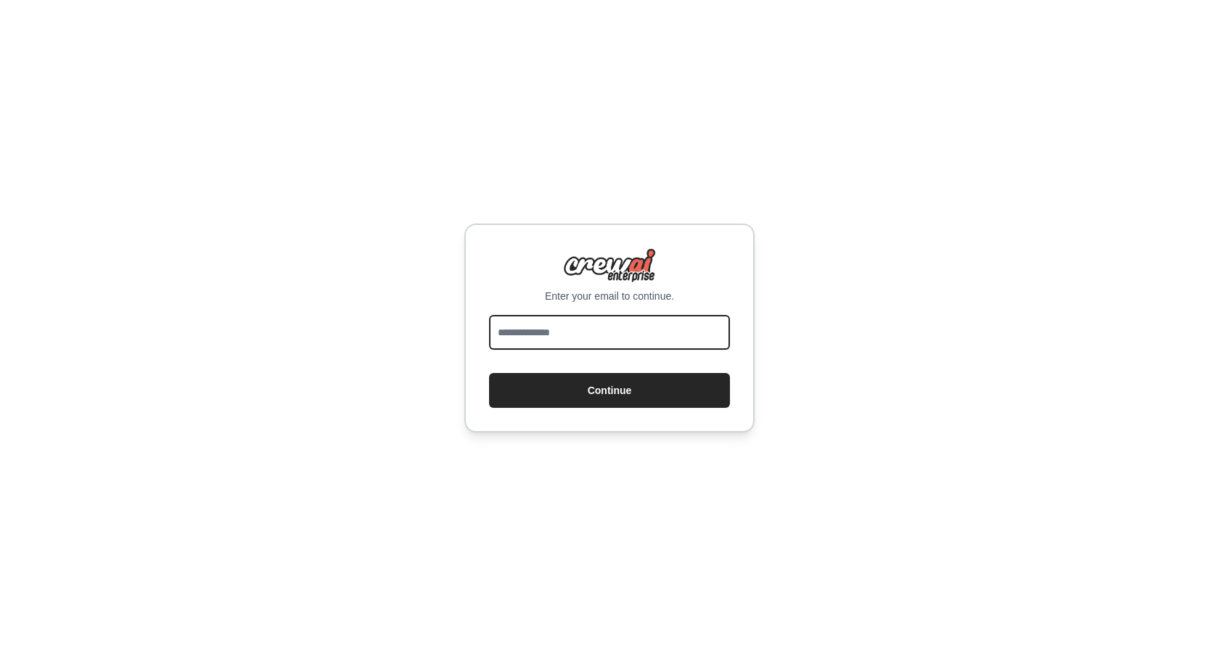
click at [510, 338] on input "email" at bounding box center [609, 332] width 241 height 35
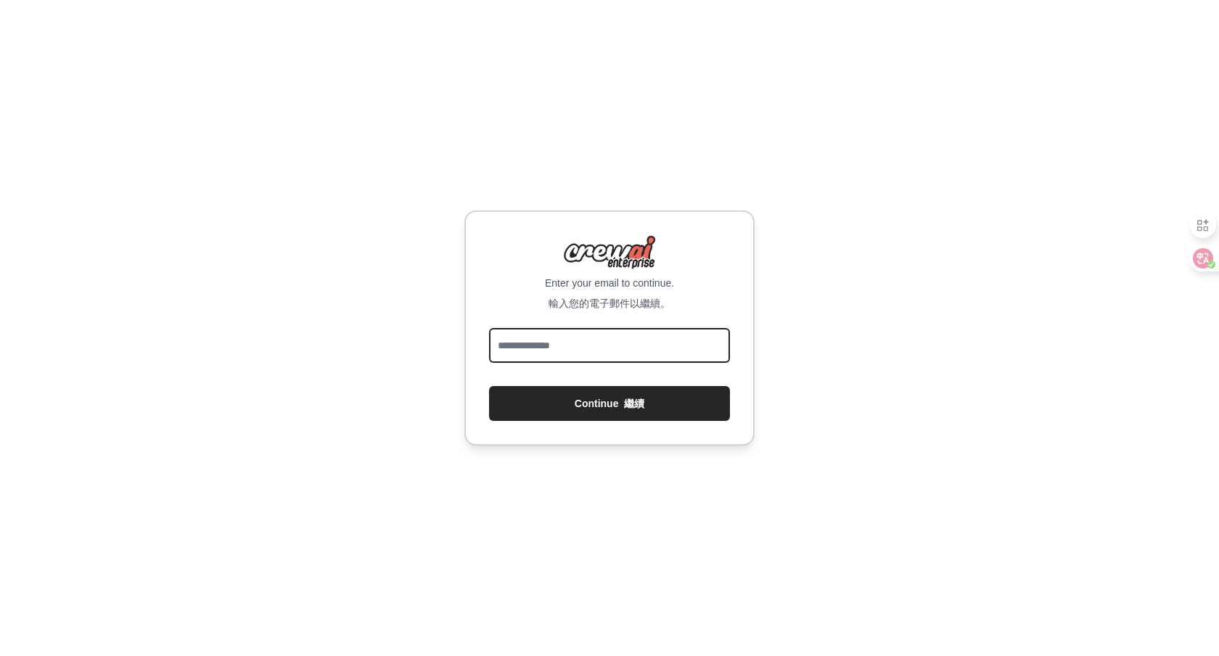
type input "**********"
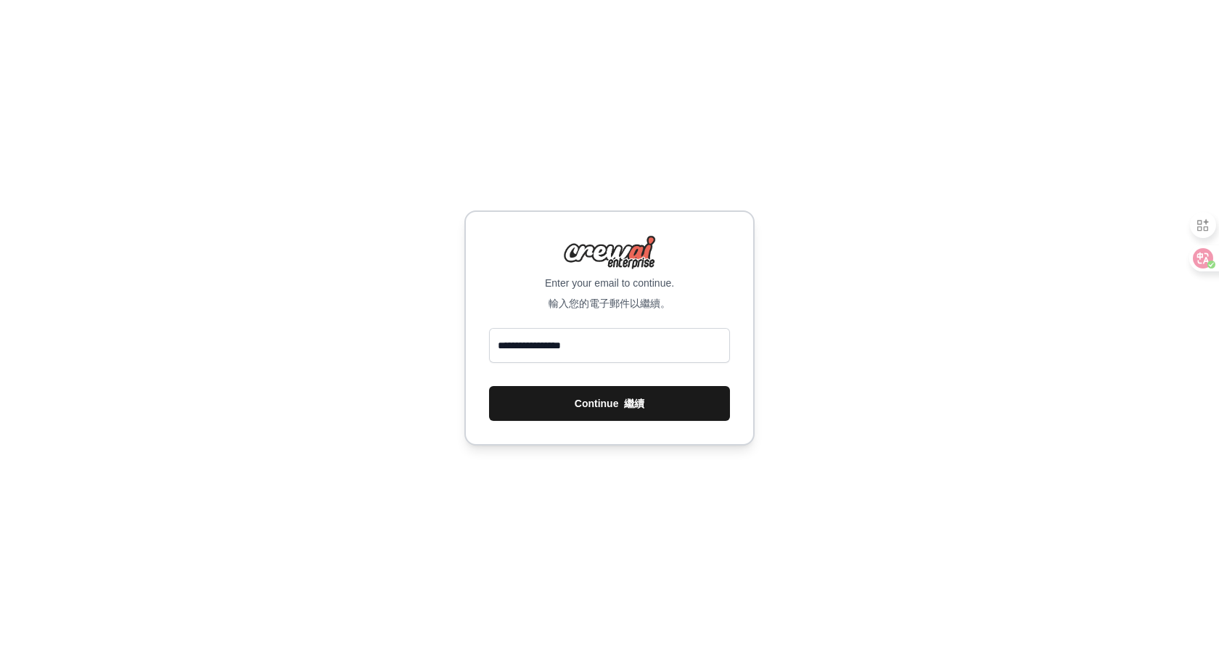
click at [584, 410] on button "Continue 繼續" at bounding box center [609, 403] width 241 height 35
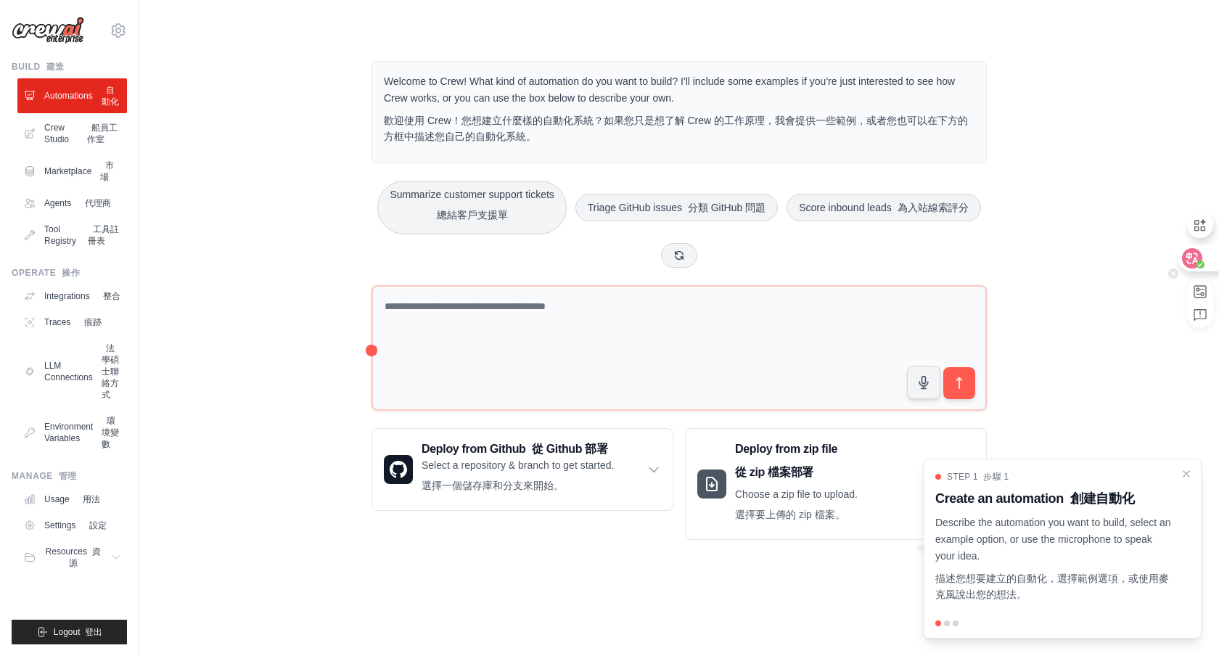
click at [1200, 261] on circle at bounding box center [1200, 264] width 8 height 8
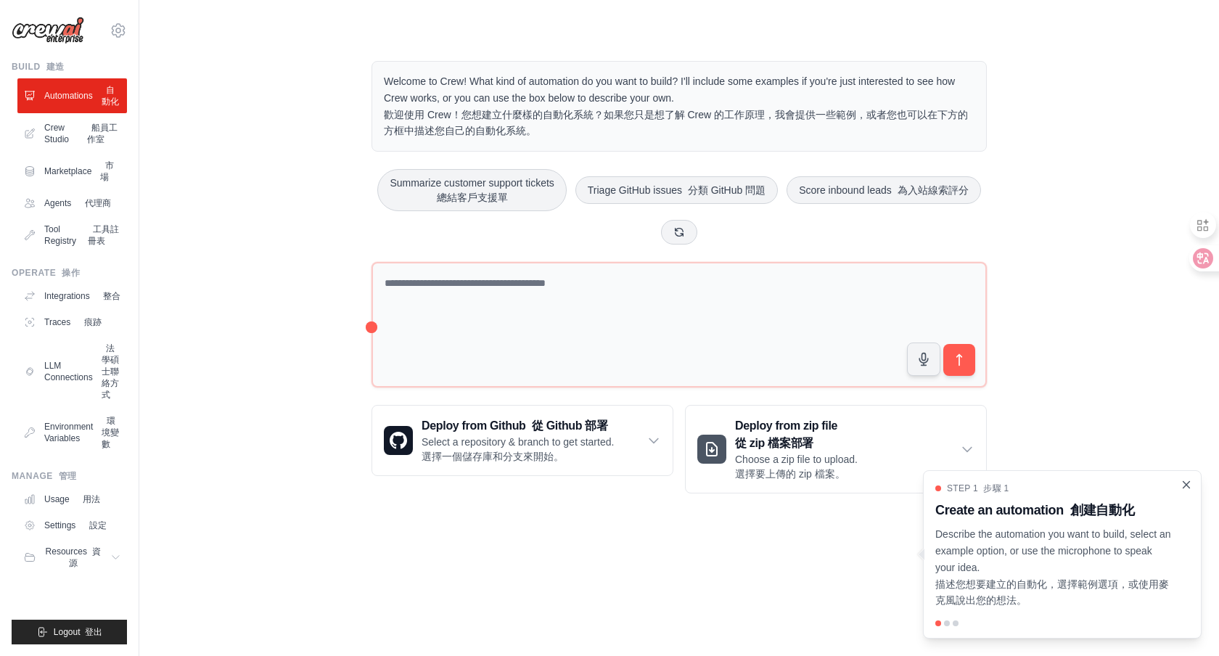
click at [1182, 482] on icon "Close walkthrough" at bounding box center [1185, 484] width 13 height 13
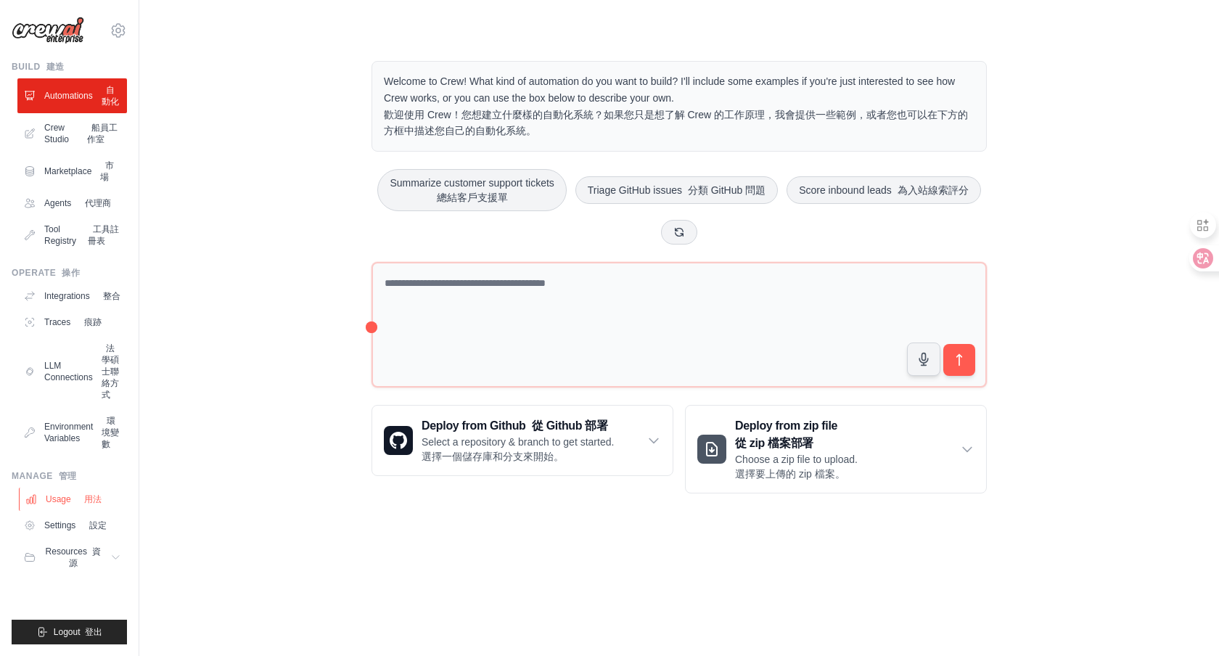
click at [88, 504] on font "用法" at bounding box center [92, 499] width 17 height 10
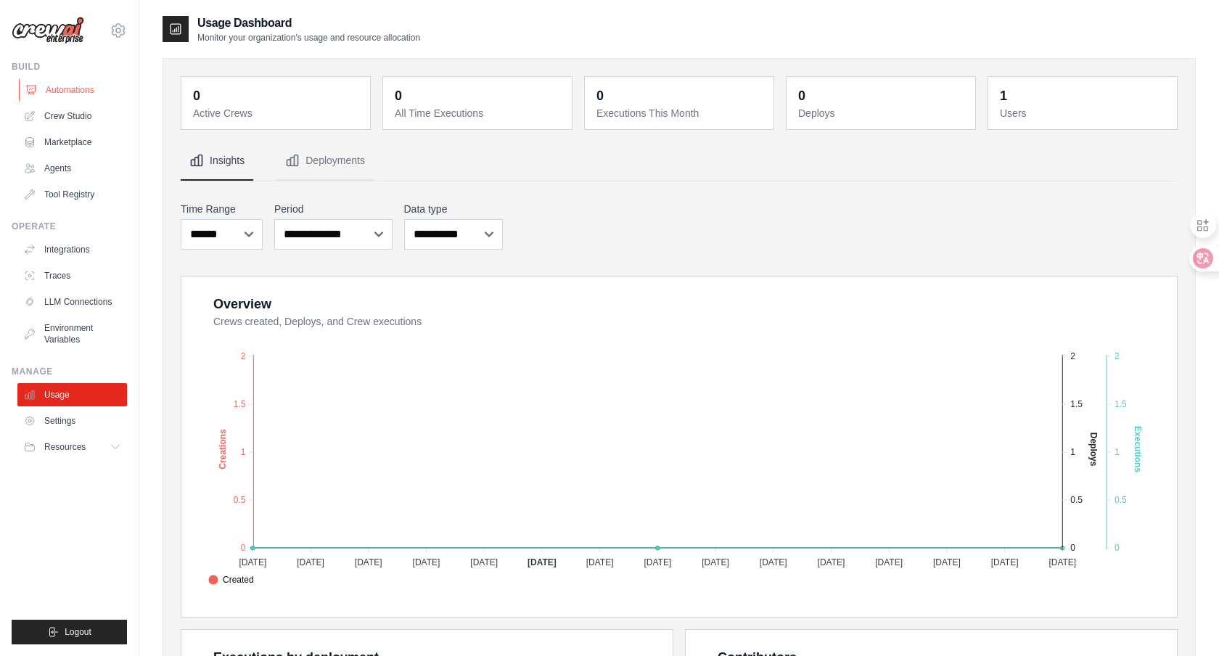
click at [76, 97] on link "Automations" at bounding box center [74, 89] width 110 height 23
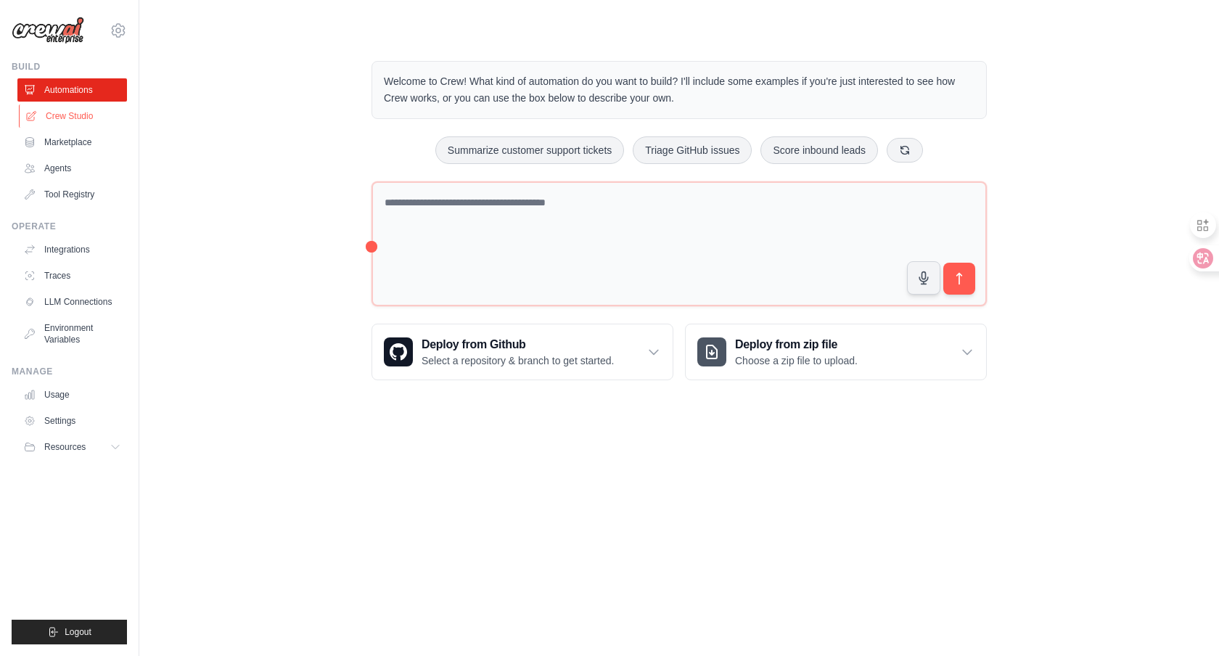
click at [83, 116] on link "Crew Studio" at bounding box center [74, 115] width 110 height 23
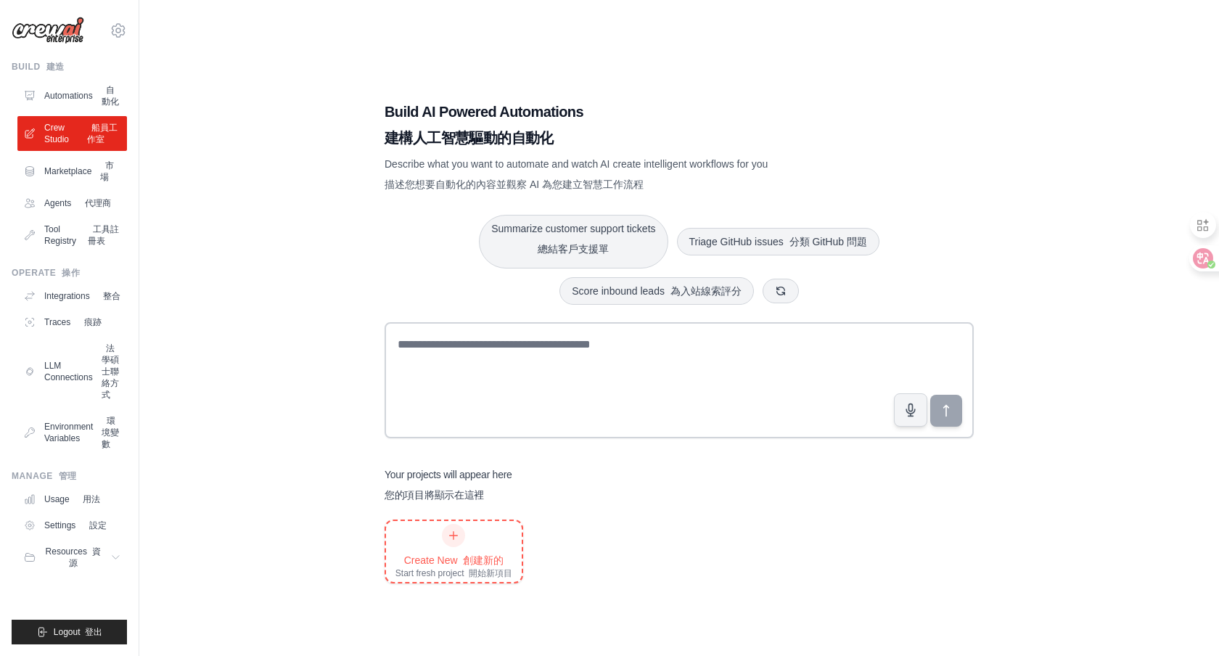
click at [456, 537] on icon at bounding box center [454, 536] width 12 height 12
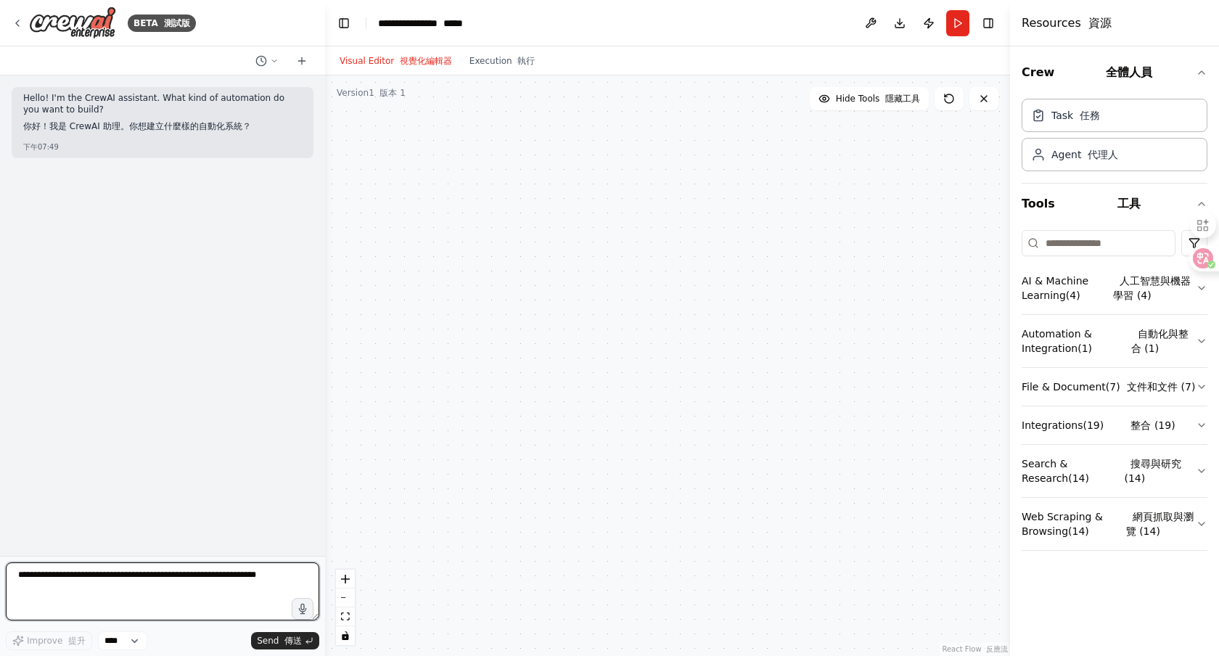
click at [213, 579] on textarea at bounding box center [162, 591] width 313 height 58
type textarea "*"
type textarea "******"
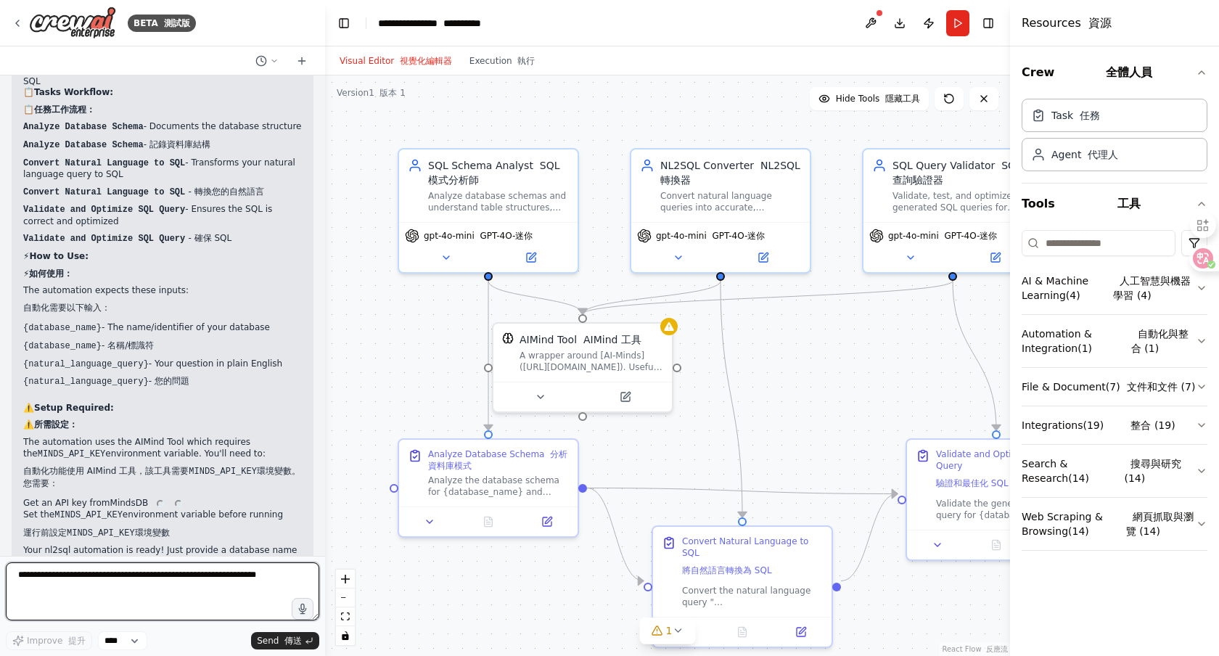
scroll to position [1700, 0]
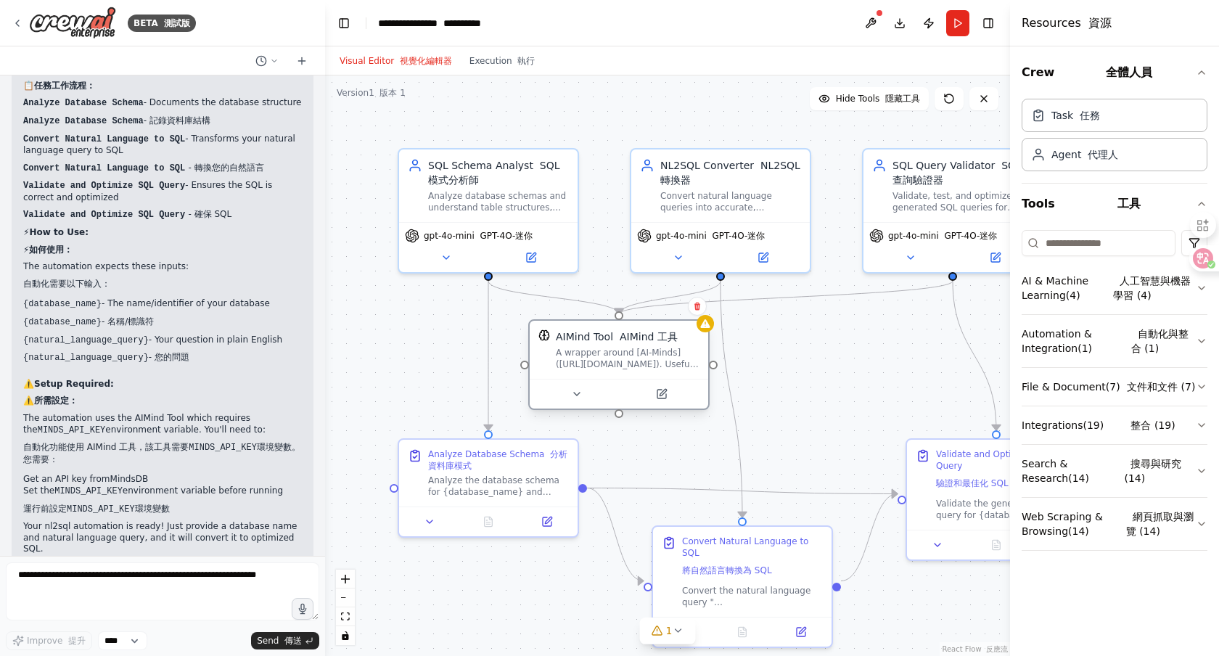
drag, startPoint x: 556, startPoint y: 366, endPoint x: 596, endPoint y: 367, distance: 39.9
click at [596, 367] on div "A wrapper around [AI-Minds](https://mindsdb.com/minds). Useful for when you nee…" at bounding box center [628, 358] width 144 height 23
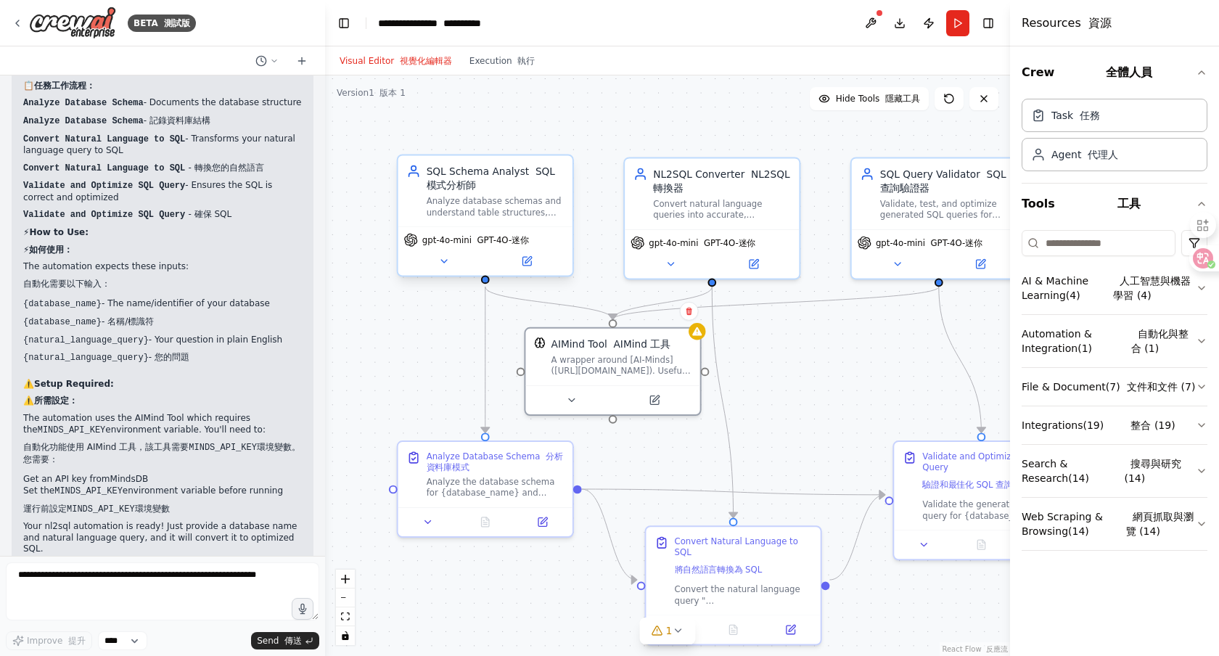
click at [458, 243] on span "gpt-4o-mini GPT-4O-迷你" at bounding box center [475, 240] width 107 height 12
click at [447, 264] on icon at bounding box center [444, 261] width 12 height 12
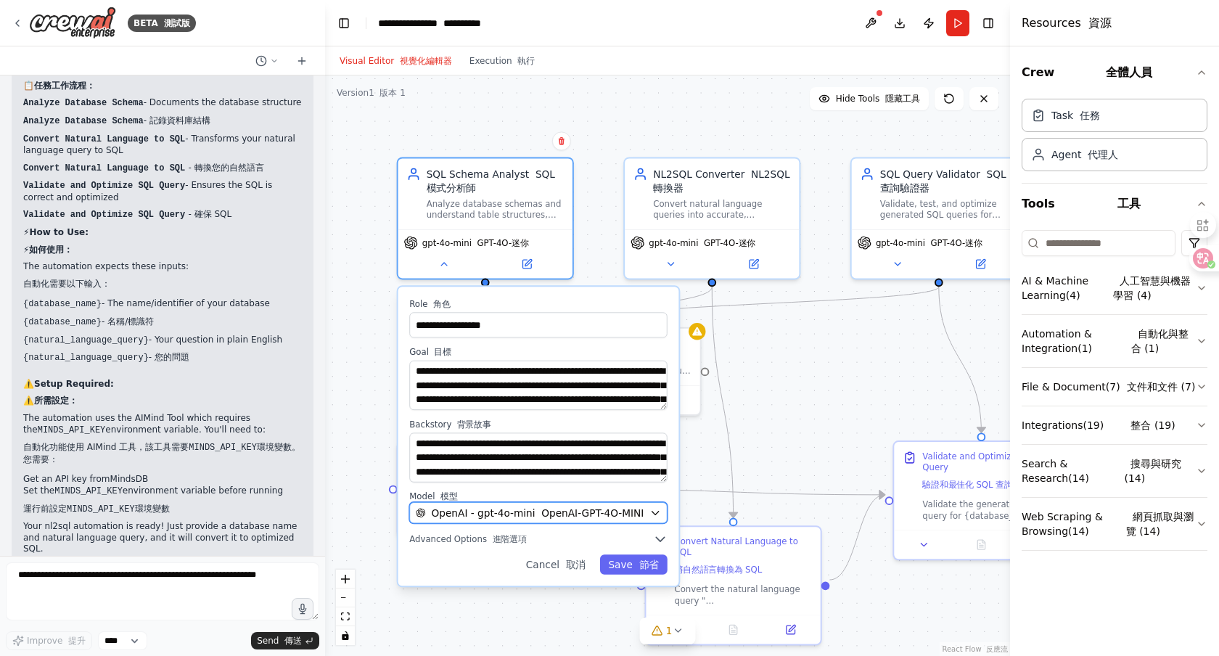
click at [656, 513] on icon "button" at bounding box center [655, 513] width 12 height 12
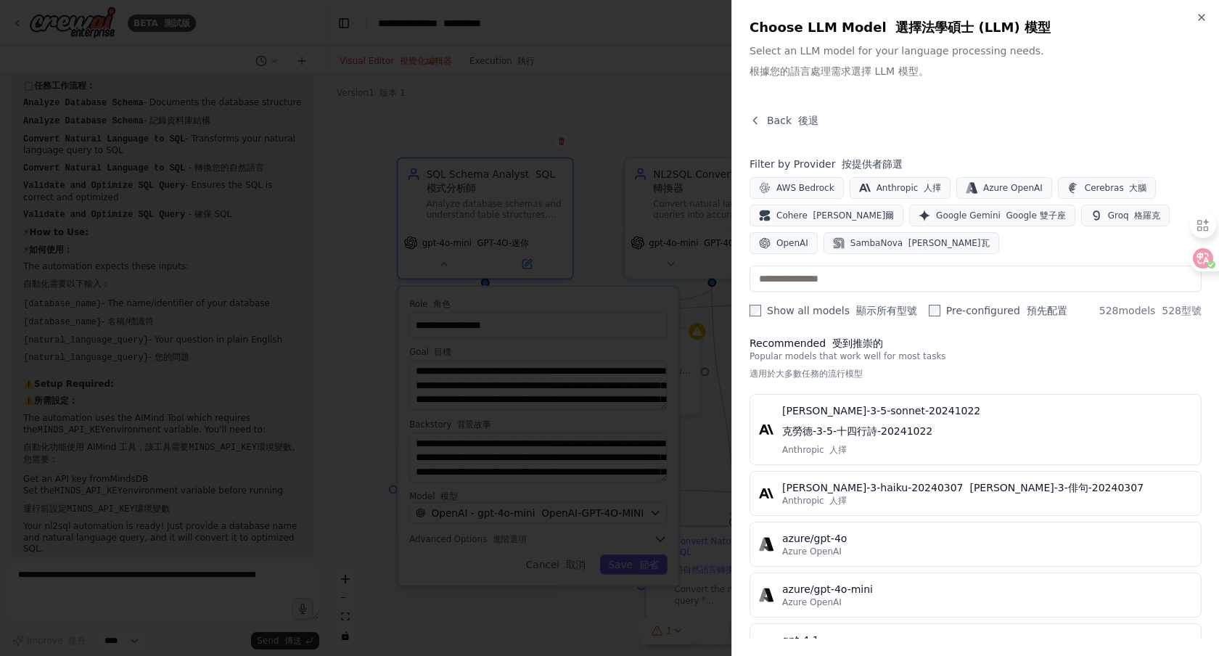
scroll to position [0, 0]
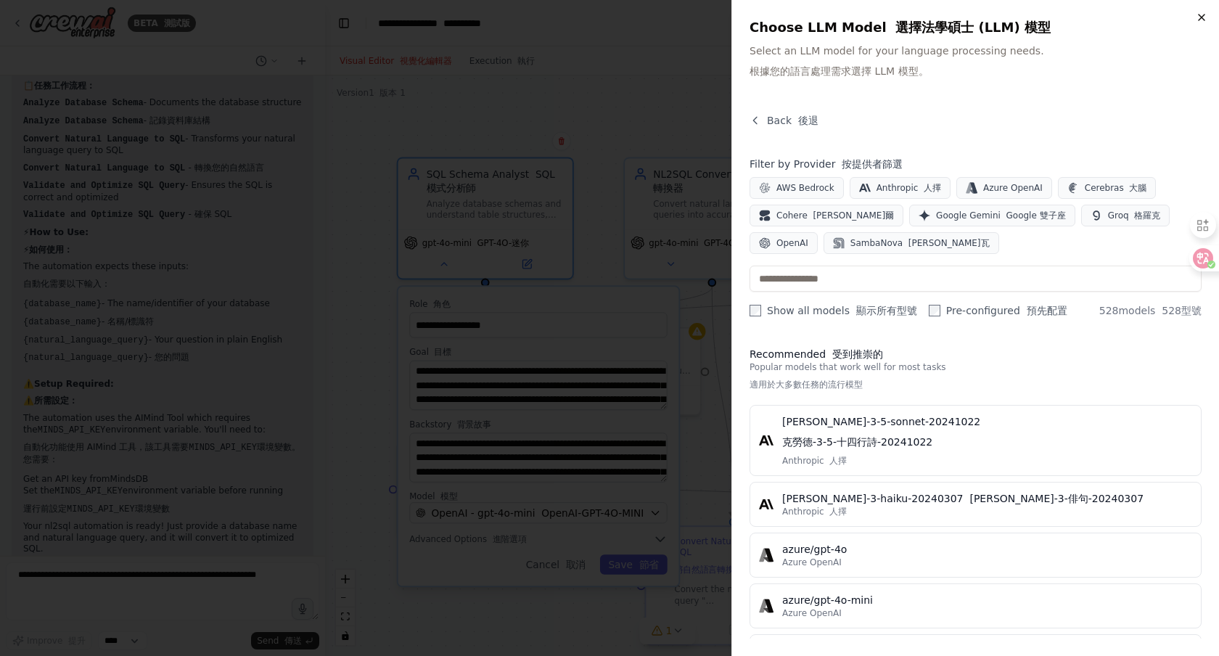
click at [1199, 17] on icon "button" at bounding box center [1201, 18] width 12 height 12
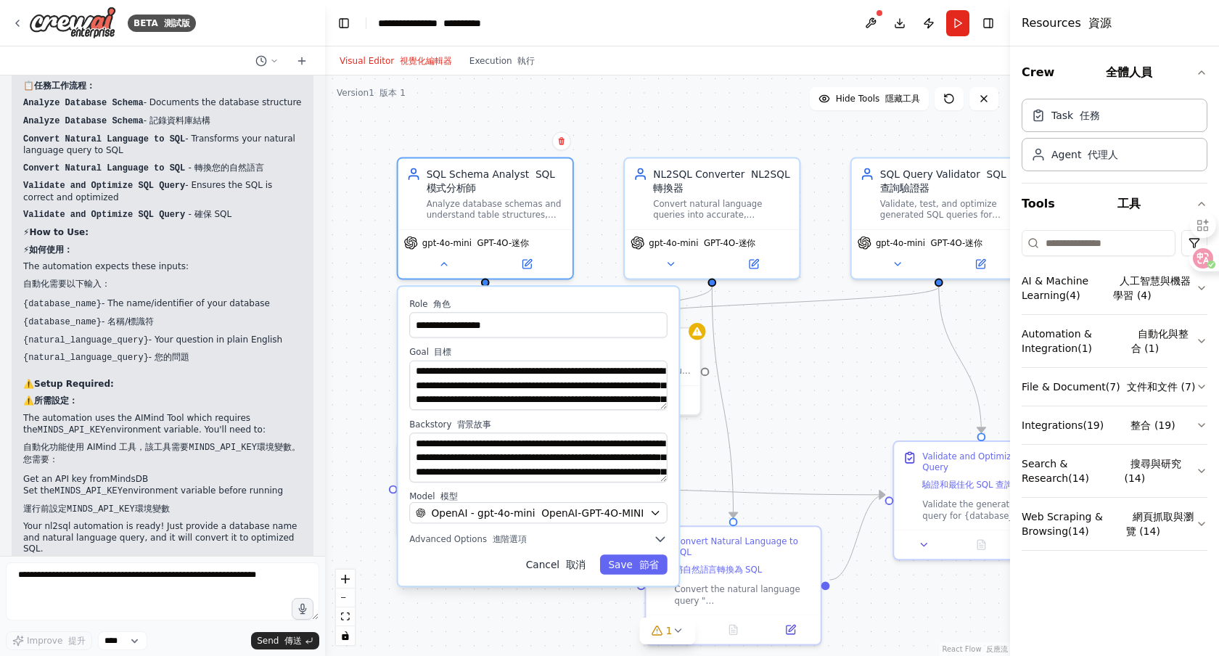
click at [575, 564] on font "取消" at bounding box center [576, 565] width 20 height 12
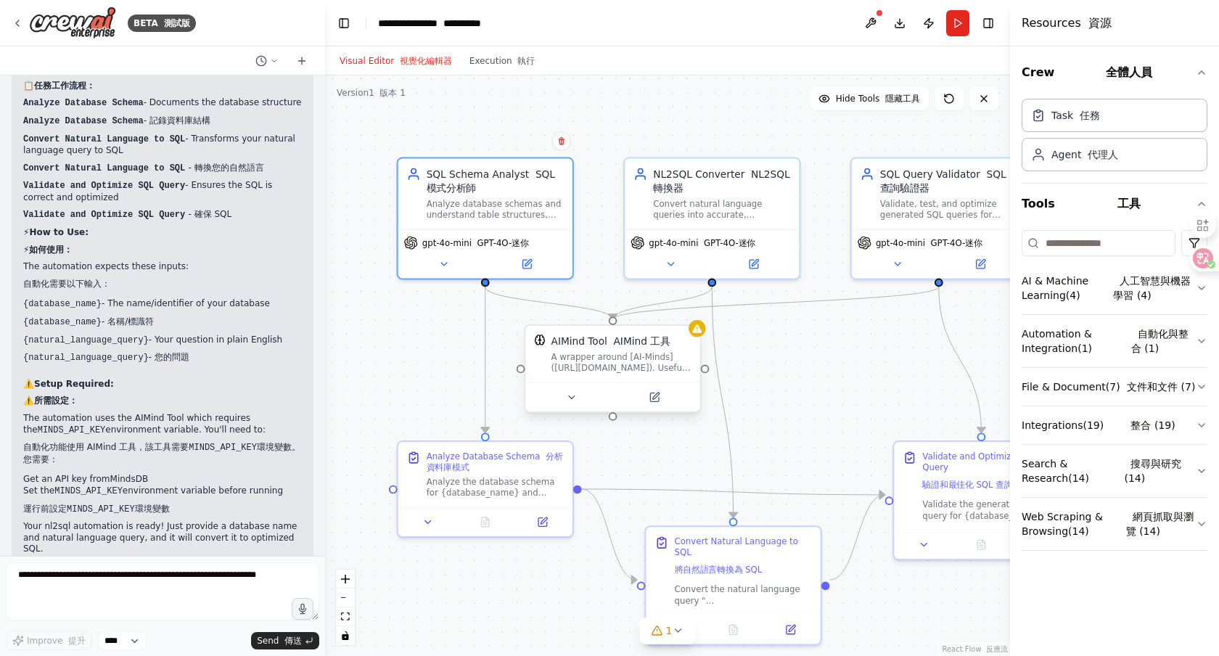
click at [696, 339] on div "AIMind Tool AIMind 工具 A wrapper around [AI-Minds](https://mindsdb.com/minds). U…" at bounding box center [612, 354] width 174 height 57
click at [572, 398] on icon at bounding box center [572, 398] width 12 height 12
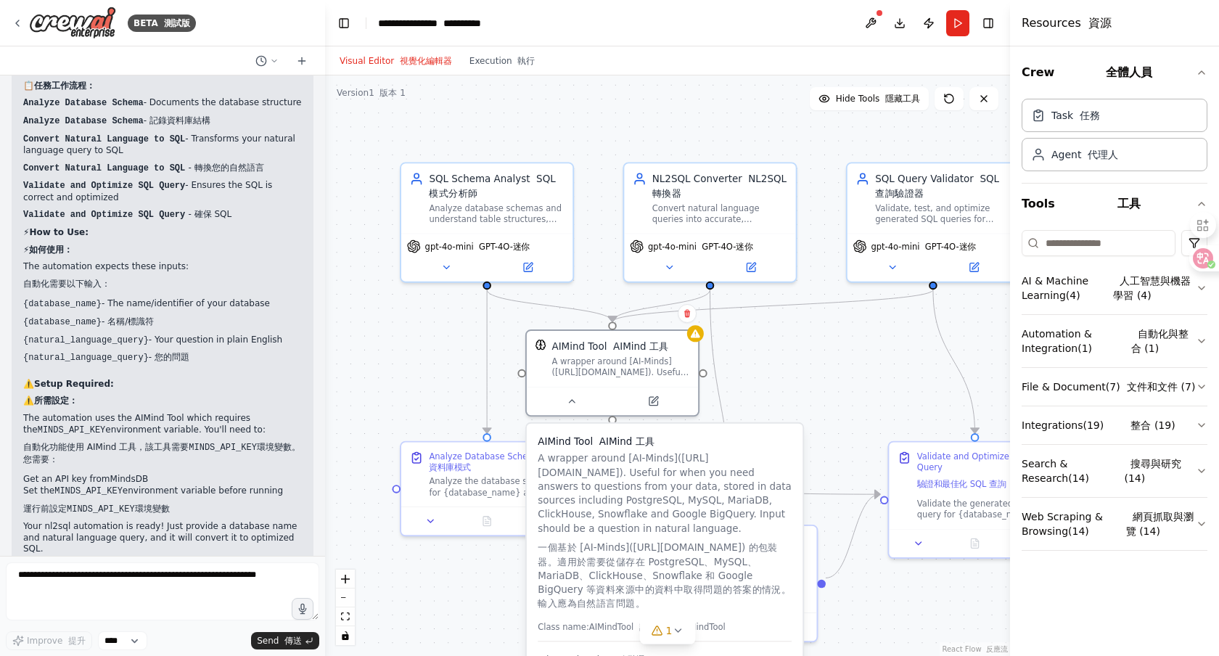
click at [792, 347] on div ".deletable-edge-delete-btn { width: 20px; height: 20px; border: 0px solid #ffff…" at bounding box center [667, 365] width 685 height 580
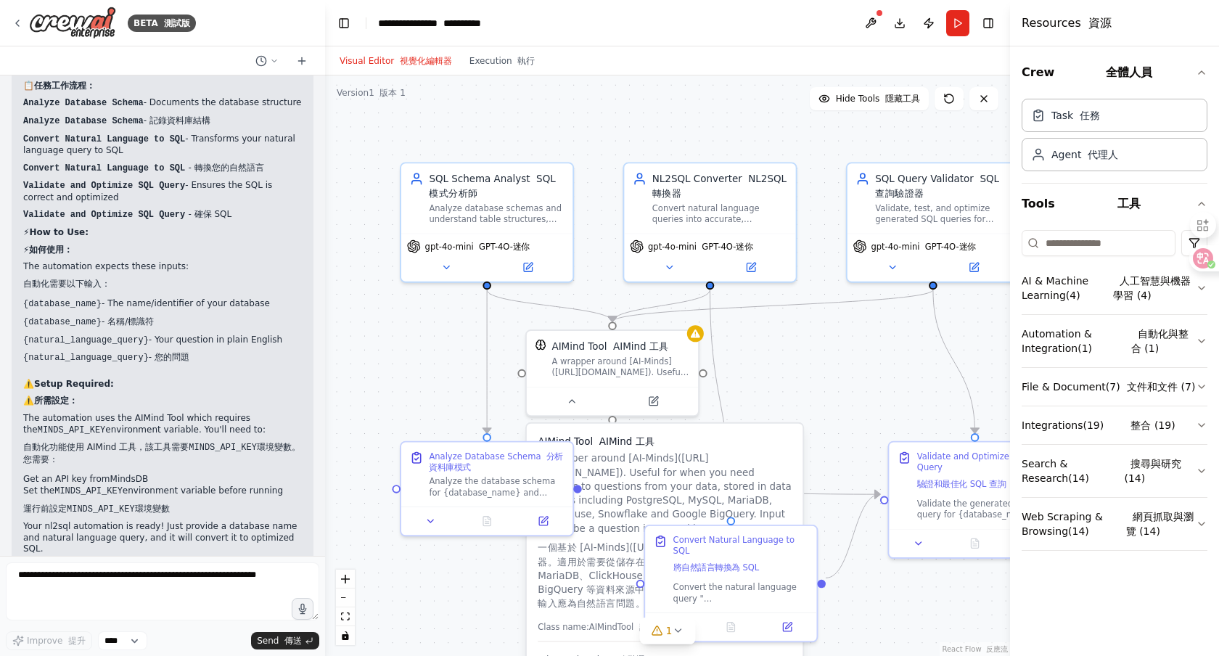
click at [775, 395] on div ".deletable-edge-delete-btn { width: 20px; height: 20px; border: 0px solid #ffff…" at bounding box center [667, 365] width 685 height 580
click at [567, 392] on icon at bounding box center [571, 397] width 11 height 11
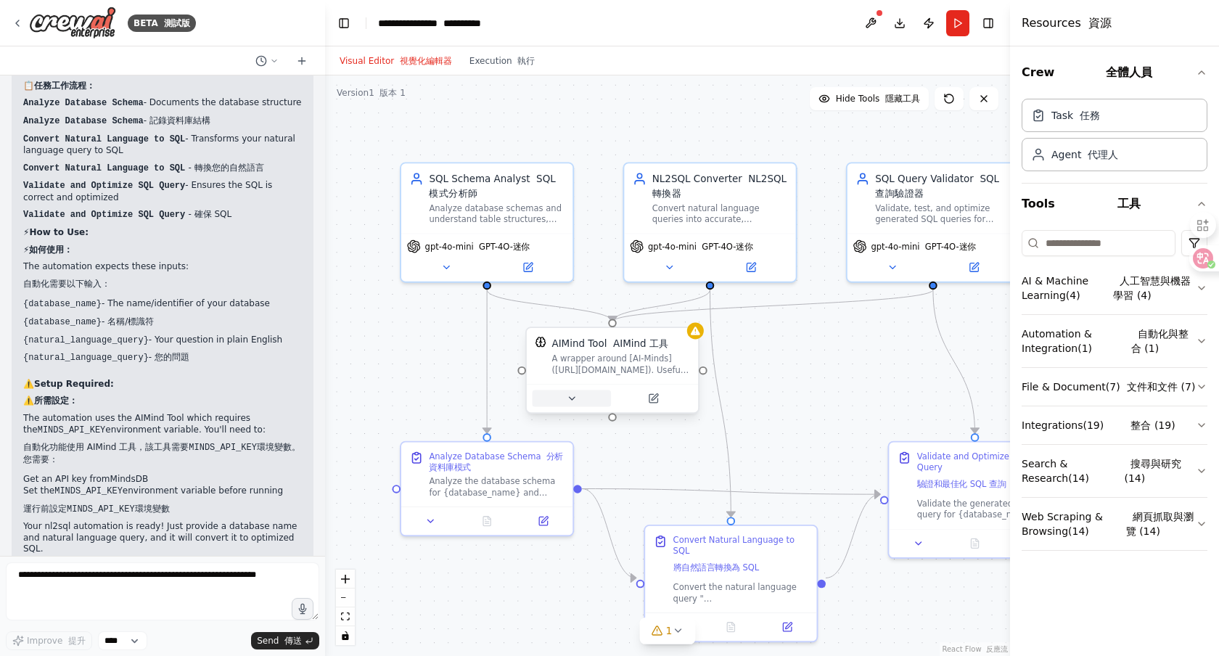
click at [561, 399] on button at bounding box center [571, 398] width 79 height 17
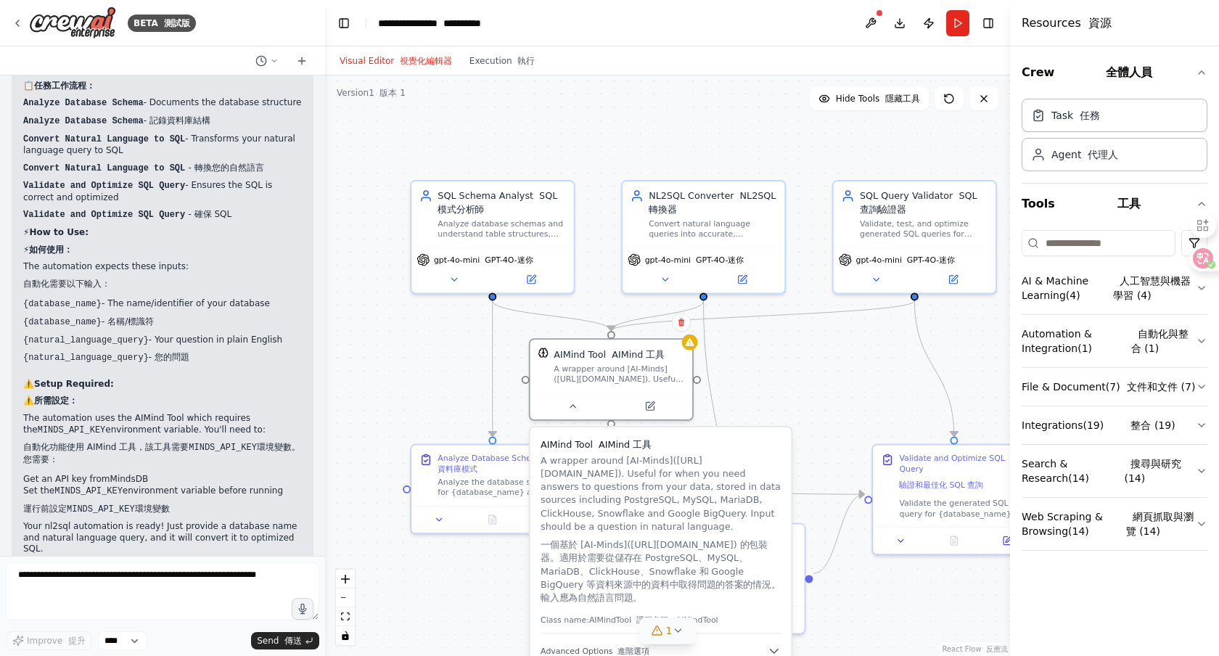
click at [672, 632] on icon at bounding box center [678, 631] width 12 height 12
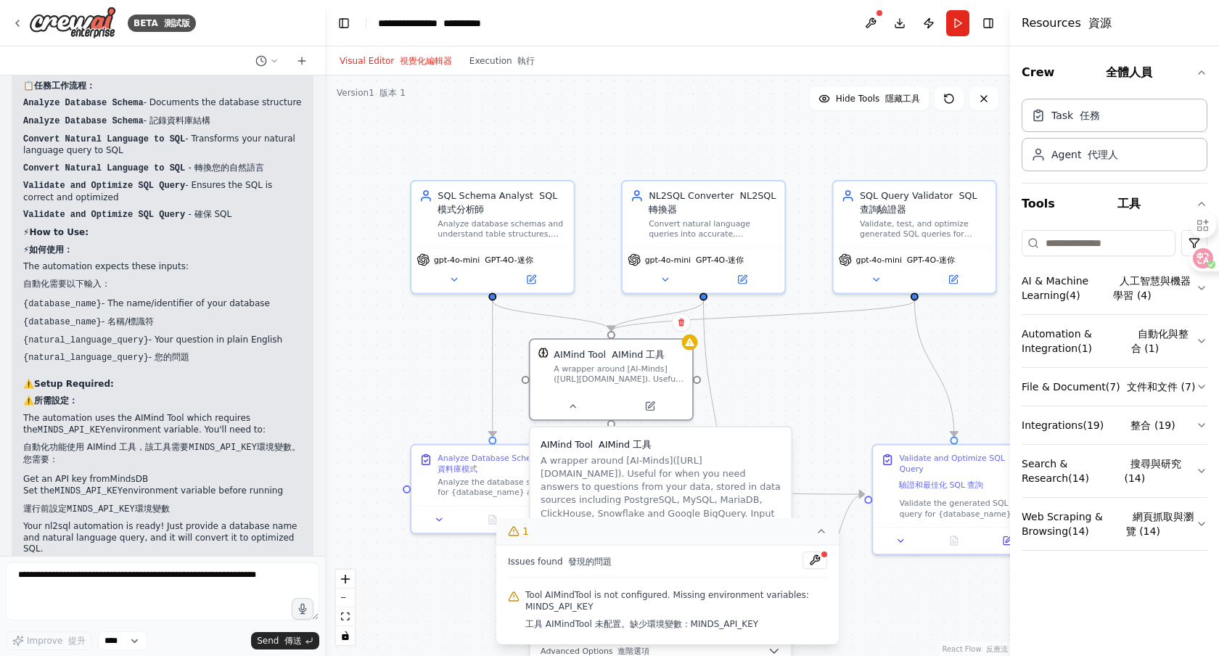
click at [720, 628] on font "工具 AIMindTool 未配置。缺少環境變數：MINDS_API_KEY" at bounding box center [641, 624] width 233 height 10
drag, startPoint x: 546, startPoint y: 625, endPoint x: 593, endPoint y: 626, distance: 46.4
click at [593, 626] on font "工具 AIMindTool 未配置。缺少環境變數：MINDS_API_KEY" at bounding box center [641, 624] width 233 height 10
copy font "AIMindTool"
click at [754, 378] on div ".deletable-edge-delete-btn { width: 20px; height: 20px; border: 0px solid #ffff…" at bounding box center [667, 365] width 685 height 580
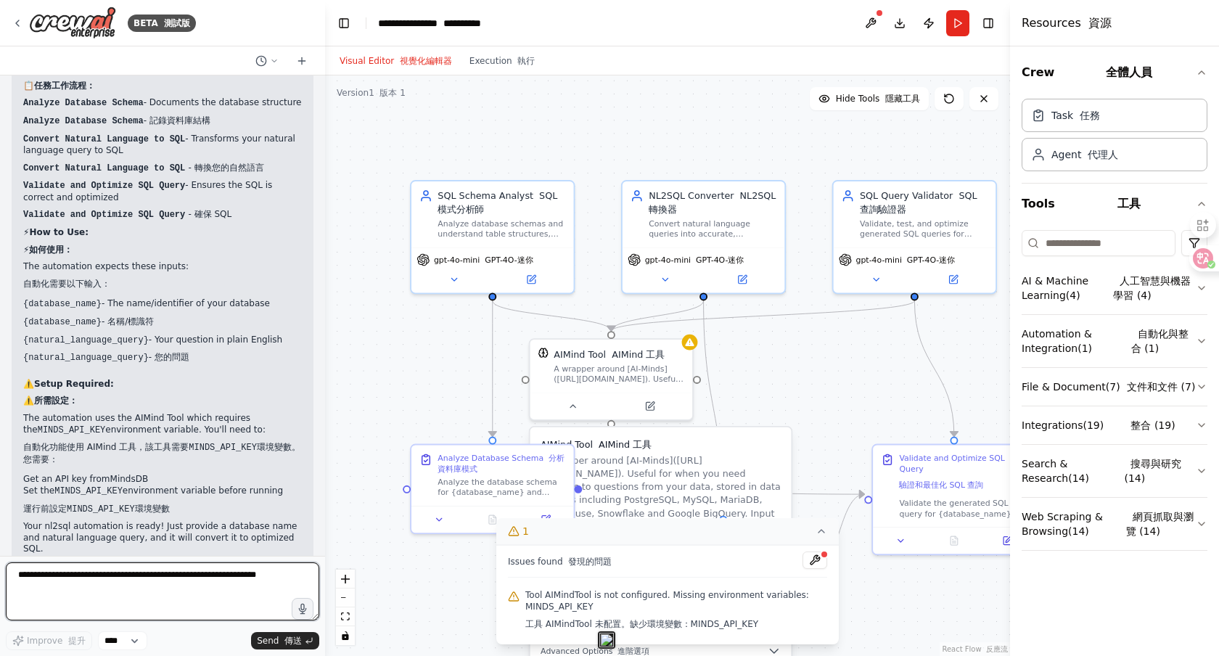
click at [142, 579] on textarea at bounding box center [162, 591] width 313 height 58
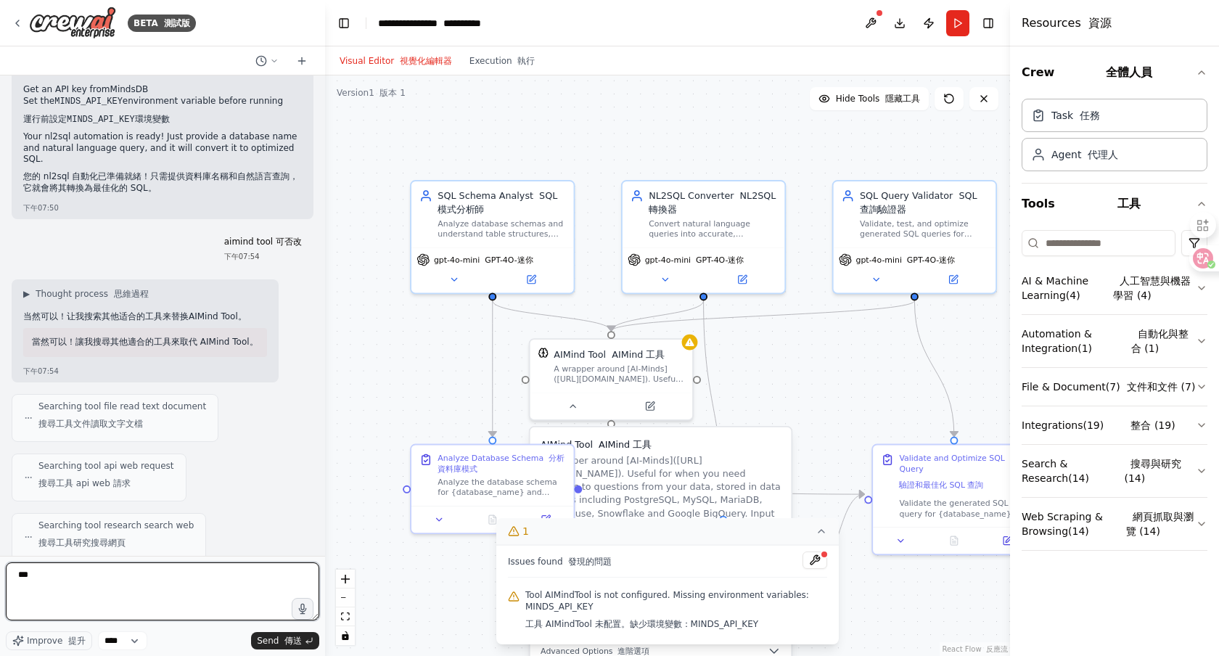
scroll to position [2135, 0]
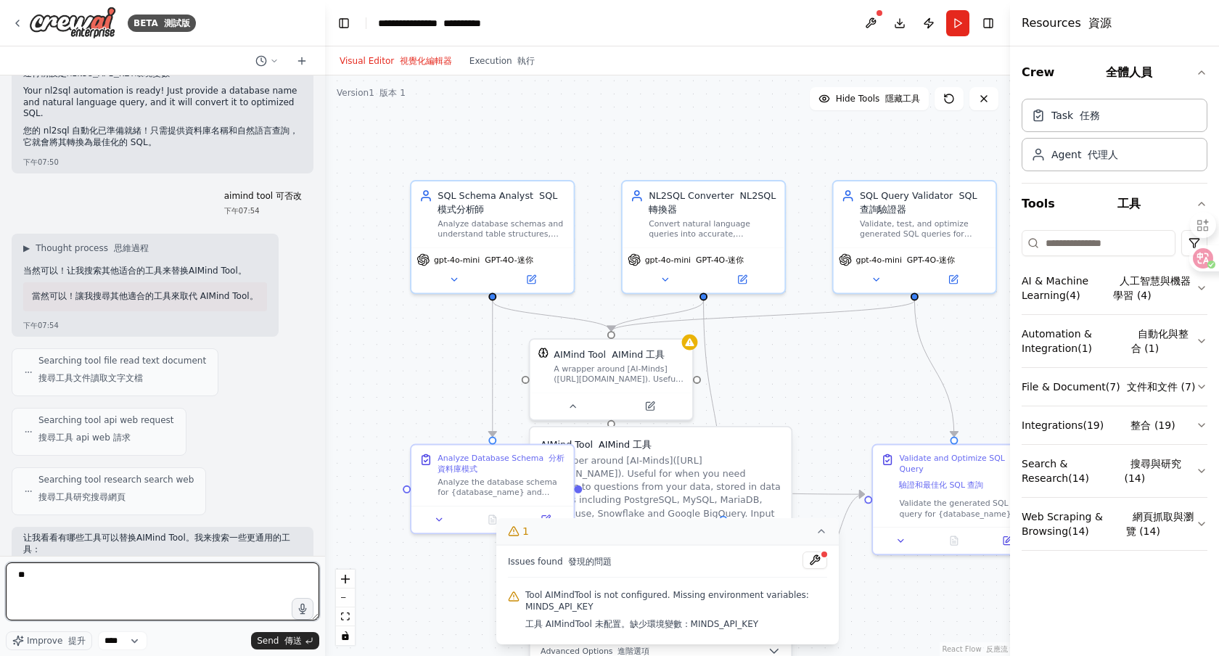
type textarea "*"
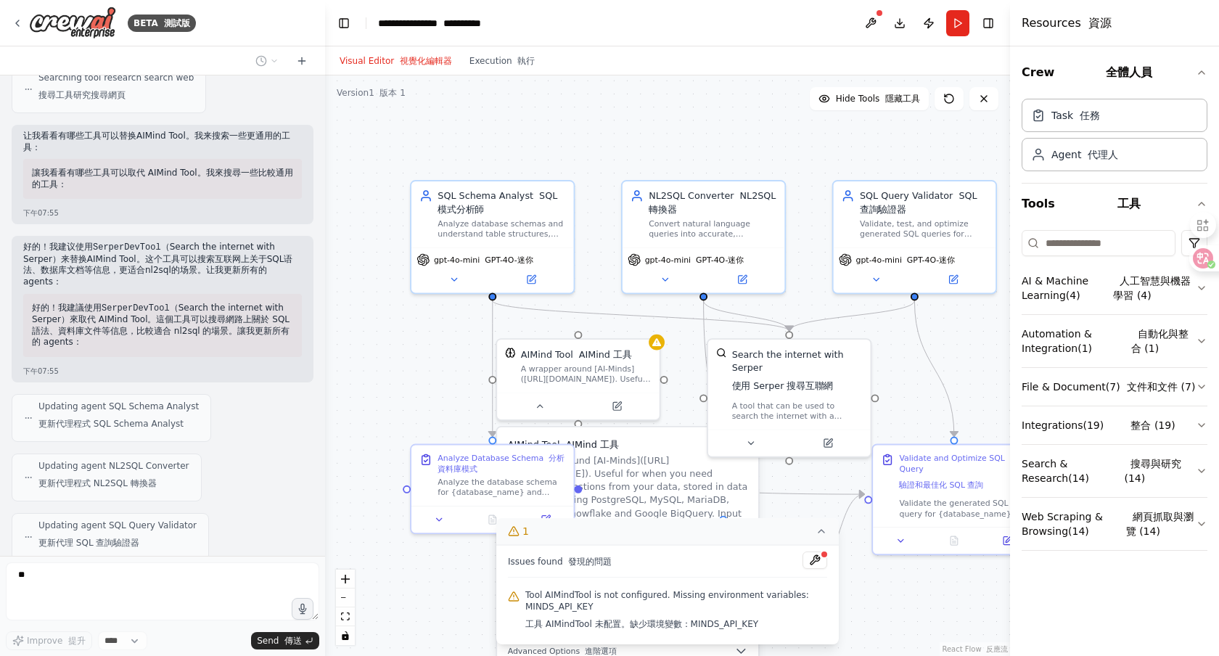
scroll to position [2596, 0]
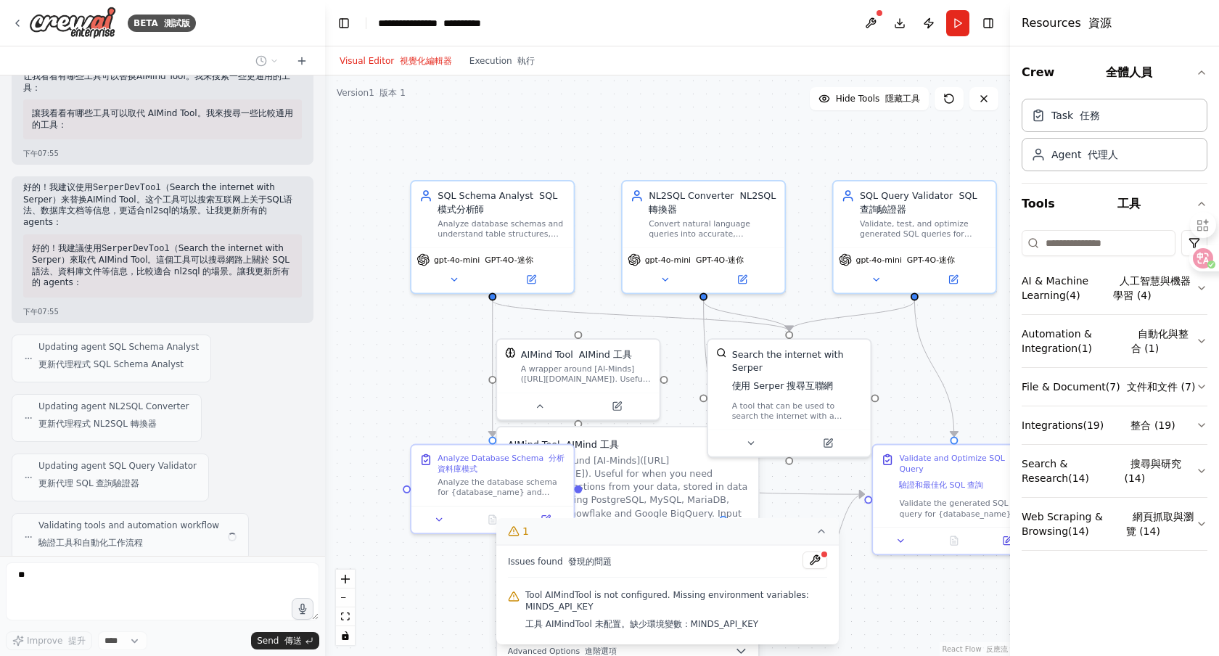
click at [819, 532] on icon at bounding box center [821, 531] width 6 height 3
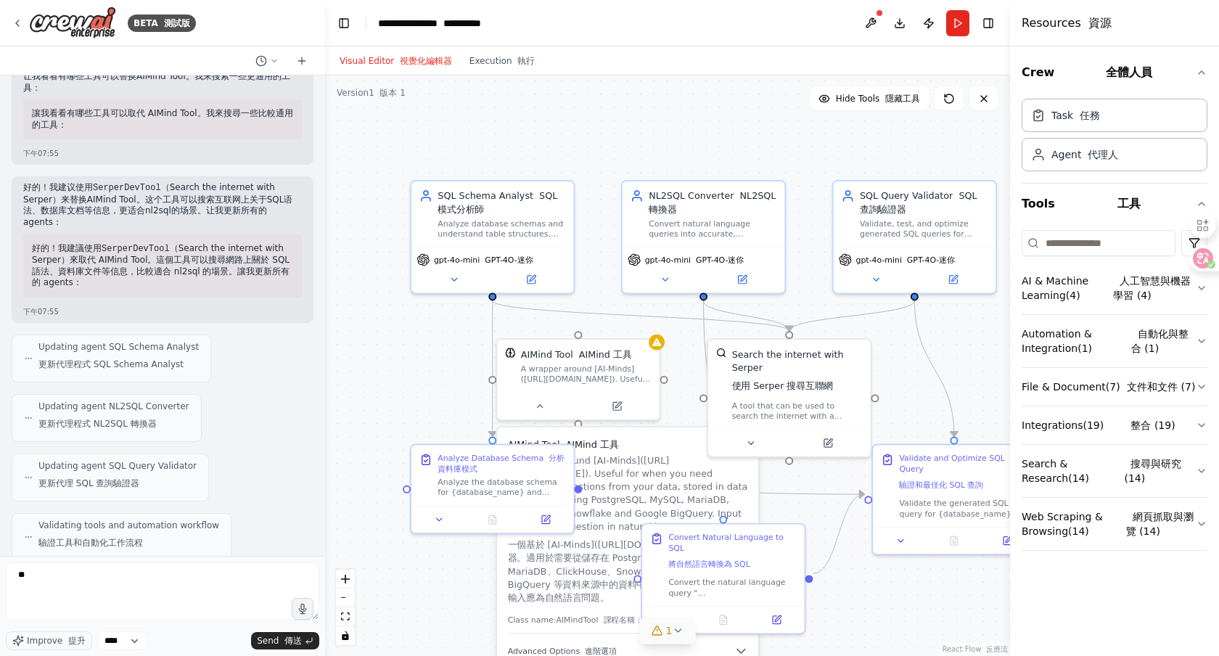
scroll to position [2703, 0]
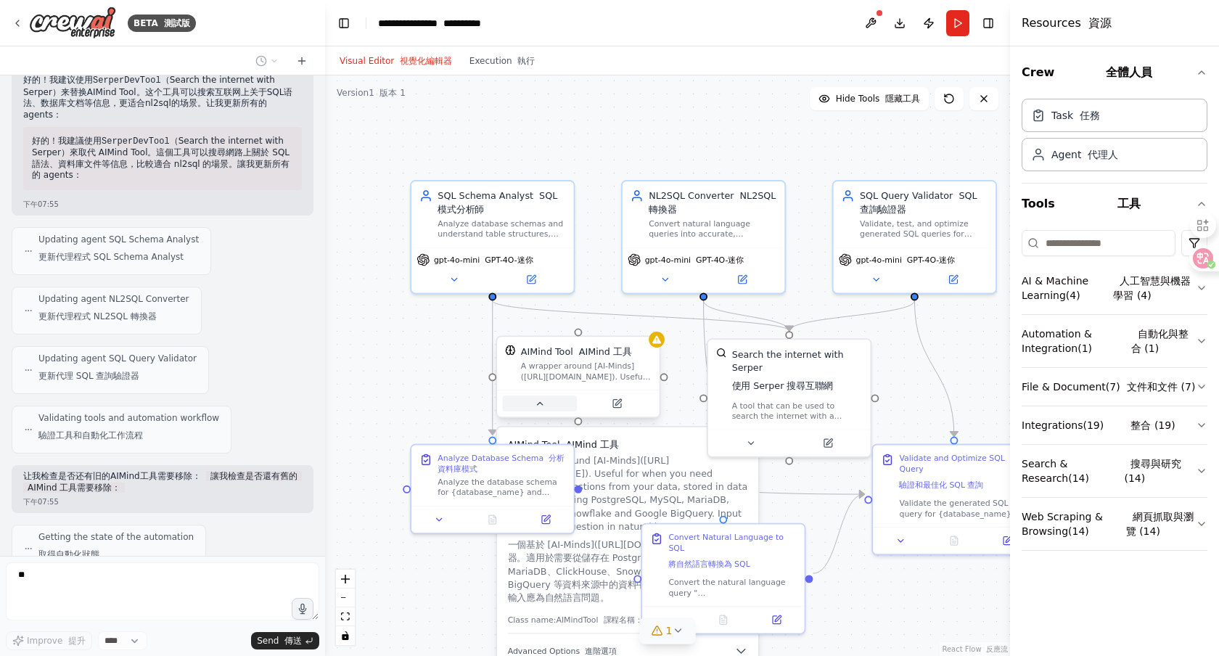
click at [542, 406] on icon at bounding box center [539, 403] width 11 height 11
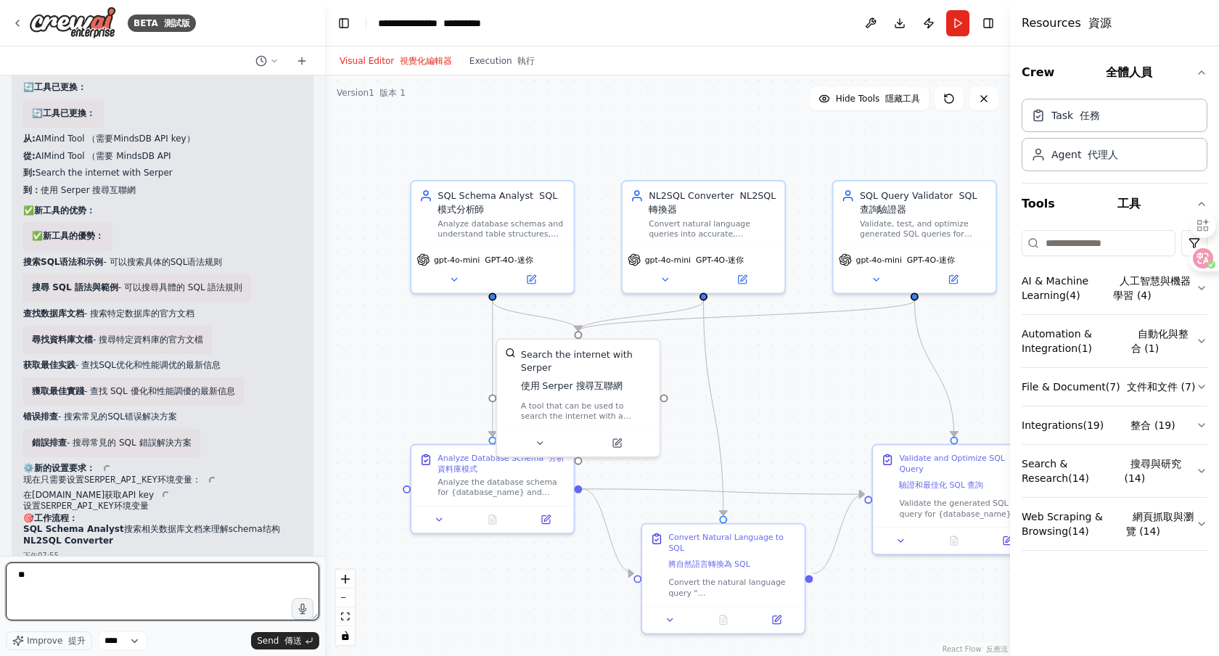
scroll to position [3613, 0]
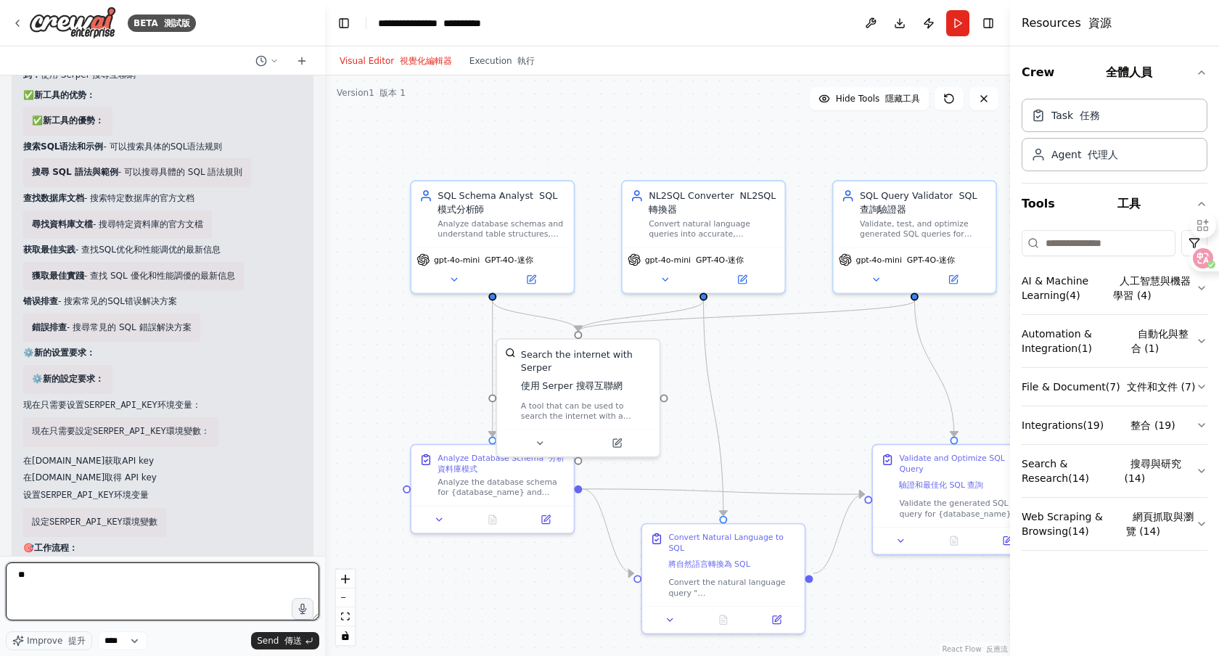
type textarea "*"
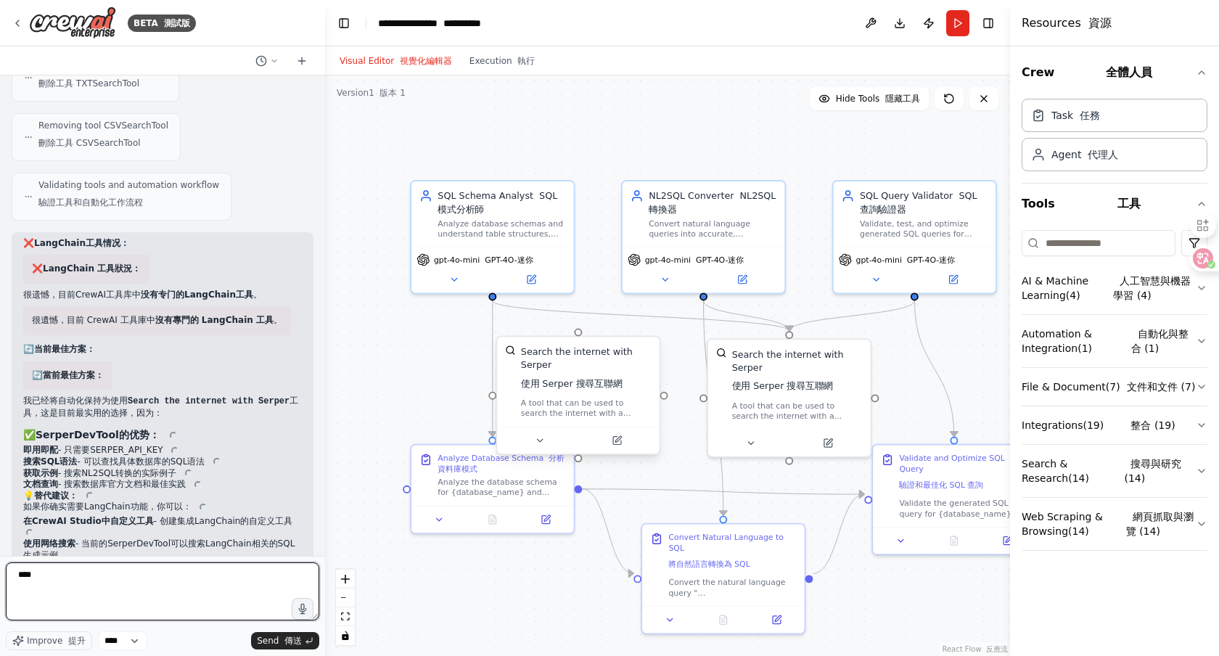
scroll to position [6229, 0]
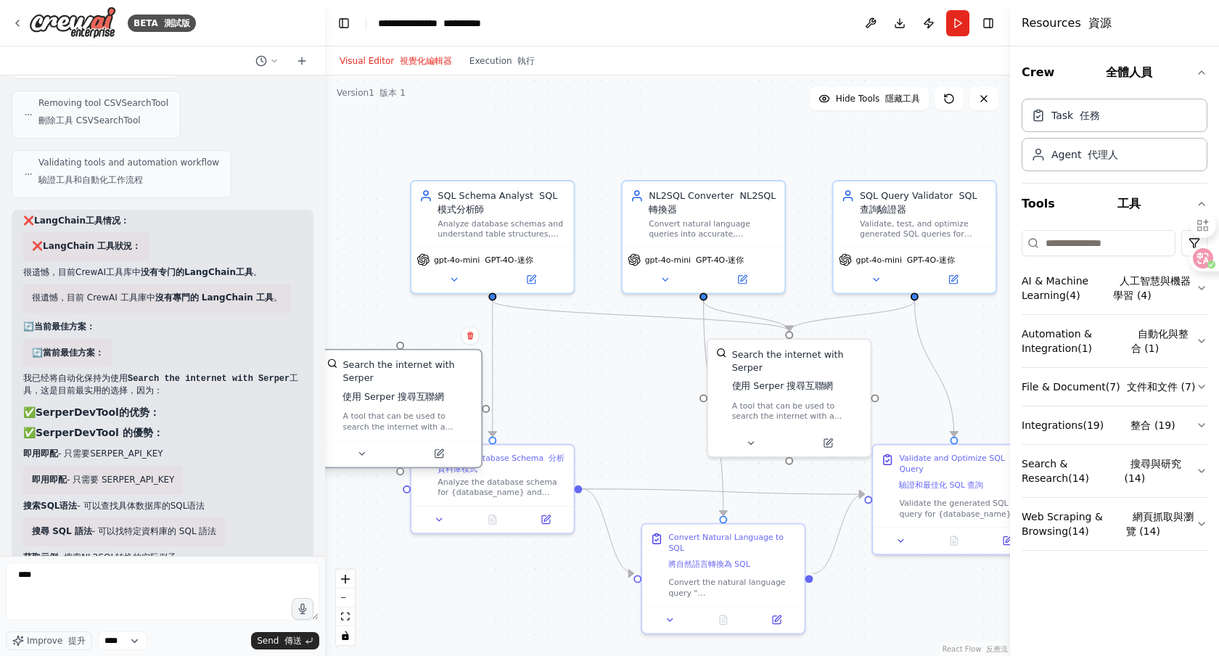
drag, startPoint x: 547, startPoint y: 375, endPoint x: 363, endPoint y: 395, distance: 185.4
click at [363, 395] on div "Search the internet with Serper 使用 Serper 搜尋互聯網" at bounding box center [407, 383] width 131 height 50
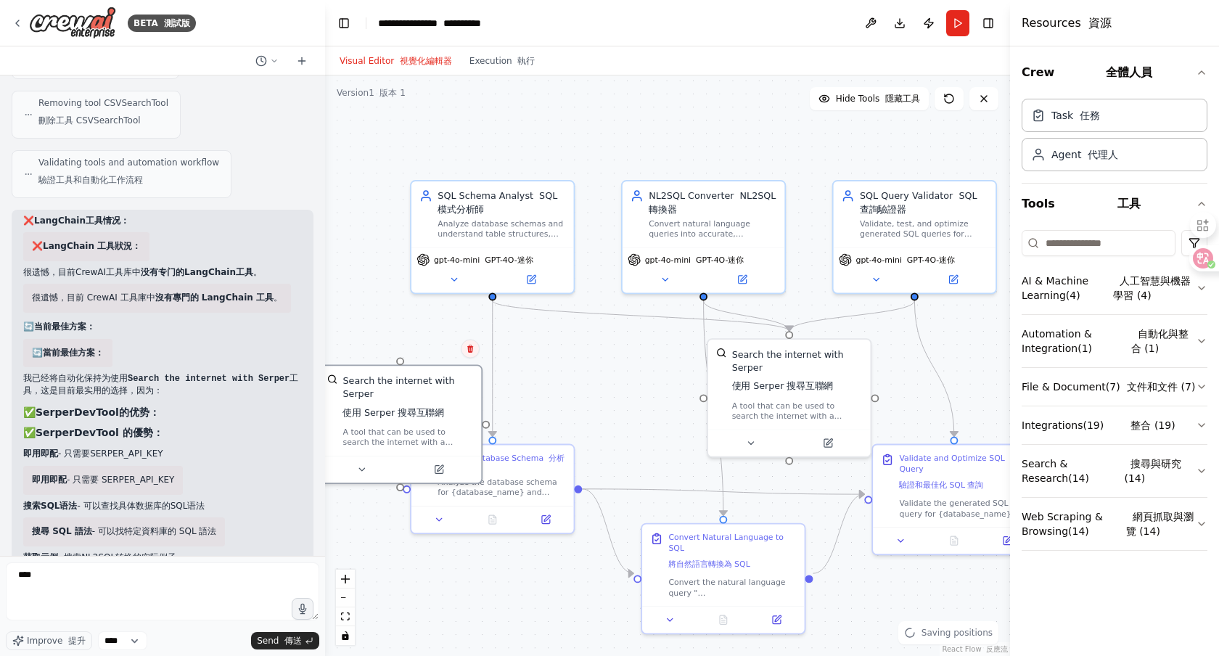
click at [469, 351] on icon at bounding box center [470, 349] width 6 height 8
click at [430, 356] on font "確認" at bounding box center [428, 360] width 17 height 10
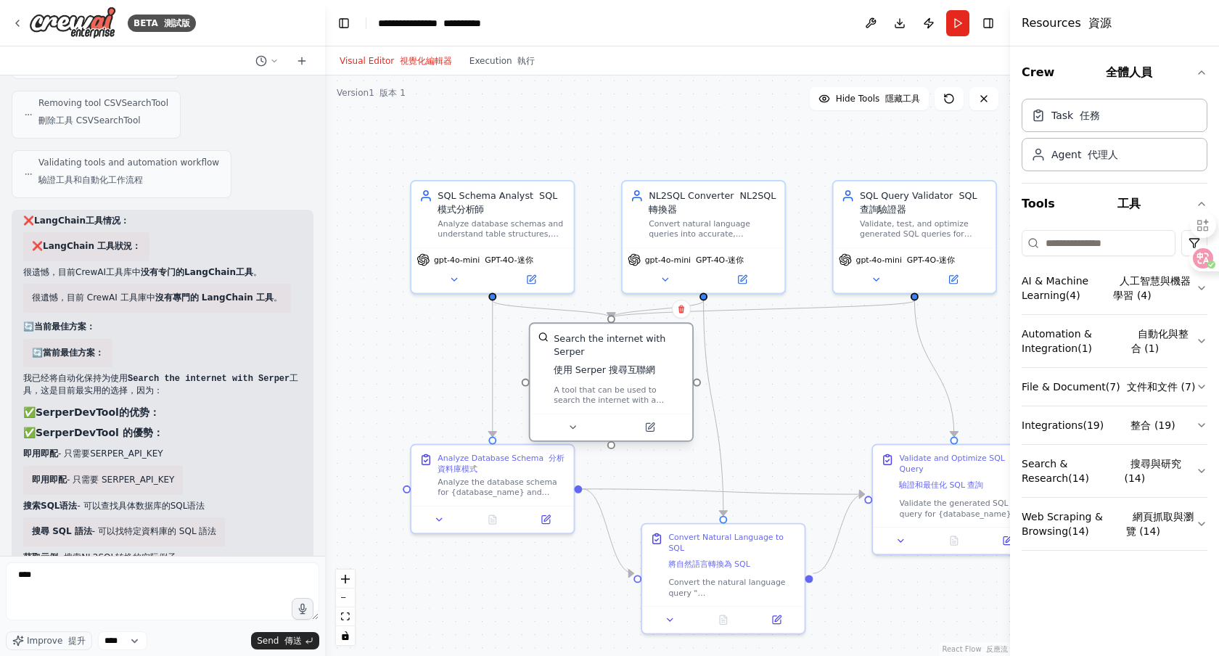
drag, startPoint x: 749, startPoint y: 369, endPoint x: 572, endPoint y: 358, distance: 177.3
click at [572, 358] on div "Search the internet with Serper 使用 Serper 搜尋互聯網" at bounding box center [618, 356] width 131 height 50
click at [409, 440] on div ".deletable-edge-delete-btn { width: 20px; height: 20px; border: 0px solid #ffff…" at bounding box center [667, 365] width 685 height 580
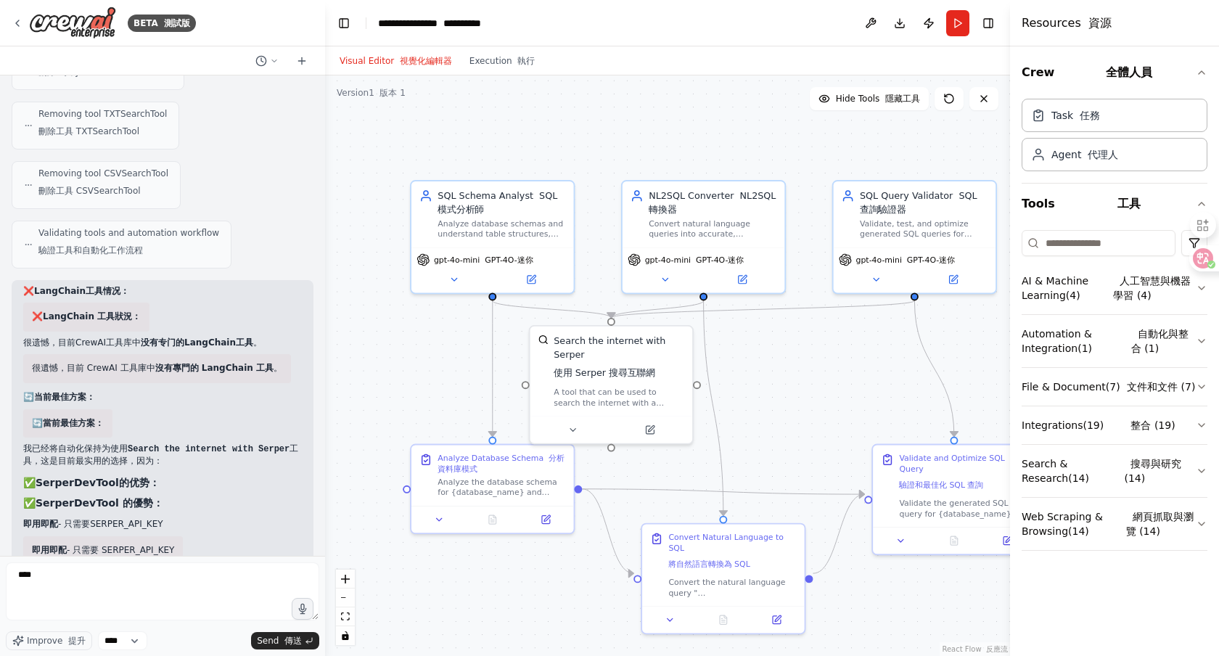
scroll to position [6124, 0]
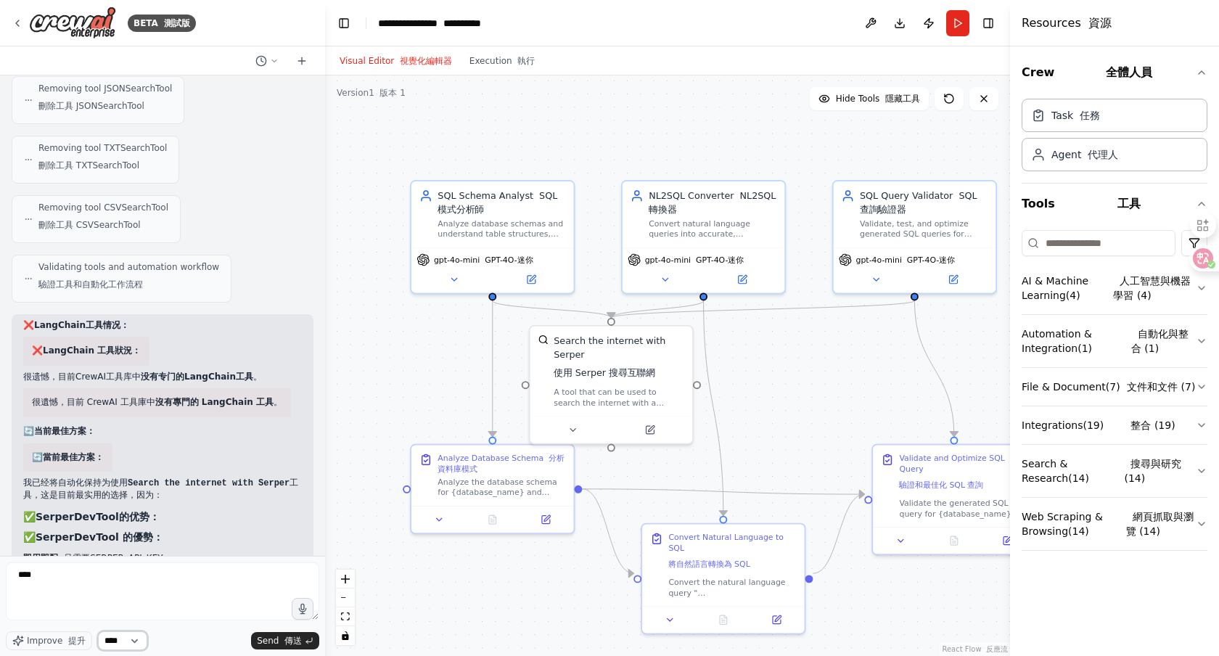
click at [133, 639] on select "****" at bounding box center [122, 640] width 49 height 19
click at [59, 640] on span "Improve 提升" at bounding box center [56, 641] width 59 height 12
type textarea "**********"
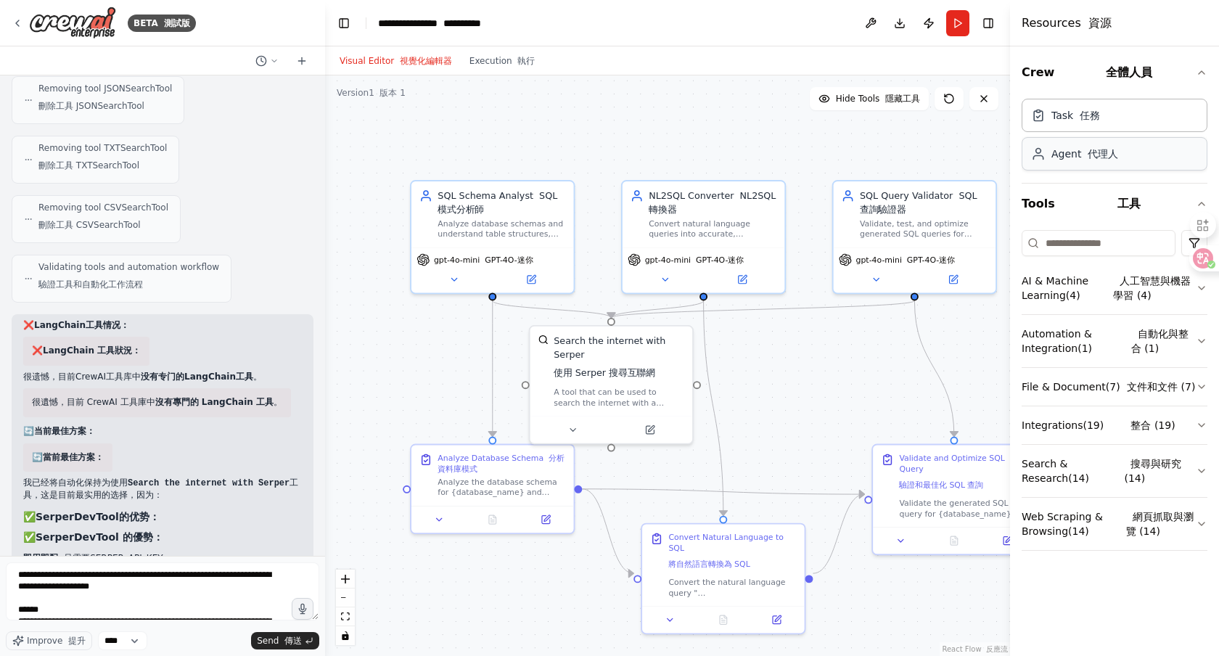
click at [1034, 156] on icon at bounding box center [1037, 158] width 9 height 4
click at [1056, 159] on div "Agent 代理人" at bounding box center [1084, 154] width 67 height 15
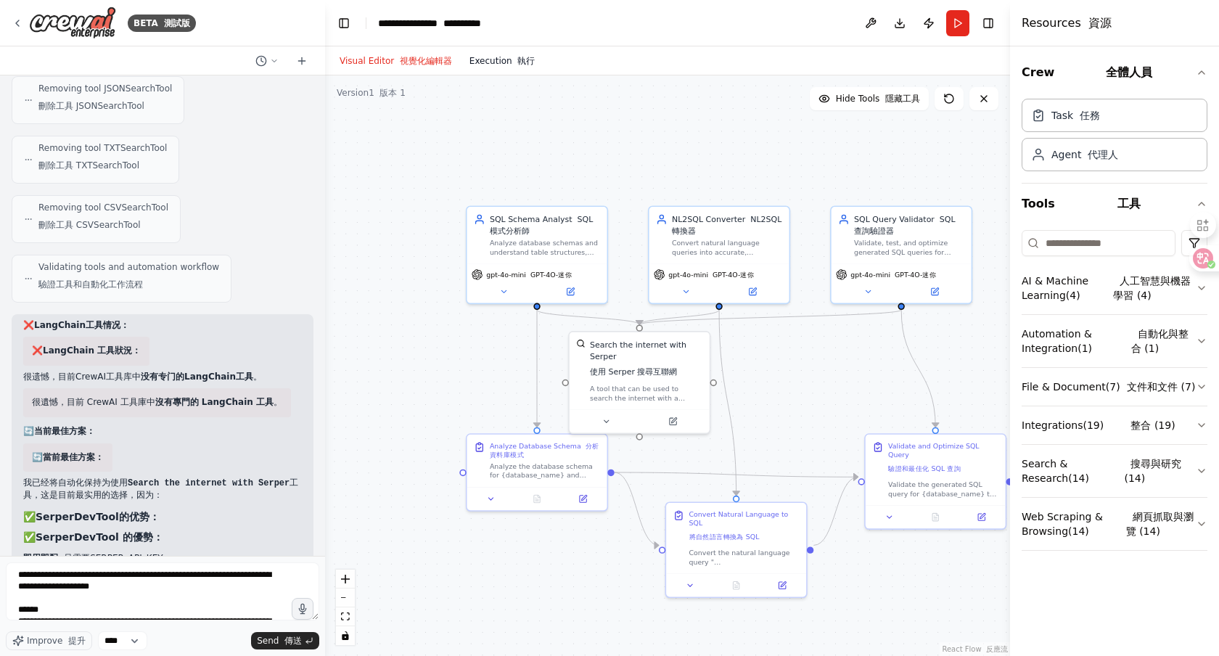
click at [498, 65] on button "Execution 執行" at bounding box center [502, 60] width 83 height 17
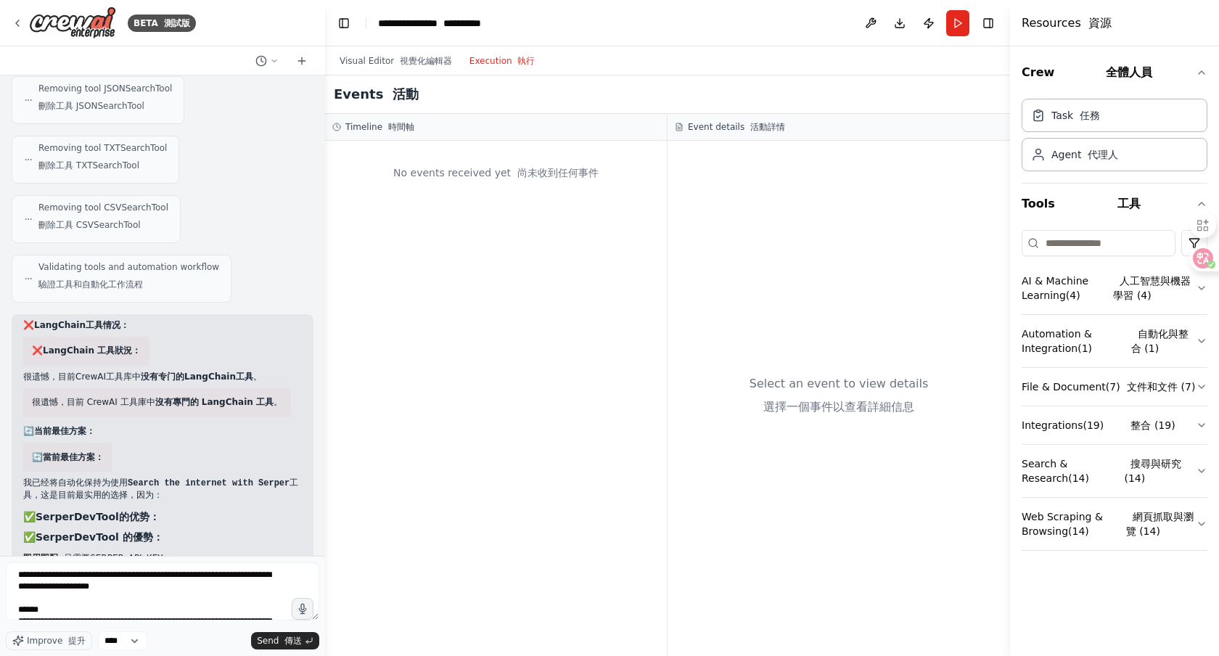
click at [506, 203] on div "No events received yet 尚未收到任何事件" at bounding box center [496, 398] width 342 height 515
click at [347, 25] on button "Toggle Left Sidebar" at bounding box center [344, 23] width 20 height 20
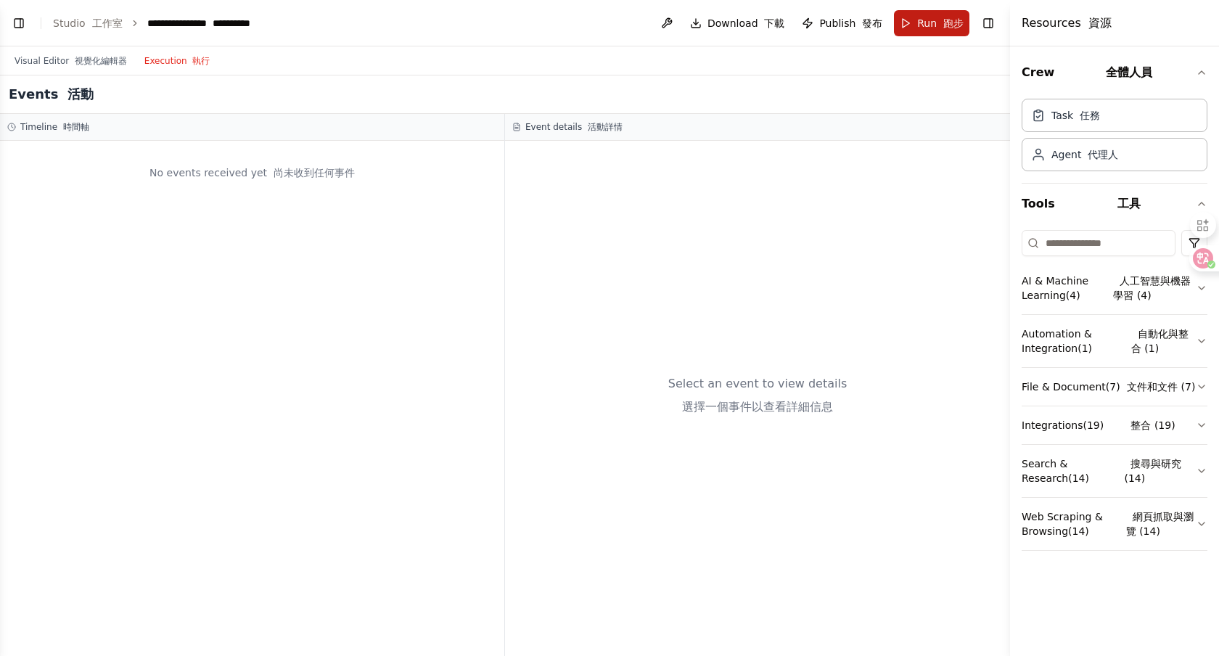
click at [940, 21] on font at bounding box center [939, 23] width 7 height 12
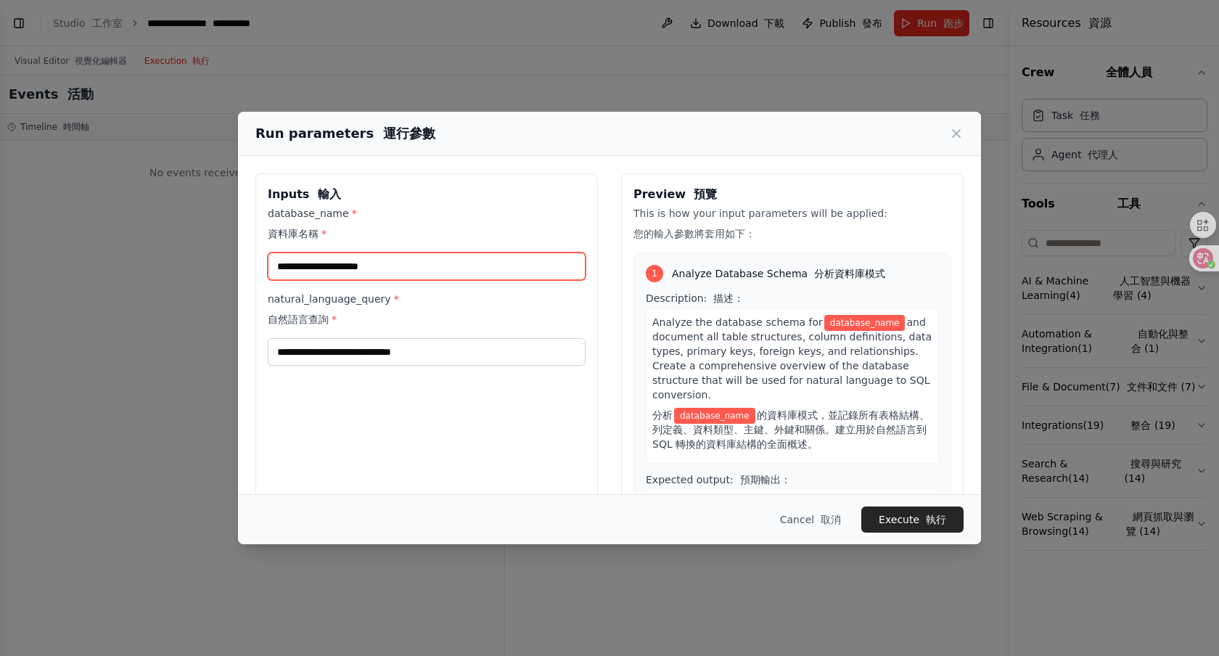
click at [514, 273] on input "database_name * 資料庫名稱 *" at bounding box center [427, 266] width 318 height 28
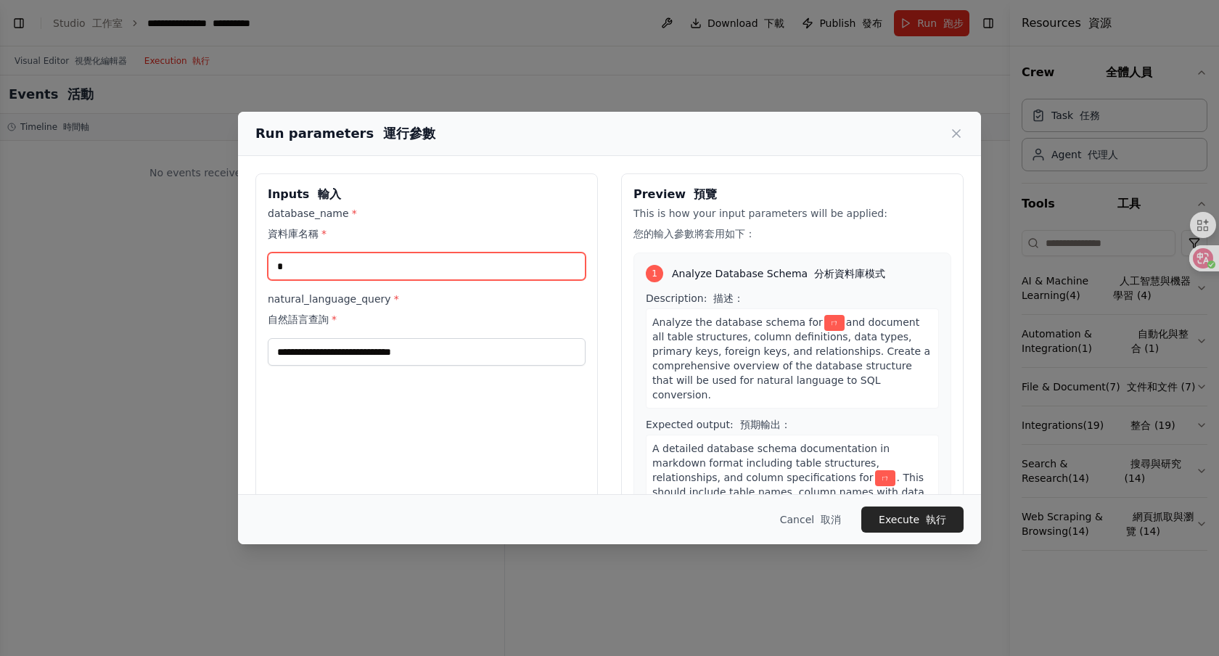
type input "*"
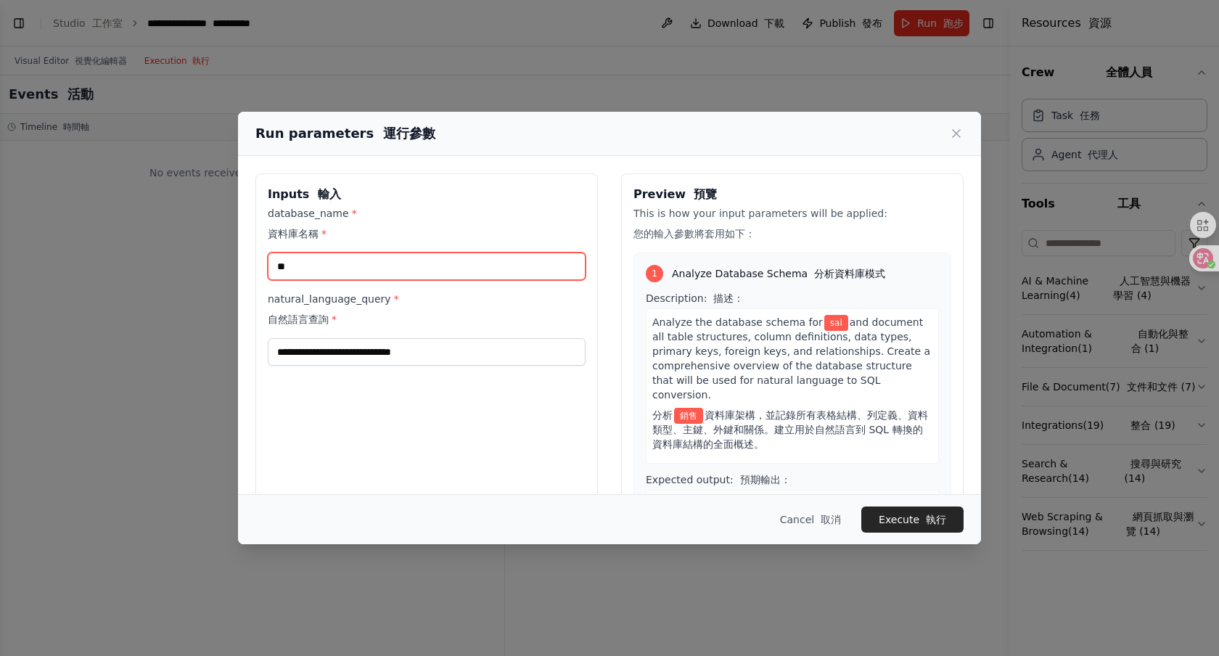
type input "*"
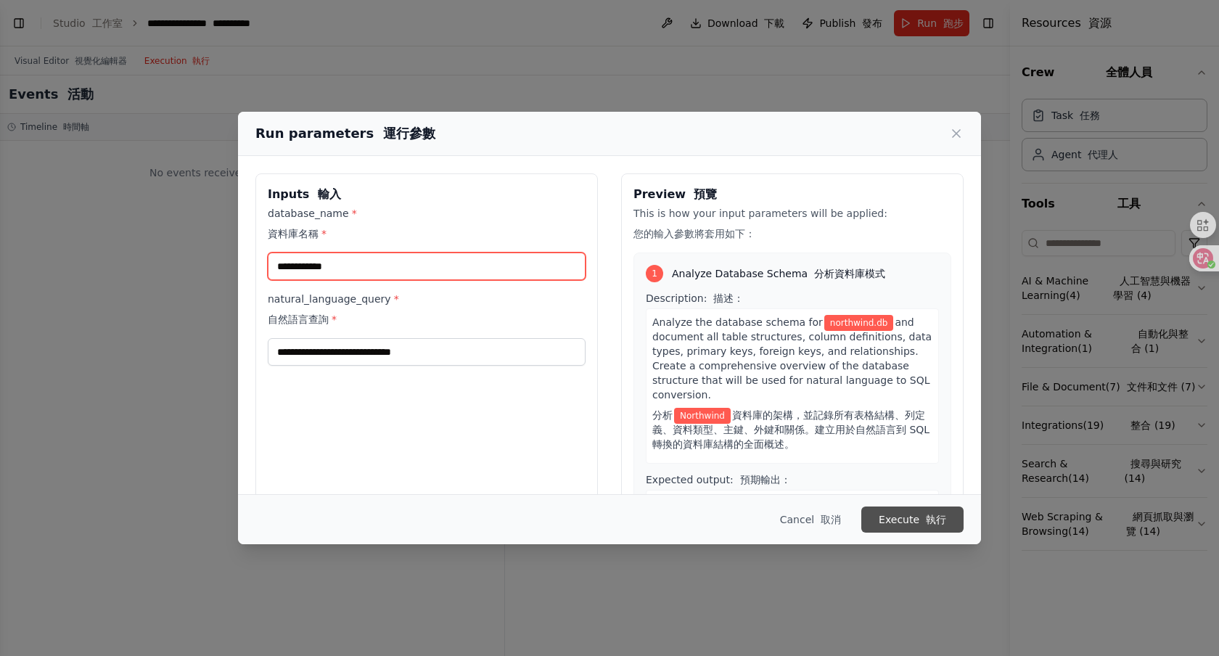
type input "**********"
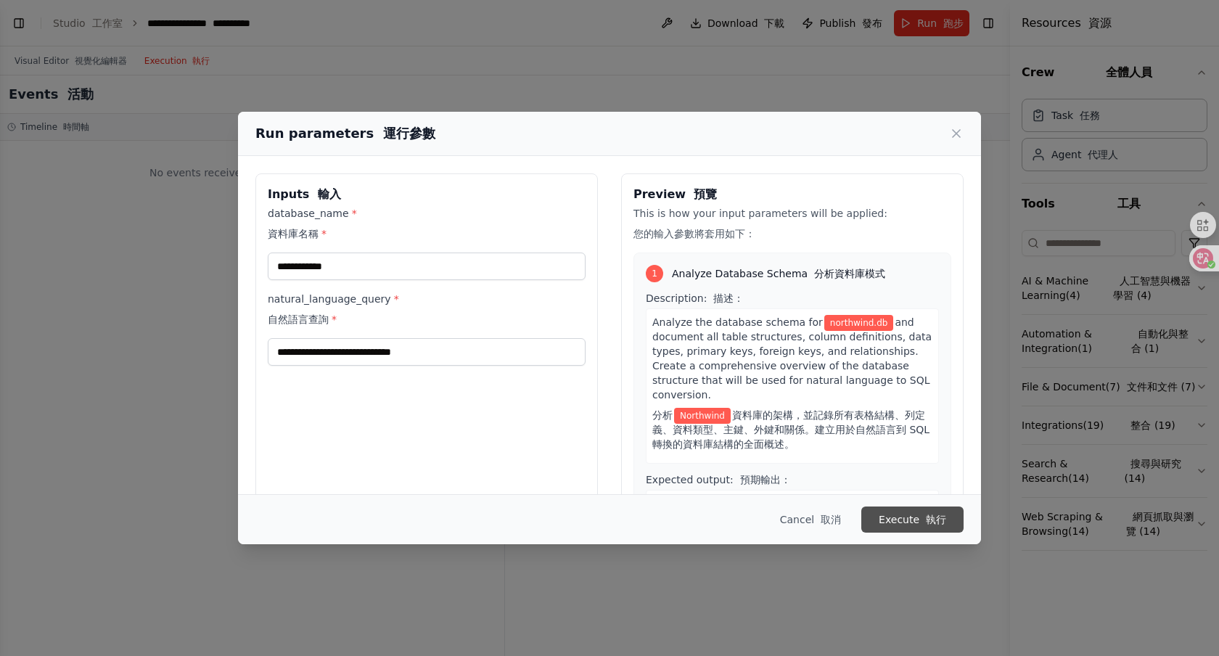
click at [894, 518] on button "Execute 執行" at bounding box center [912, 519] width 102 height 26
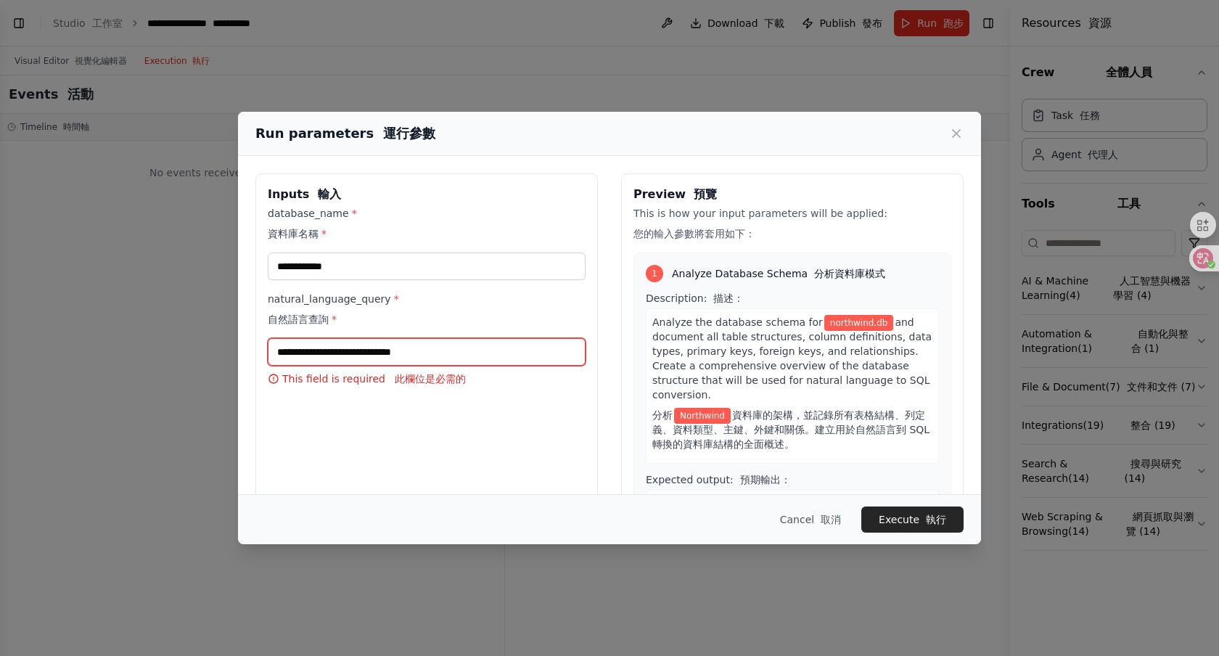
click at [392, 359] on input "natural_language_query * 自然語言查詢 *" at bounding box center [427, 352] width 318 height 28
type input "*"
type input "*******"
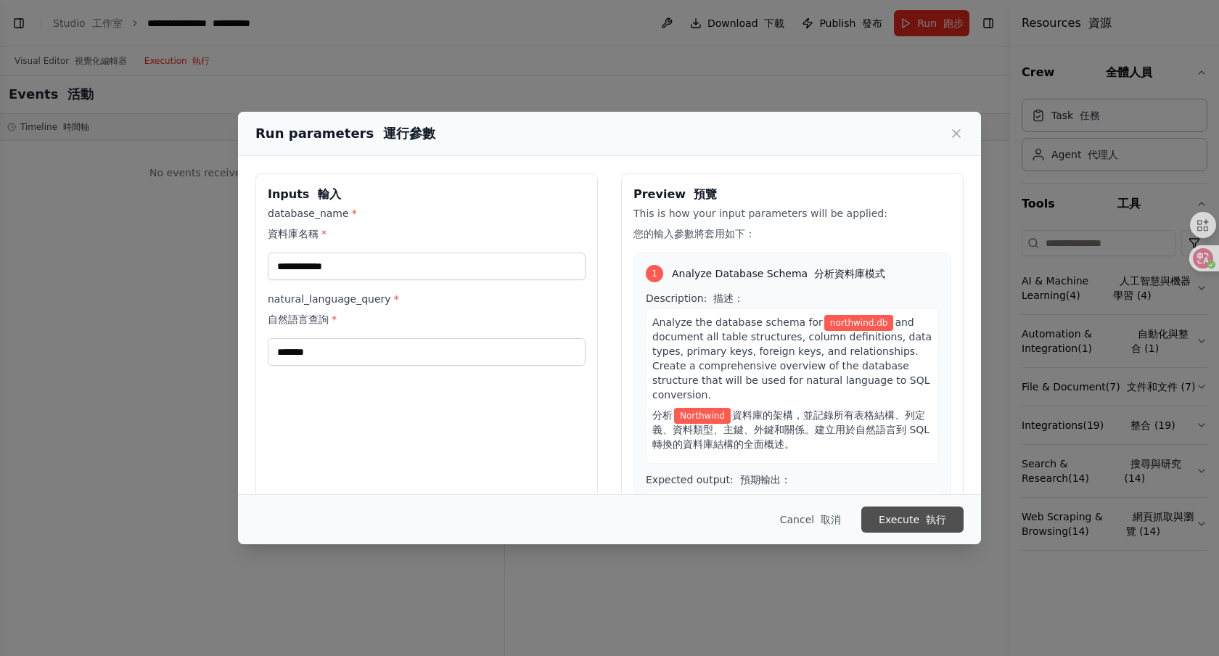
click at [901, 515] on button "Execute 執行" at bounding box center [912, 519] width 102 height 26
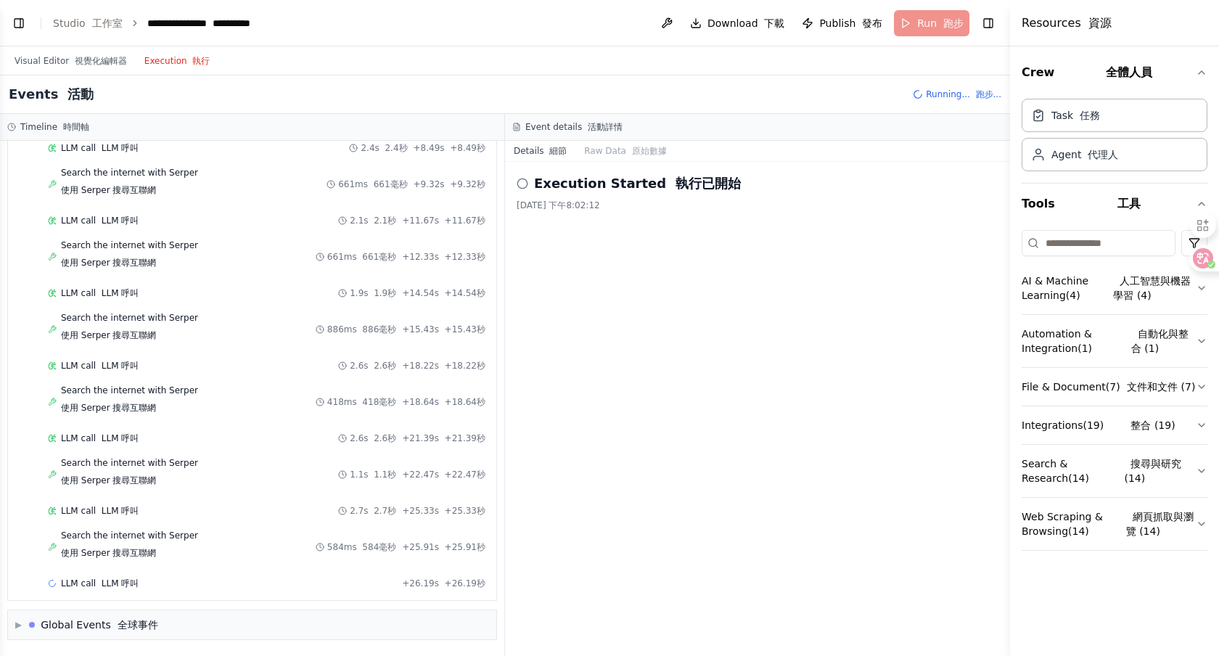
scroll to position [1076, 0]
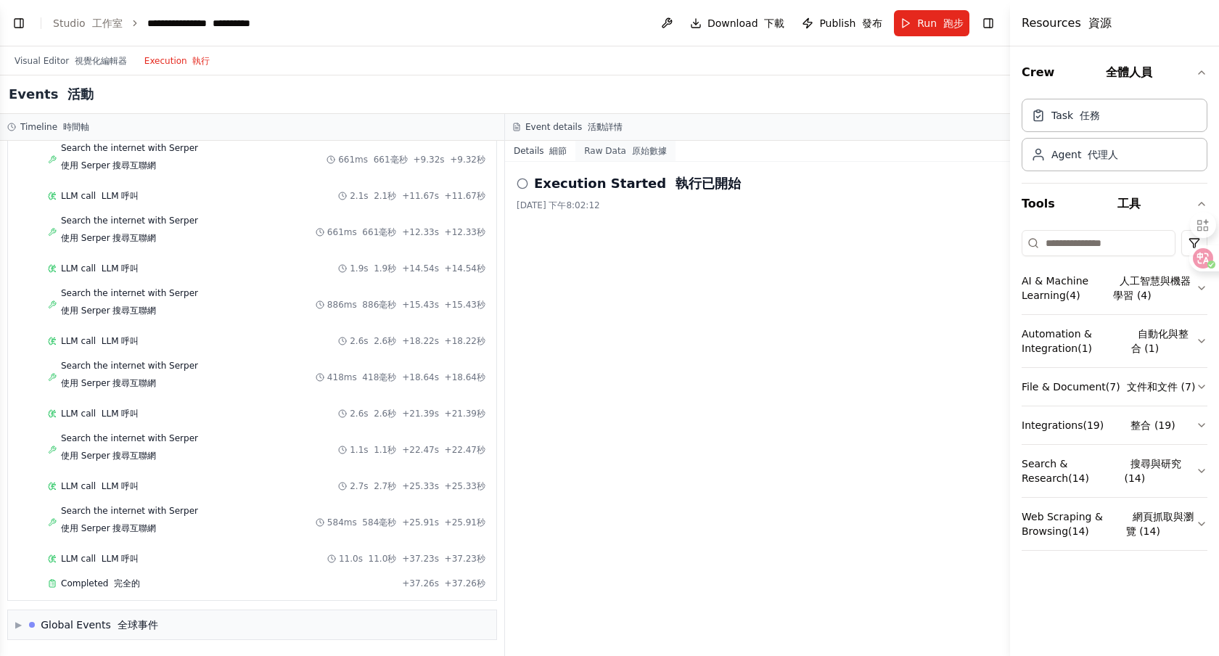
click at [619, 155] on button "Raw Data 原始數據" at bounding box center [624, 151] width 99 height 20
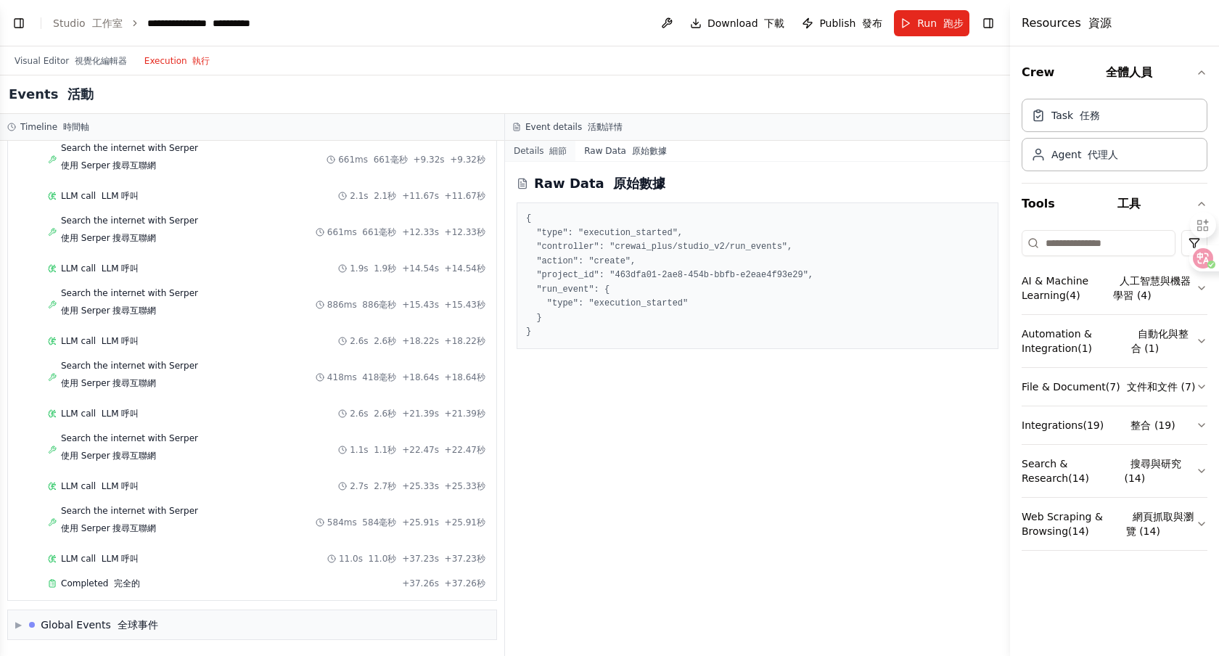
click at [550, 150] on font "細節" at bounding box center [557, 151] width 17 height 10
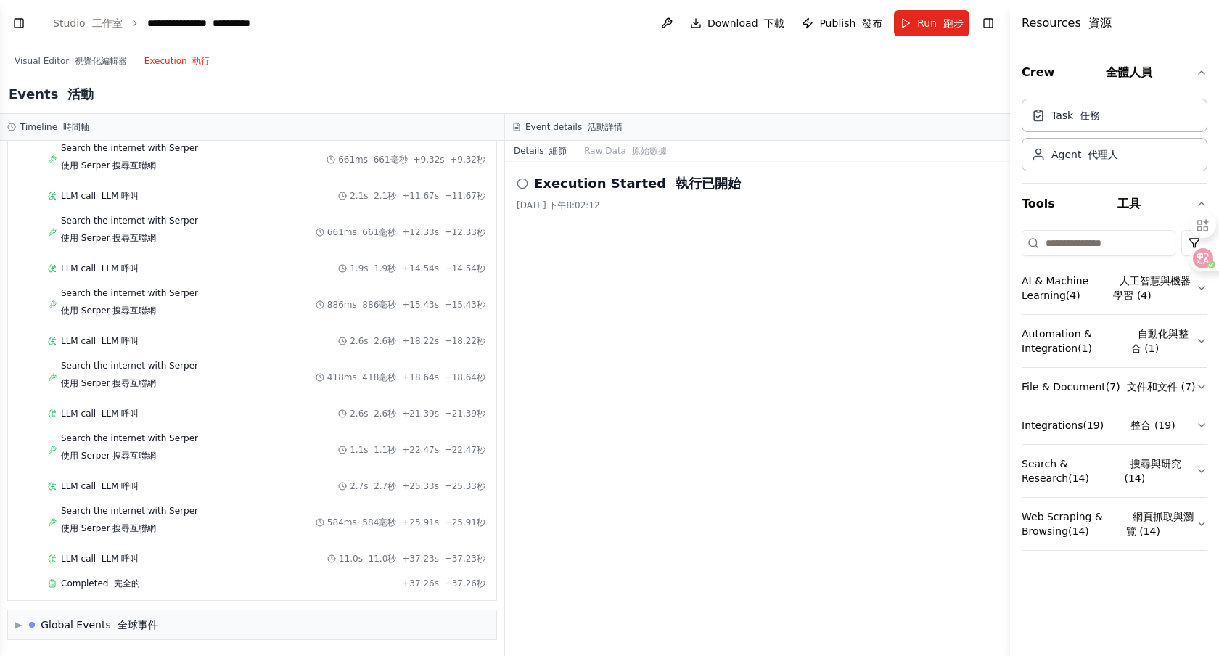
click at [524, 185] on icon at bounding box center [522, 184] width 12 height 12
click at [520, 184] on icon at bounding box center [522, 184] width 12 height 12
click at [1051, 116] on div "Task 任務" at bounding box center [1075, 114] width 49 height 15
click at [1057, 157] on div "Agent 代理人" at bounding box center [1084, 154] width 67 height 15
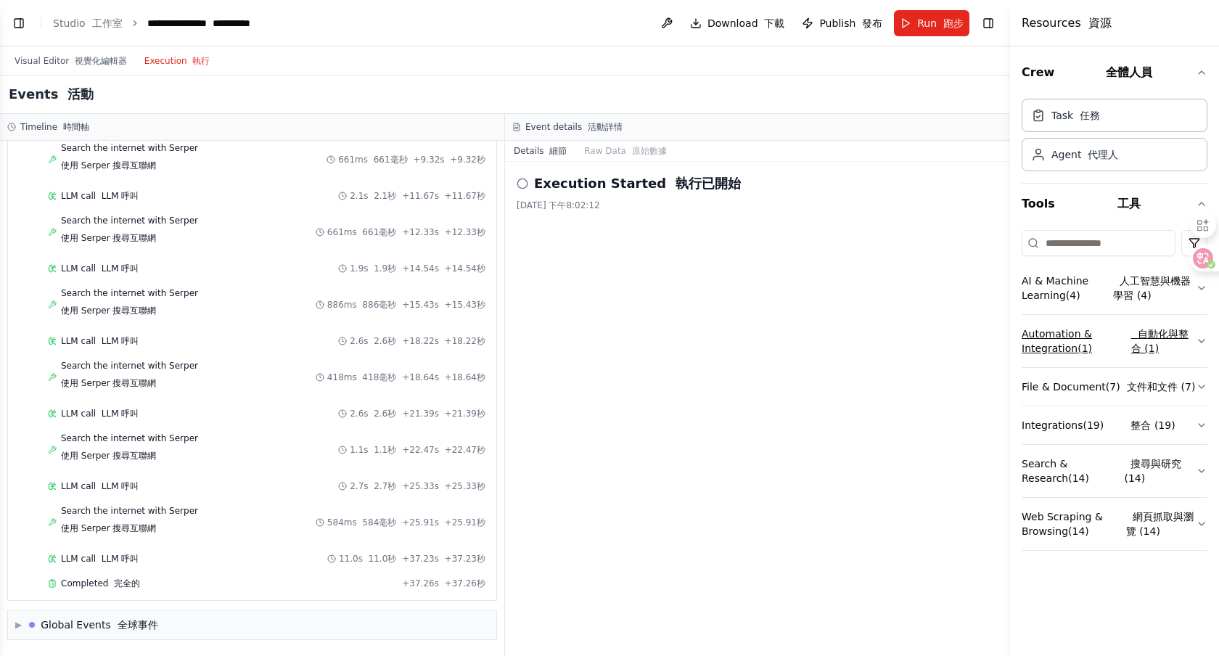
click at [1076, 351] on button "Automation & Integration ( 1 ) 自動化與整合 (1)" at bounding box center [1114, 341] width 186 height 52
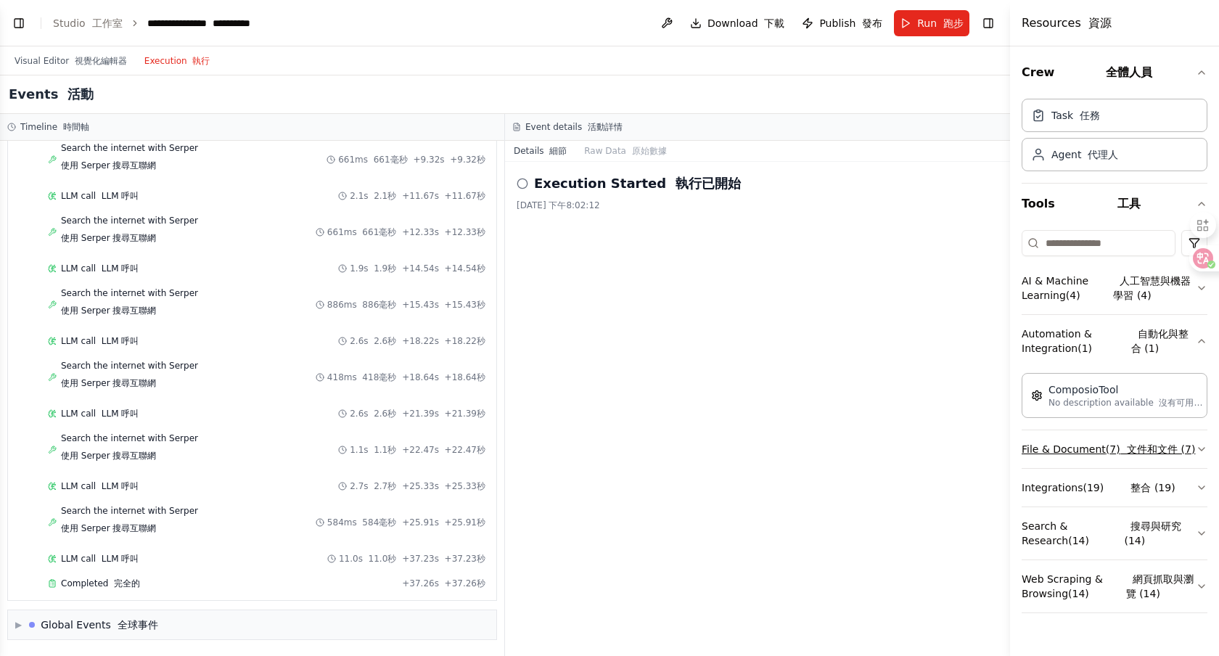
click at [1056, 456] on button "File & Document ( 7 ) 文件和文件 (7)" at bounding box center [1114, 449] width 186 height 38
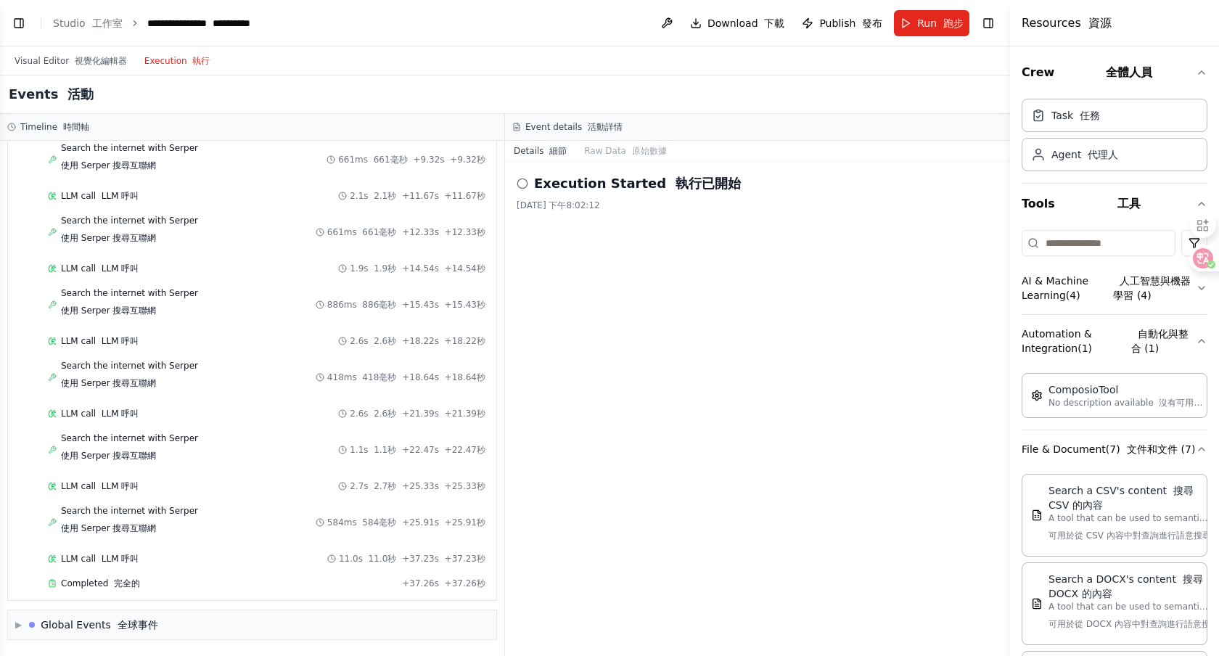
click at [870, 263] on div "Execution Started 執行已開始 2025/8/10 下午8:02:12" at bounding box center [757, 409] width 505 height 494
click at [942, 16] on span "Run 跑步" at bounding box center [940, 23] width 46 height 15
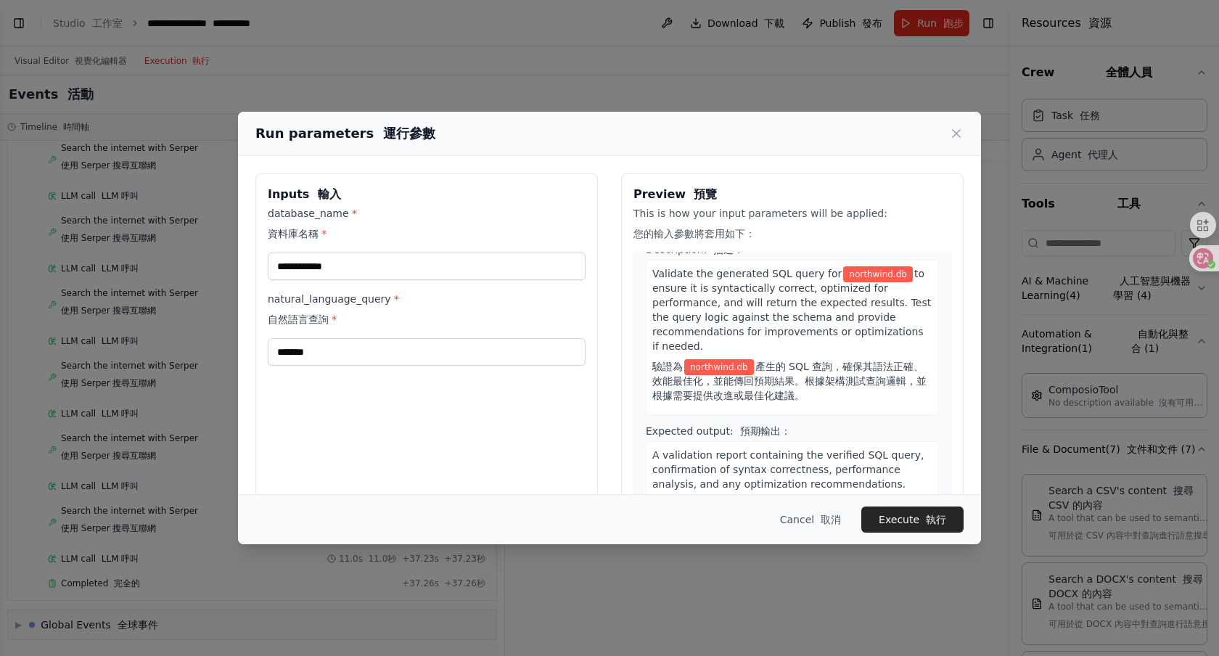
scroll to position [947, 0]
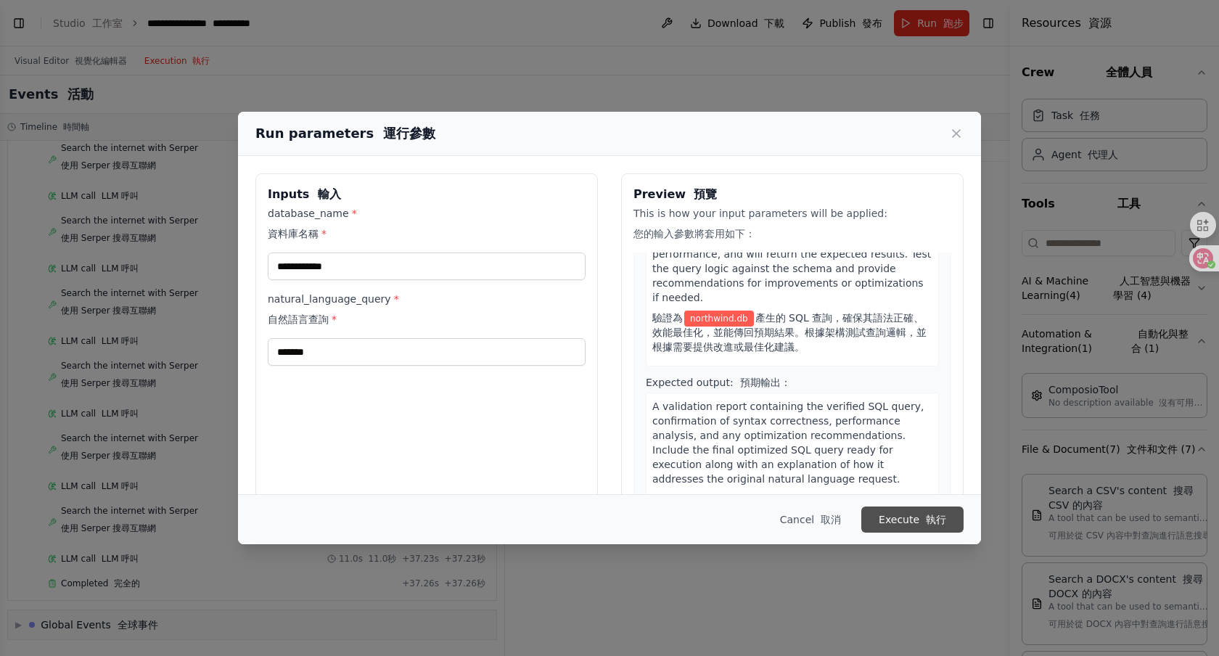
click at [915, 524] on button "Execute 執行" at bounding box center [912, 519] width 102 height 26
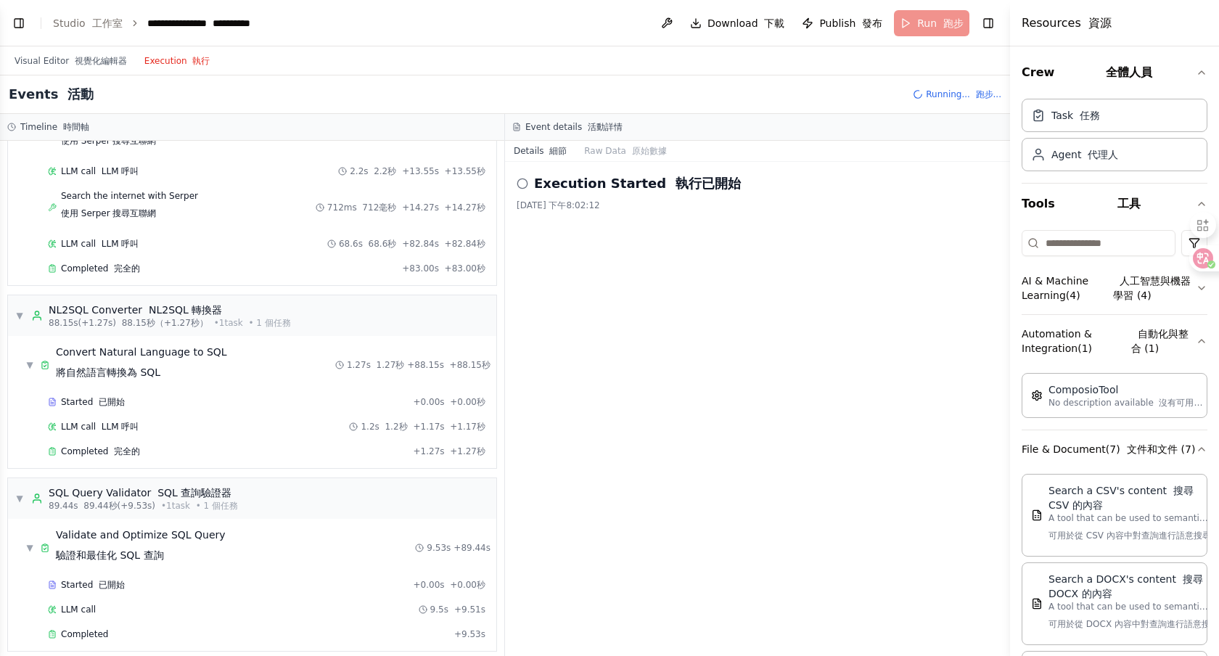
scroll to position [424, 0]
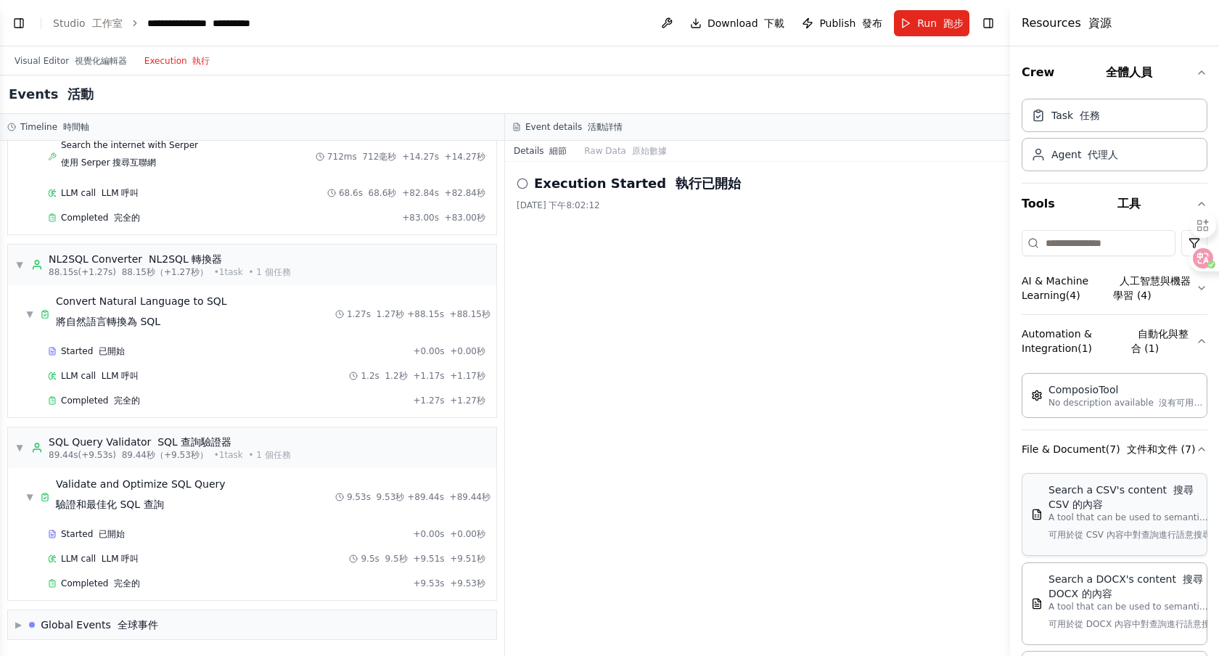
click at [1058, 516] on p "A tool that can be used to semantic search a query from a CSV's content. 可用於從 C…" at bounding box center [1128, 528] width 160 height 35
click at [1061, 523] on p "A tool that can be used to semantic search a query from a CSV's content. 可用於從 C…" at bounding box center [1128, 528] width 160 height 35
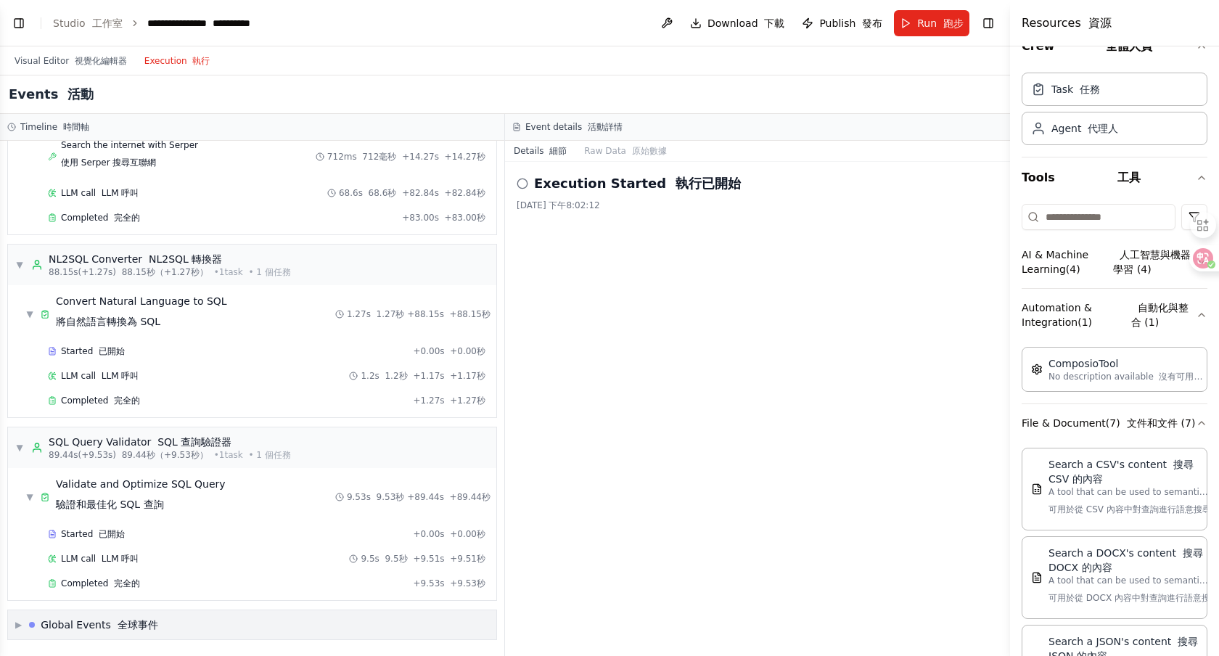
click at [17, 622] on span "▶" at bounding box center [18, 625] width 7 height 12
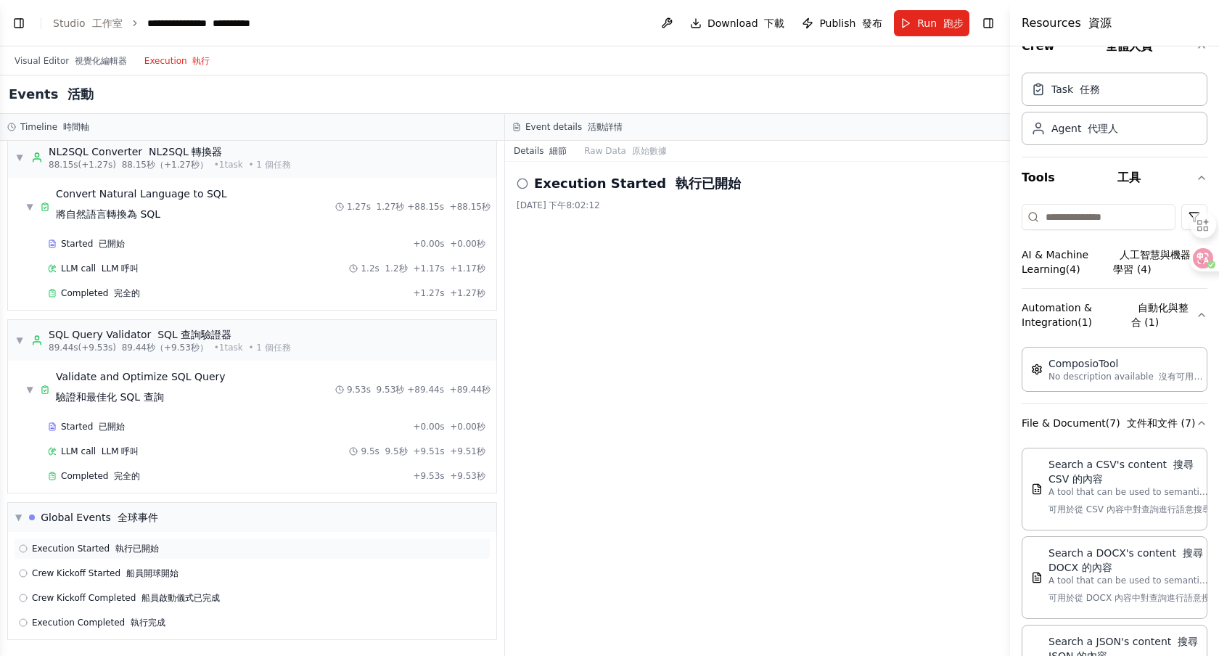
click at [22, 547] on icon at bounding box center [23, 548] width 9 height 9
click at [76, 624] on span "Execution Completed 執行完成" at bounding box center [98, 623] width 133 height 12
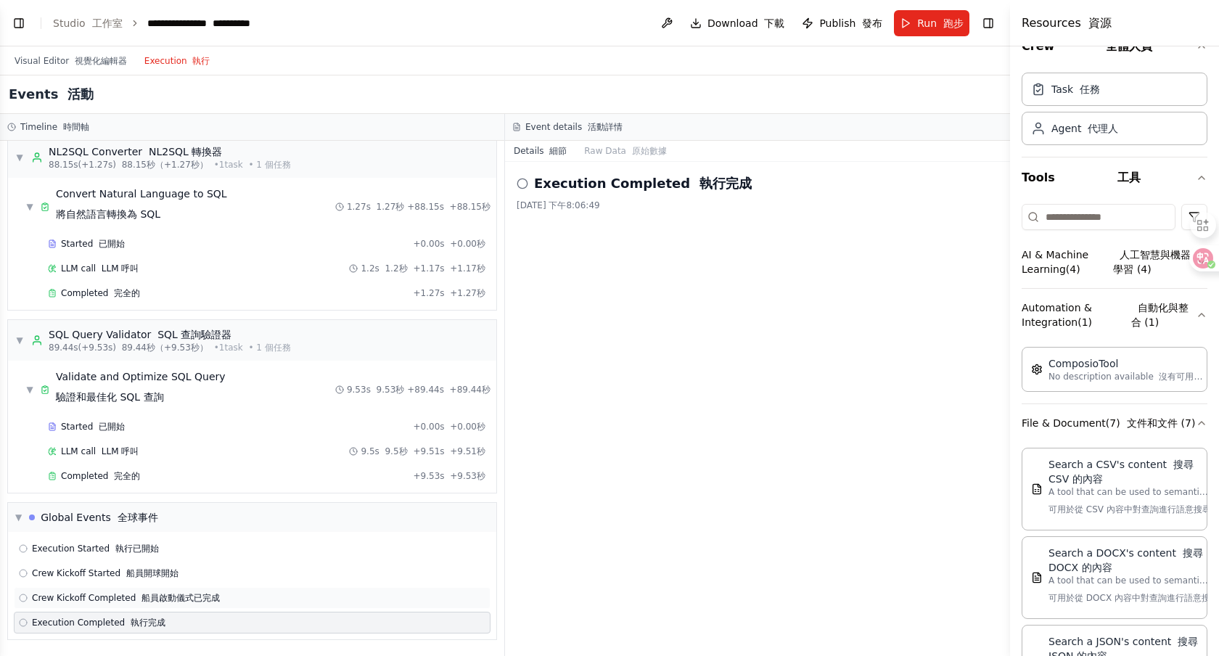
click at [128, 607] on div "Crew Kickoff Completed 船員啟動儀式已完成" at bounding box center [252, 598] width 477 height 22
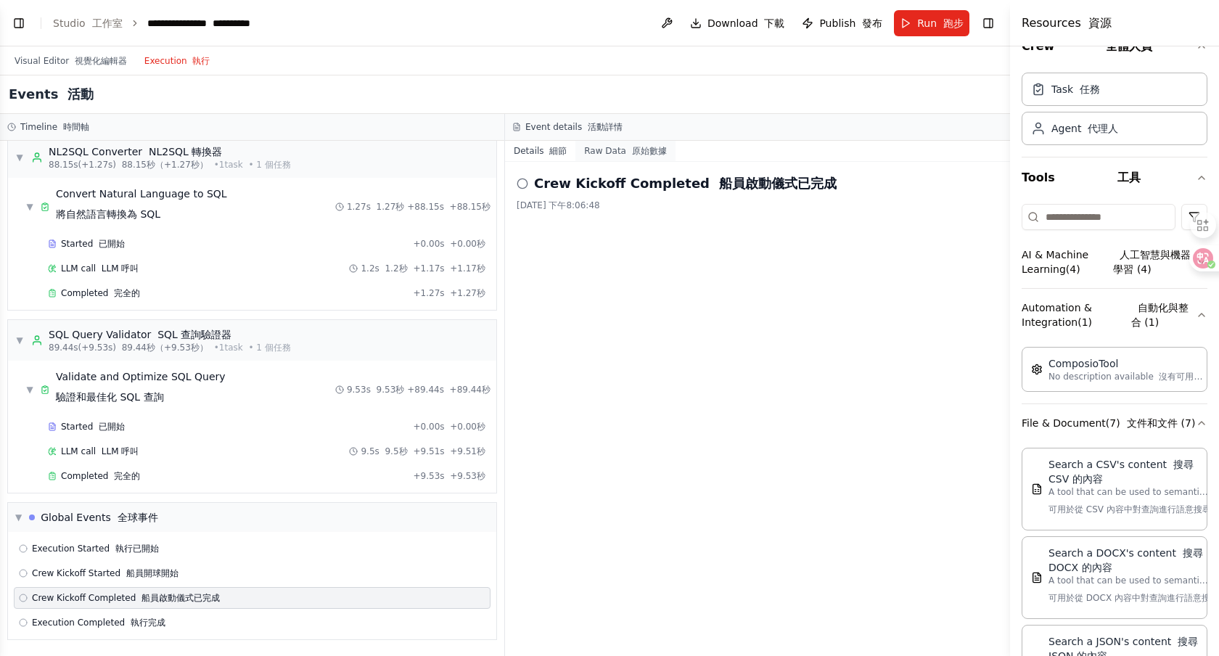
click at [606, 149] on button "Raw Data 原始數據" at bounding box center [624, 151] width 99 height 20
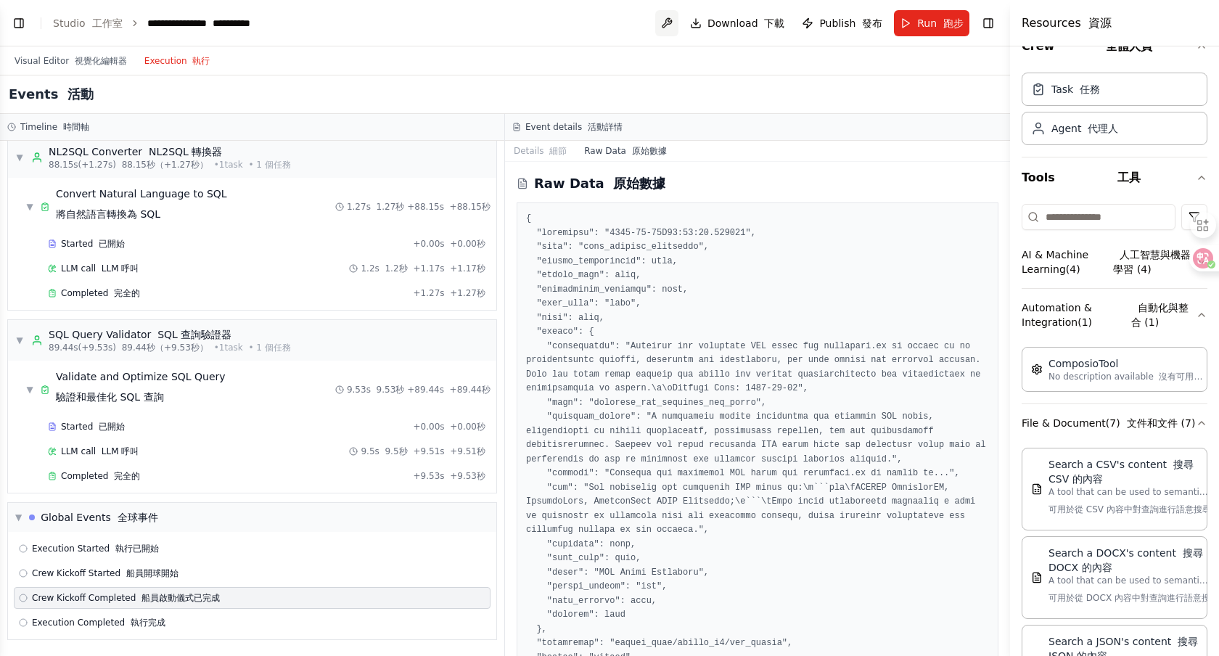
click at [673, 26] on button at bounding box center [666, 23] width 23 height 26
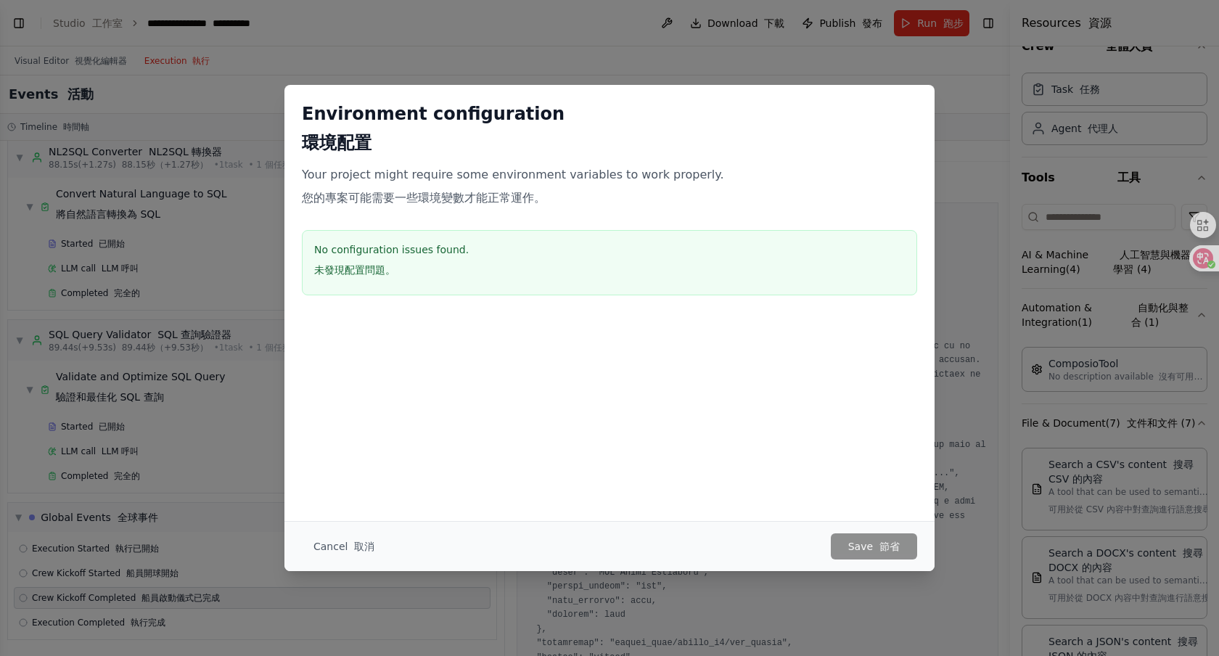
click at [561, 278] on h3 "No configuration issues found. 未發現配置問題。" at bounding box center [609, 262] width 590 height 41
click at [350, 540] on font "button" at bounding box center [350, 546] width 7 height 12
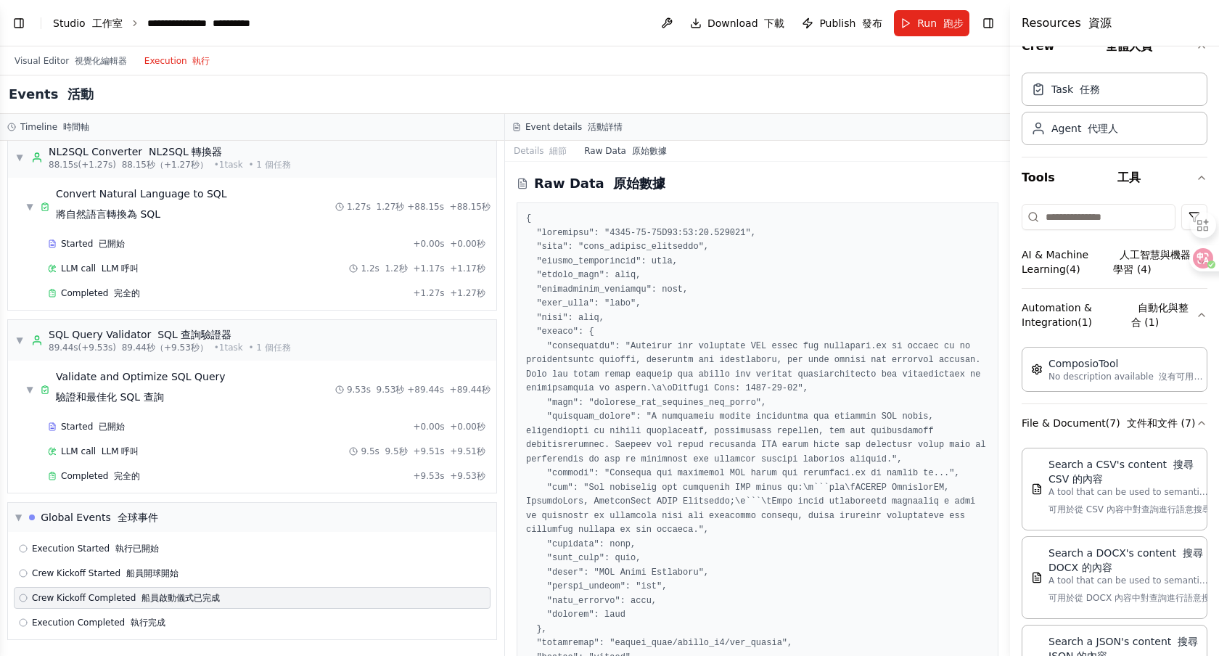
click at [100, 22] on font "工作室" at bounding box center [107, 23] width 30 height 12
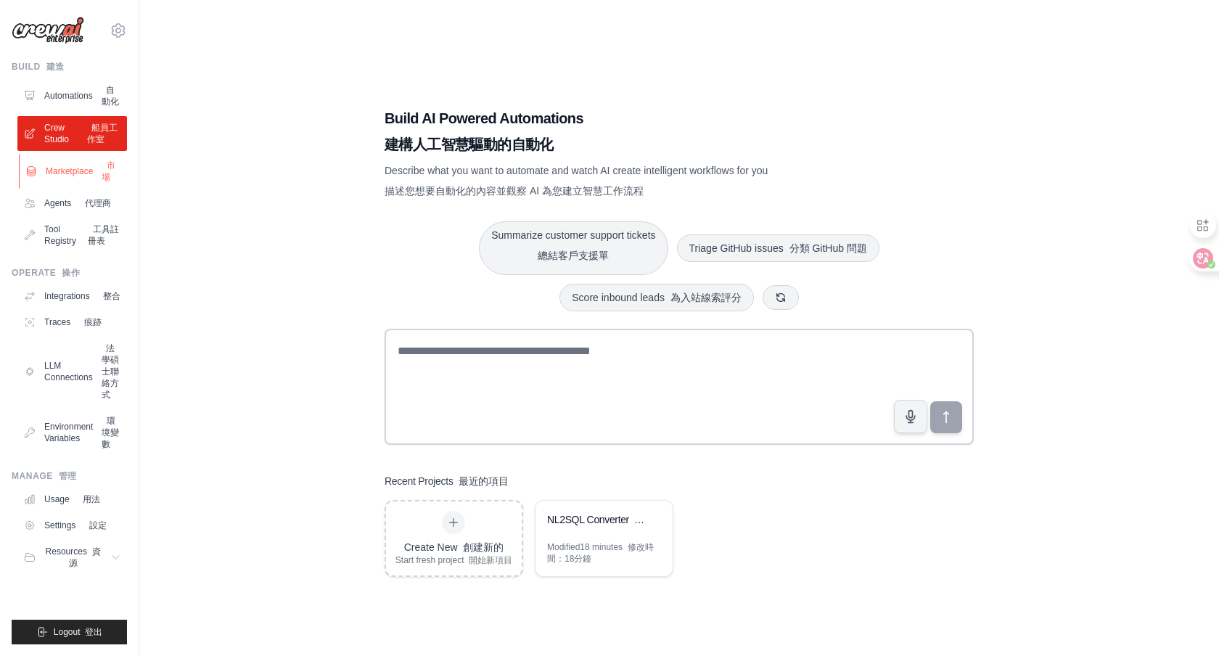
click at [71, 172] on link "Marketplace 市場" at bounding box center [74, 171] width 110 height 35
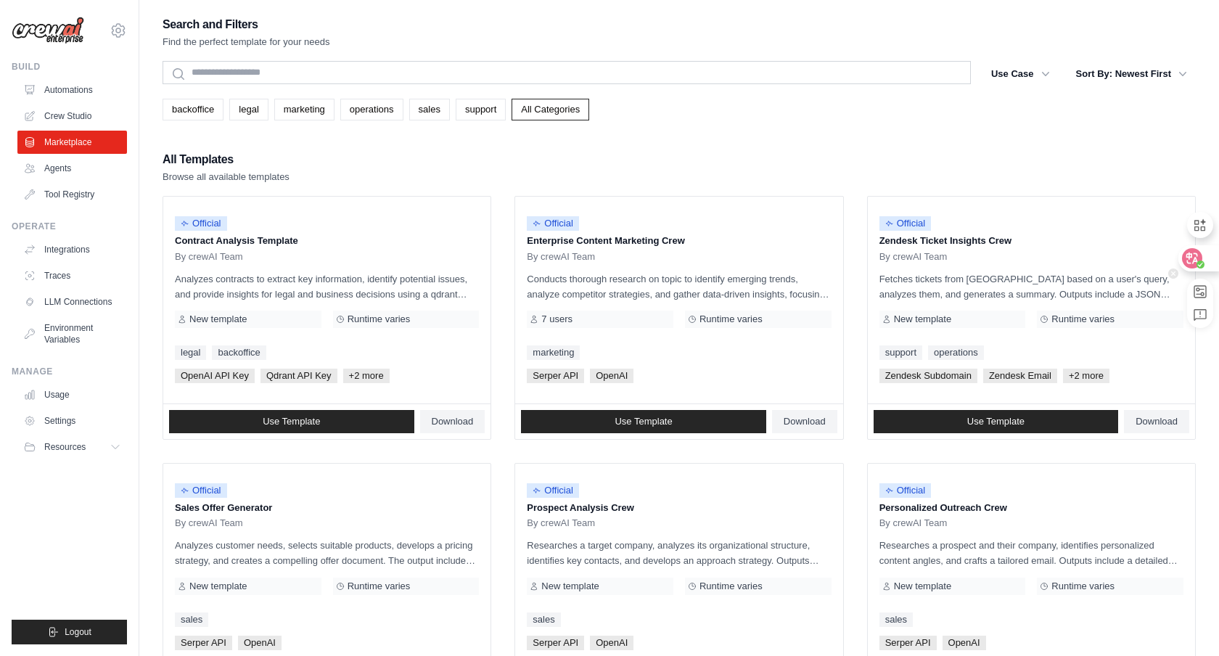
click at [1200, 258] on icon at bounding box center [1192, 258] width 20 height 20
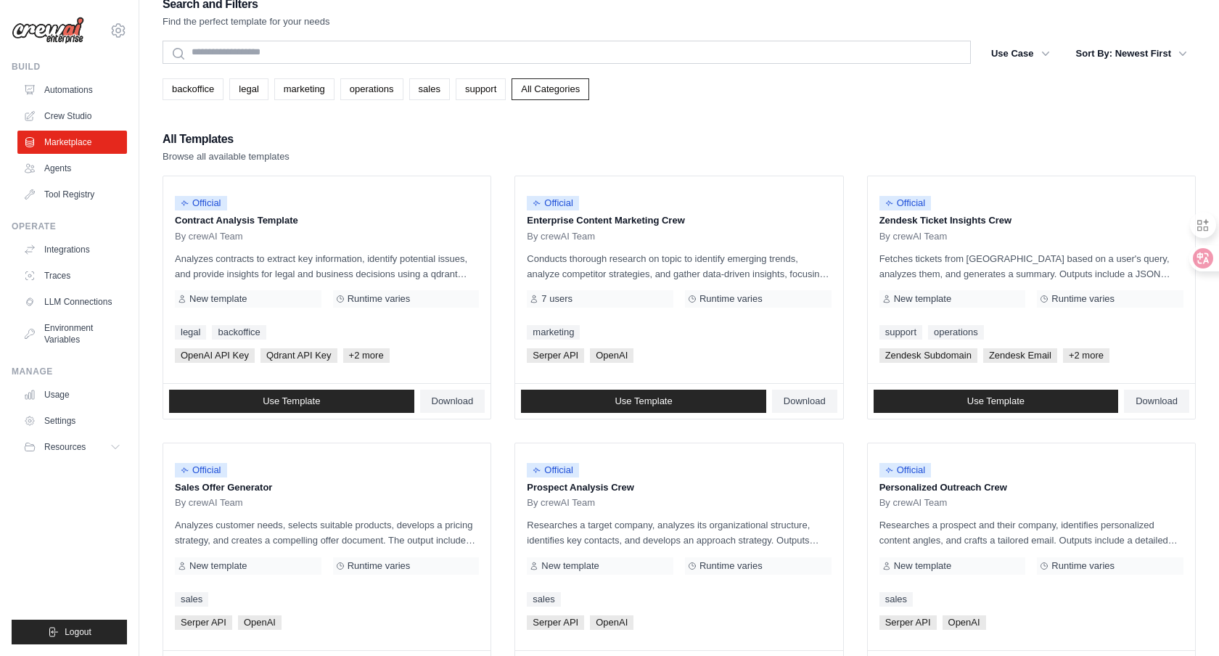
scroll to position [25, 0]
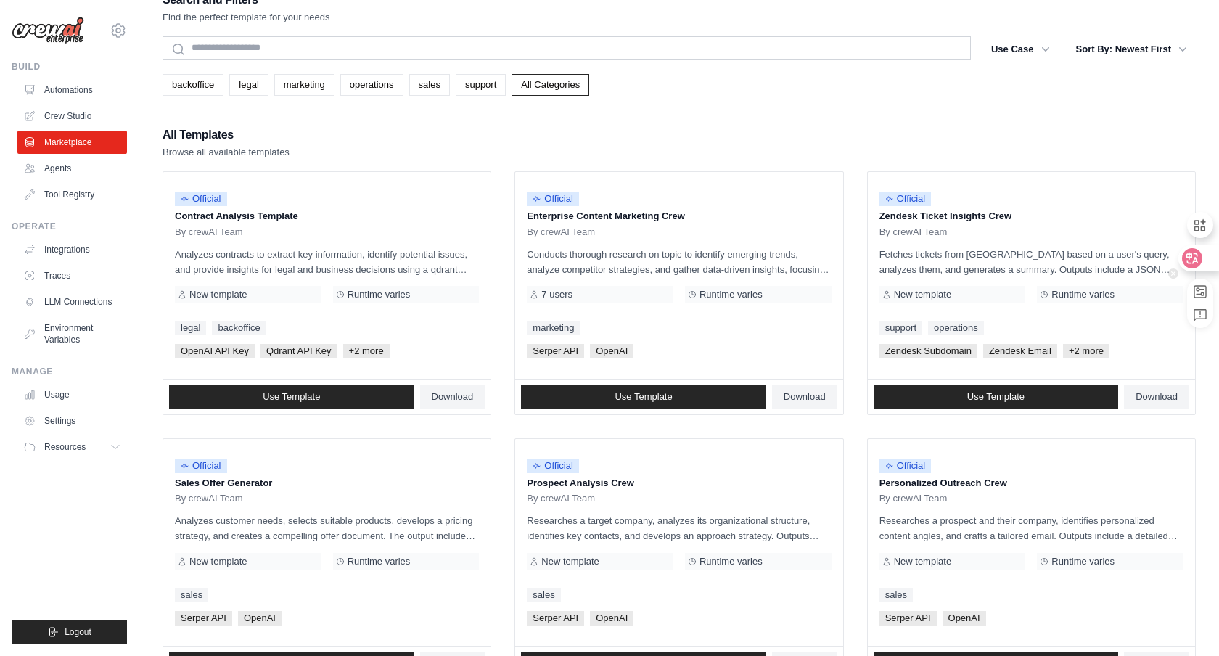
click at [1193, 259] on icon at bounding box center [1192, 258] width 12 height 12
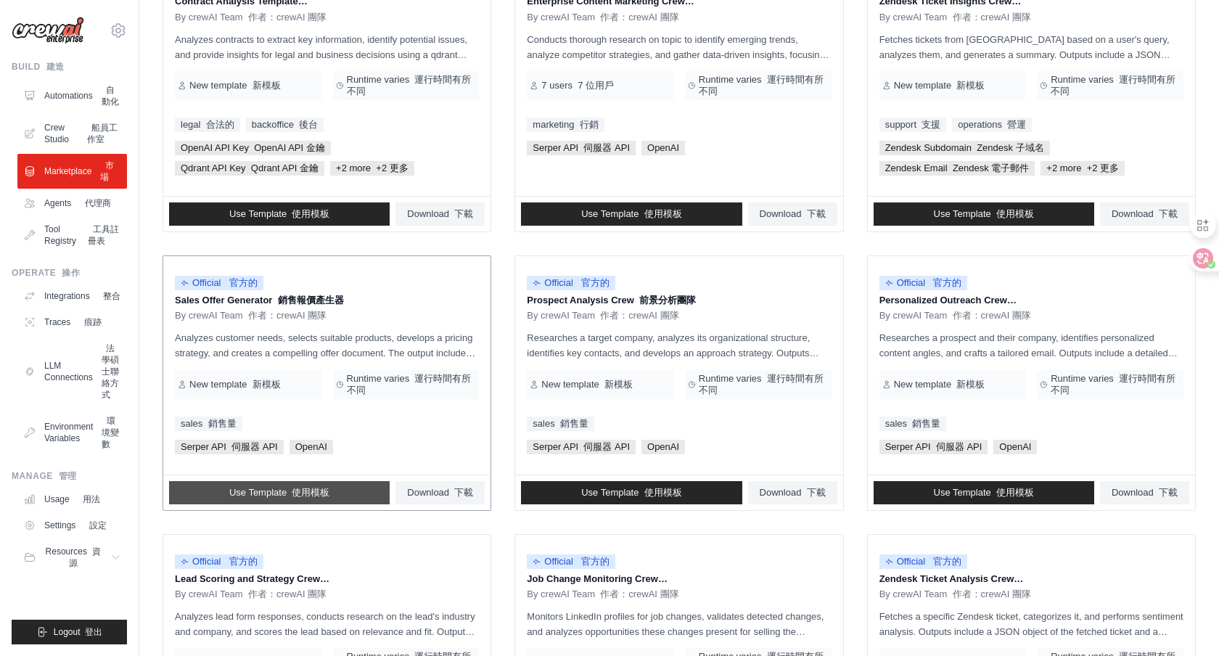
scroll to position [338, 0]
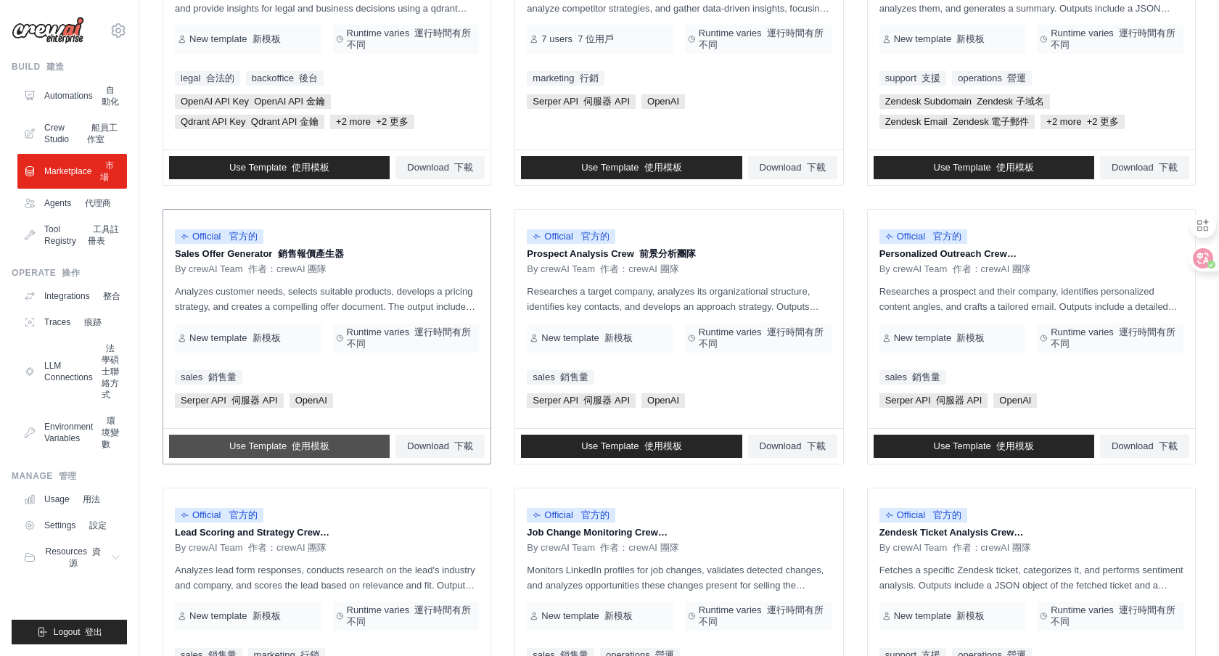
click at [272, 449] on span "Use Template 使用模板" at bounding box center [279, 446] width 100 height 12
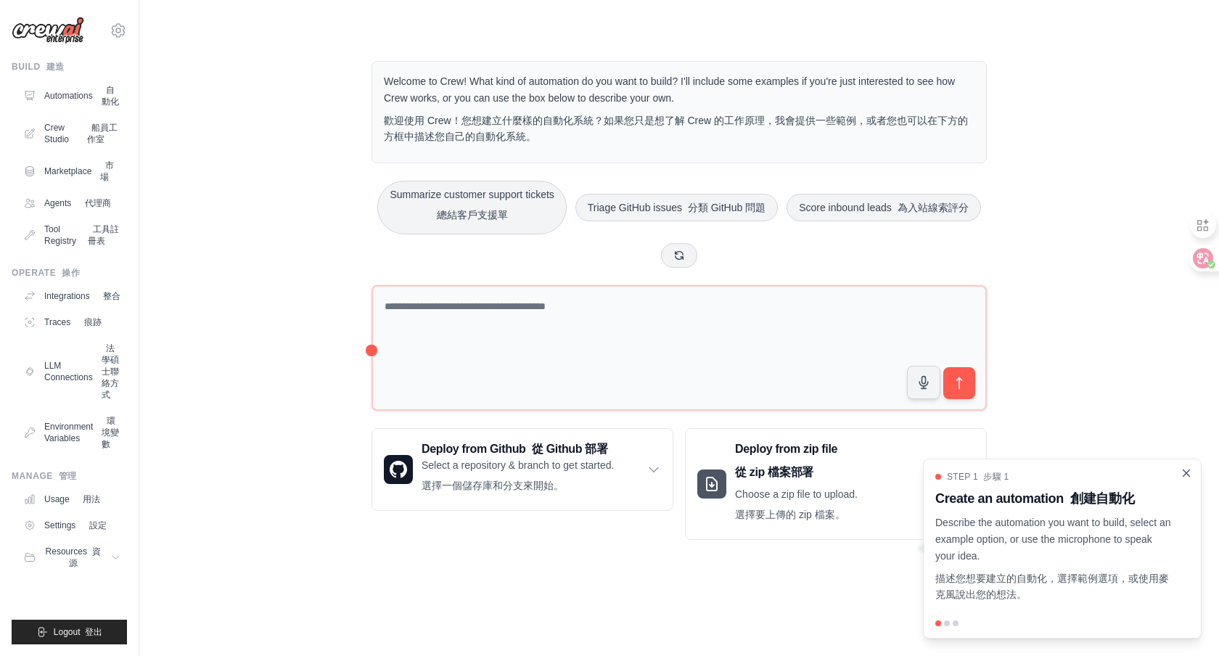
click at [1183, 473] on icon "Close walkthrough" at bounding box center [1185, 472] width 13 height 13
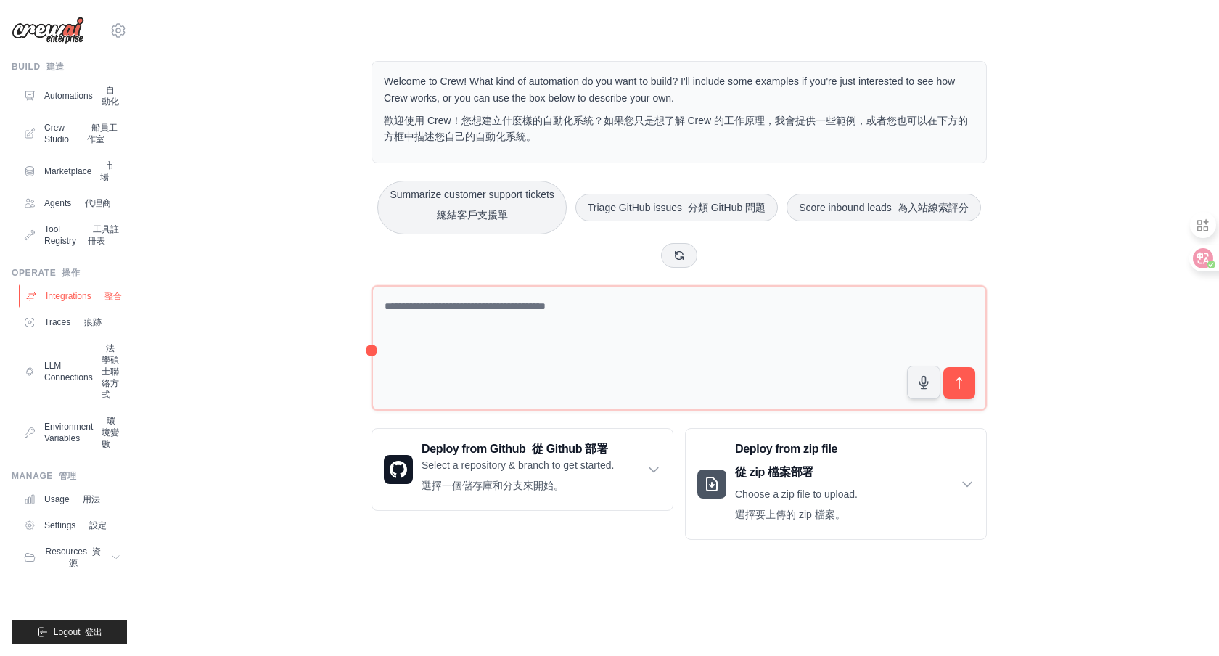
click at [94, 306] on link "Integrations 整合" at bounding box center [74, 295] width 110 height 23
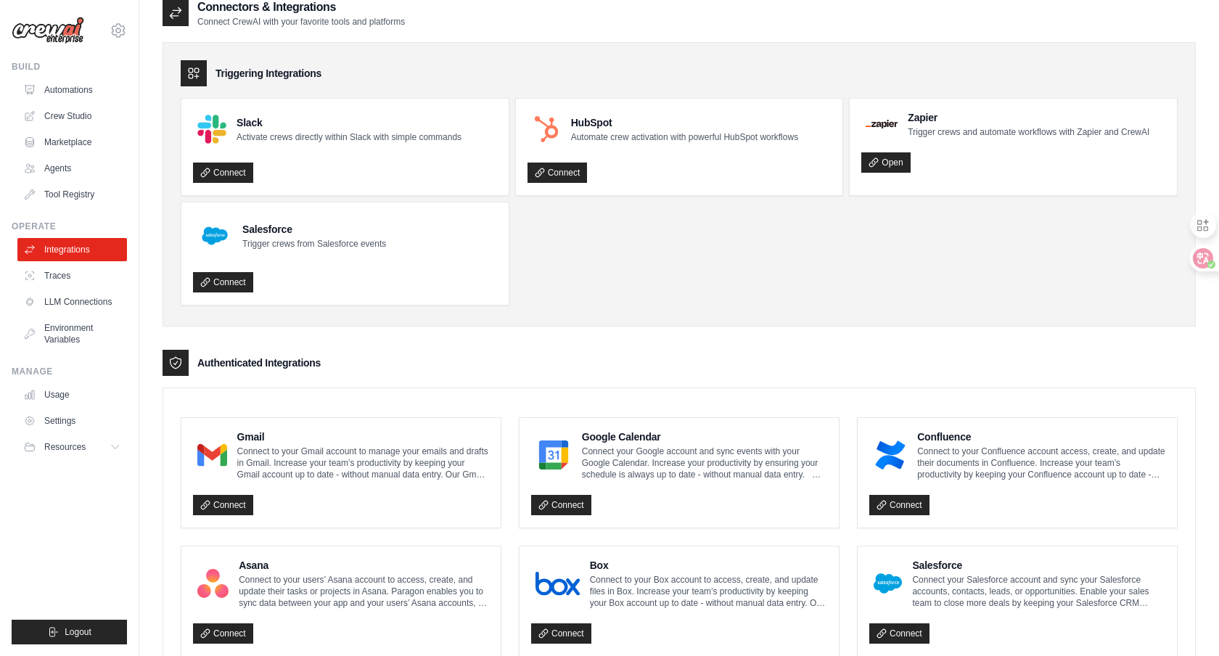
scroll to position [19, 0]
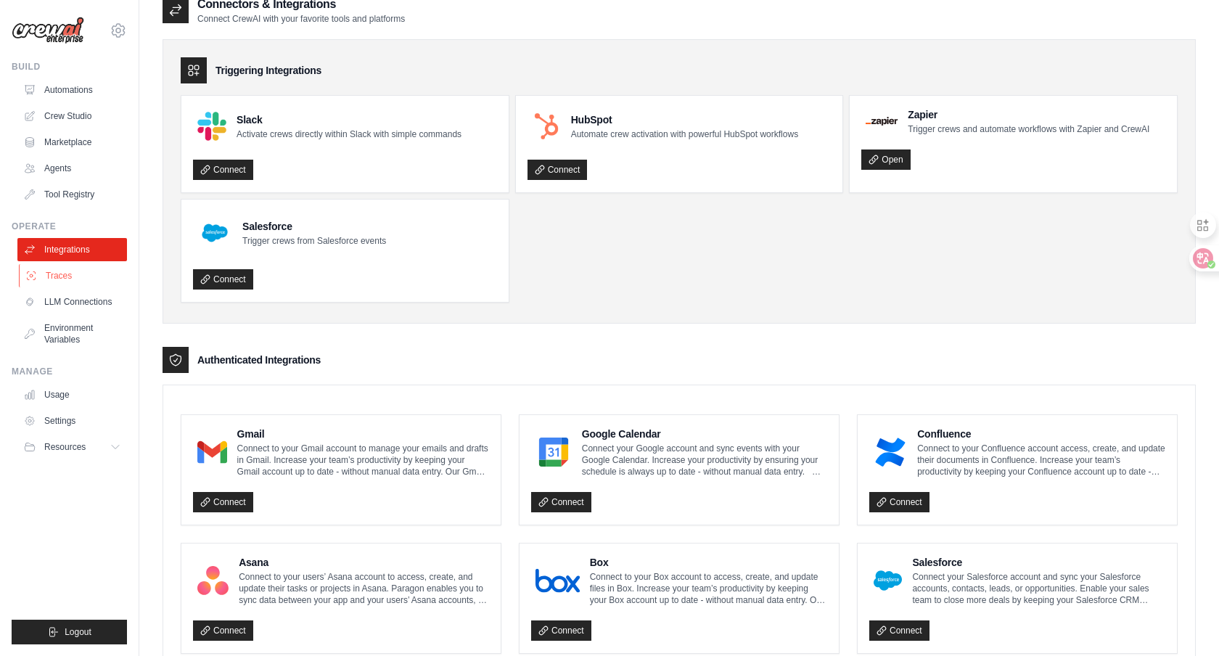
click at [59, 278] on link "Traces" at bounding box center [74, 275] width 110 height 23
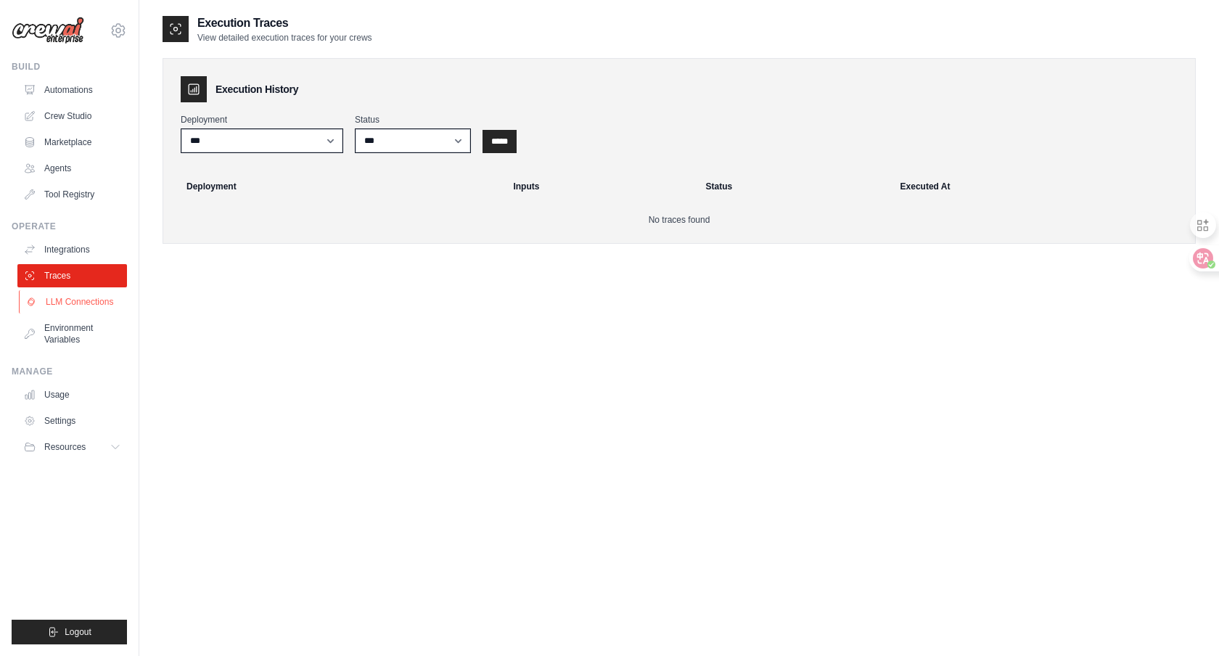
click at [67, 303] on link "LLM Connections" at bounding box center [74, 301] width 110 height 23
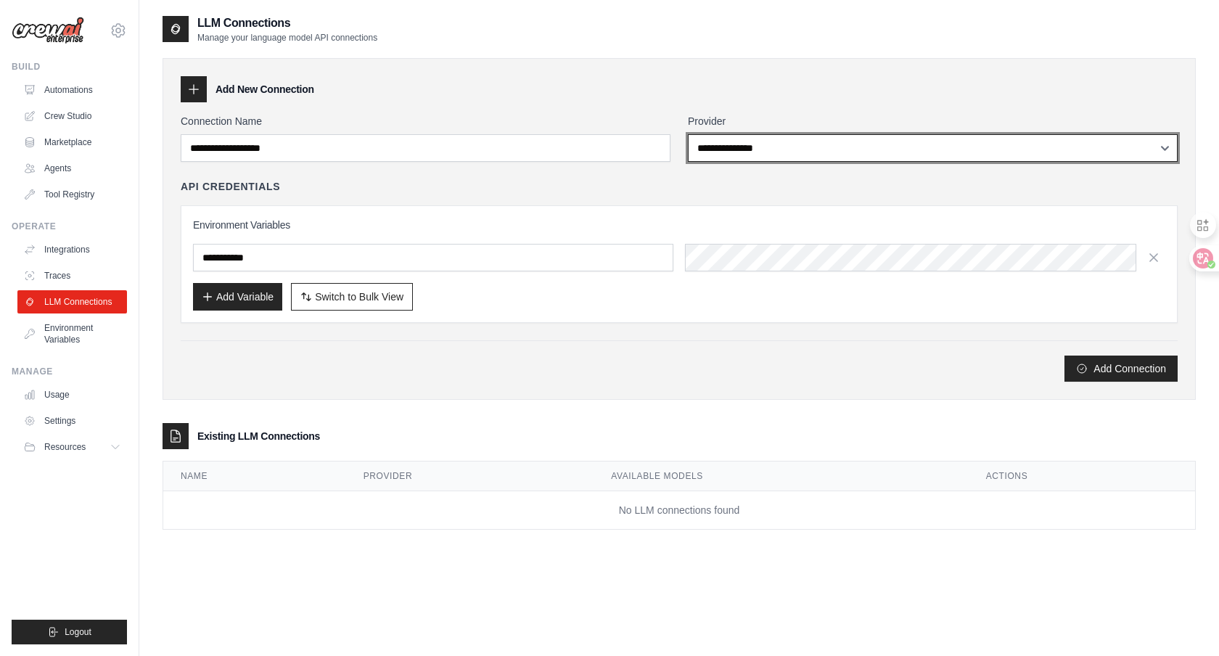
click at [704, 149] on select "**********" at bounding box center [933, 148] width 490 height 28
select select "******"
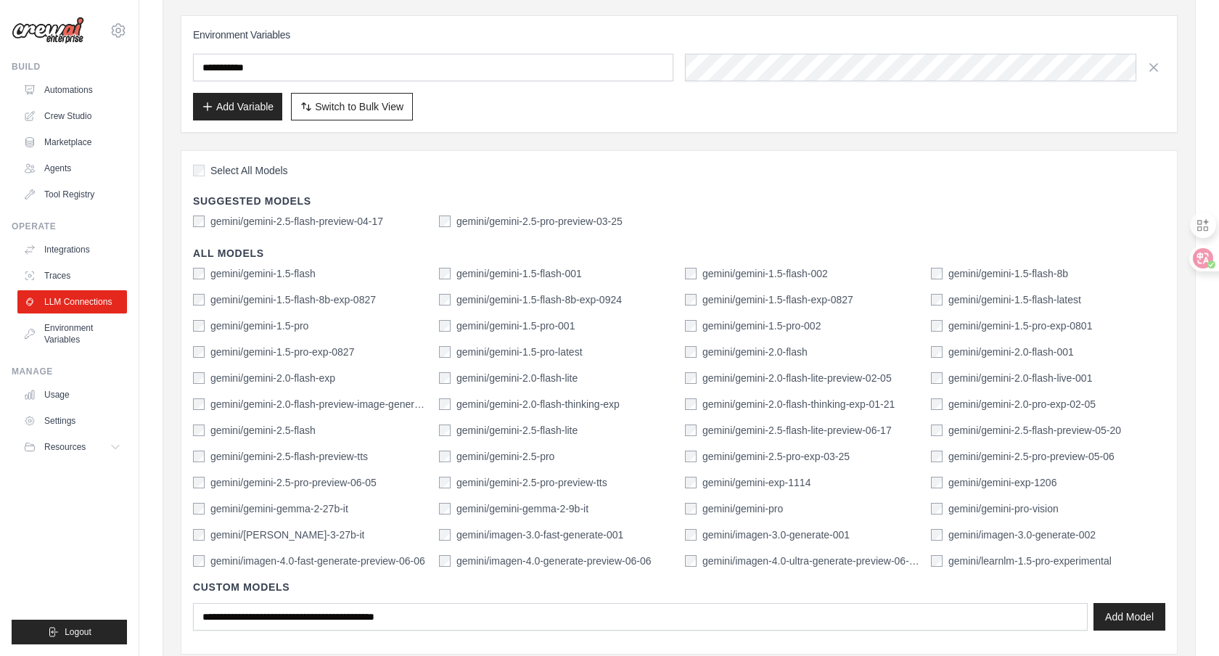
scroll to position [195, 0]
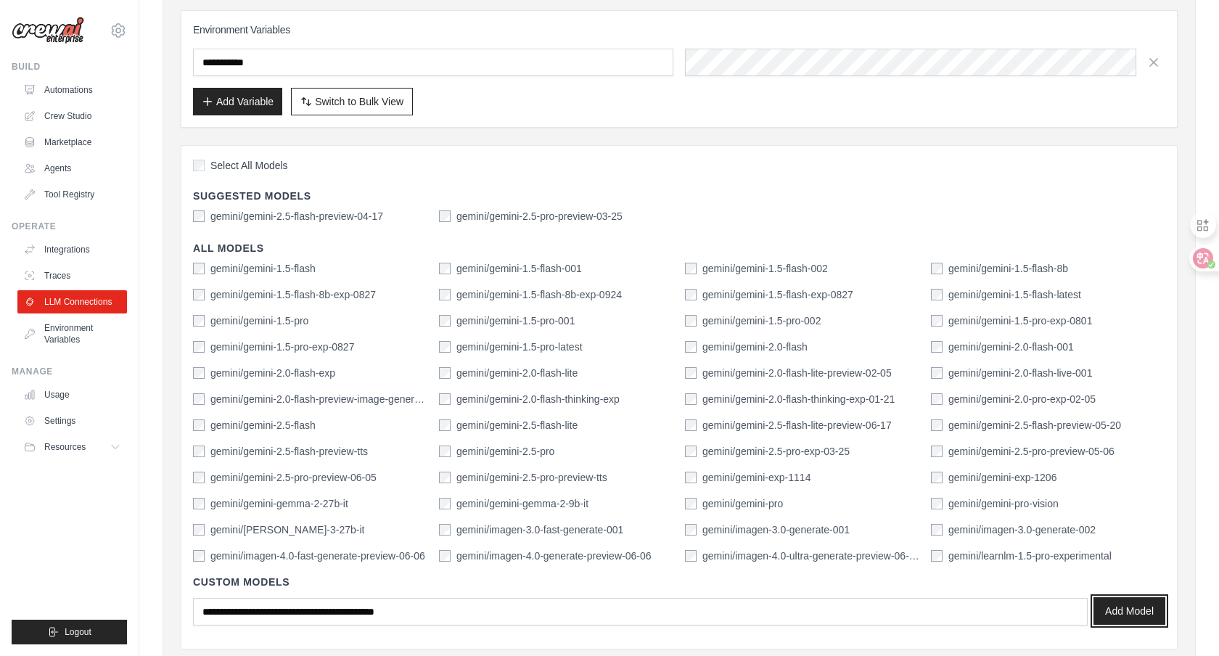
click at [1093, 603] on button "Add Model" at bounding box center [1129, 611] width 72 height 28
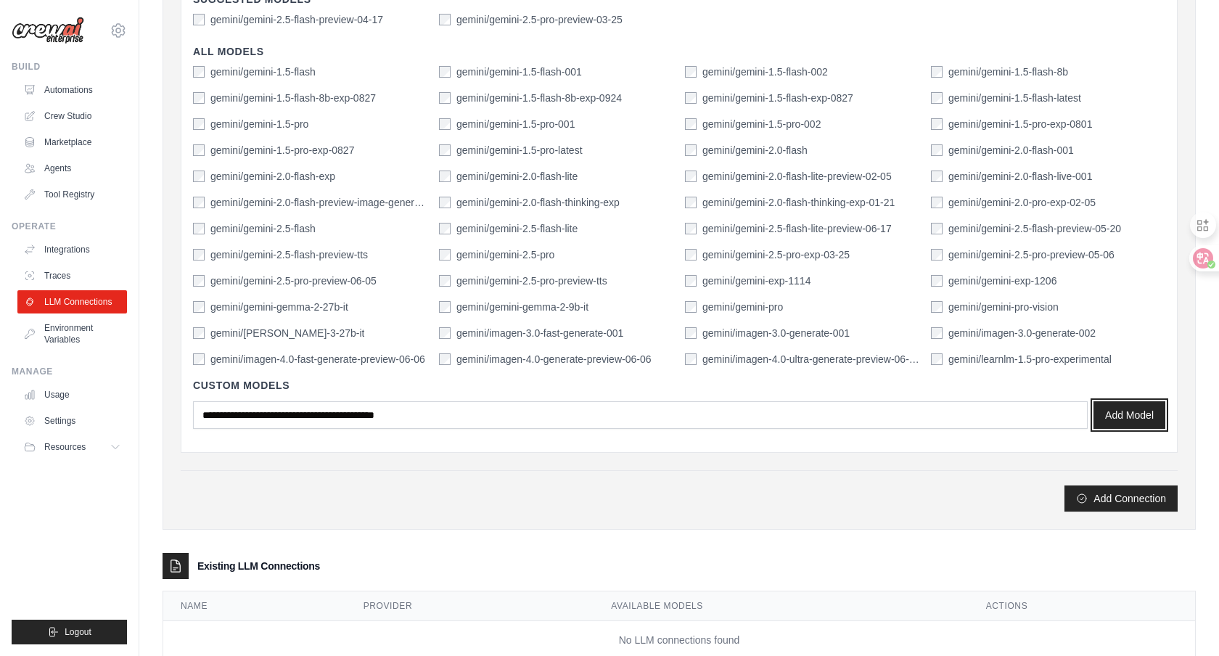
scroll to position [433, 0]
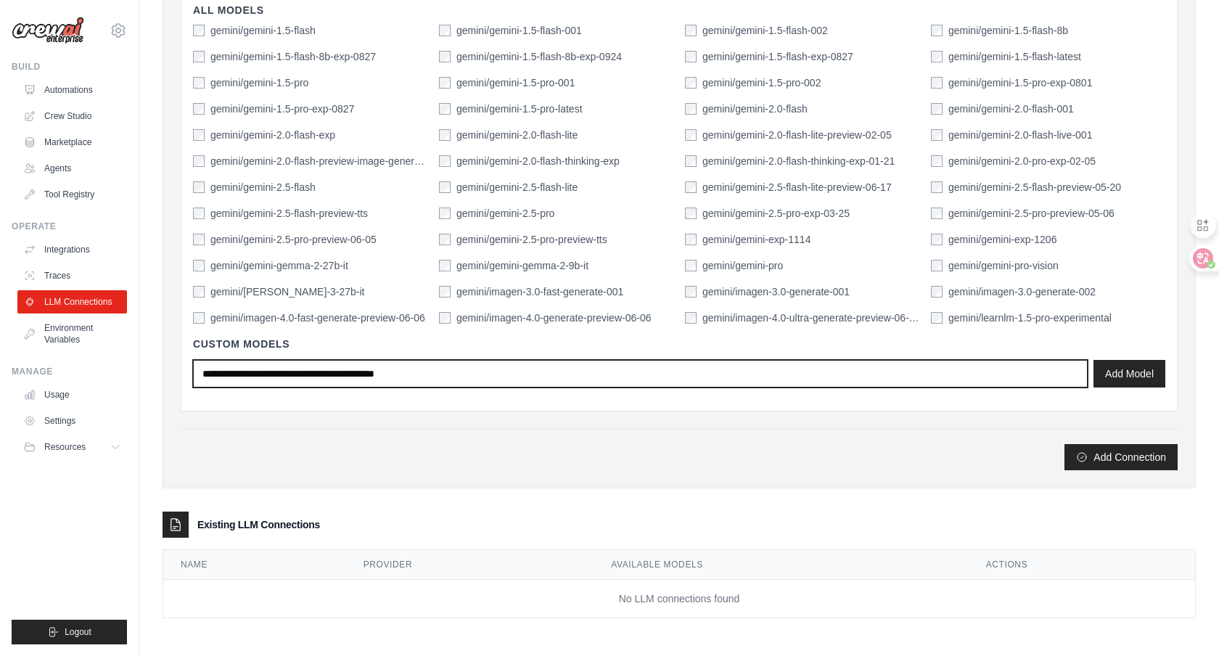
click at [280, 378] on input "text" at bounding box center [640, 374] width 894 height 28
type input "*"
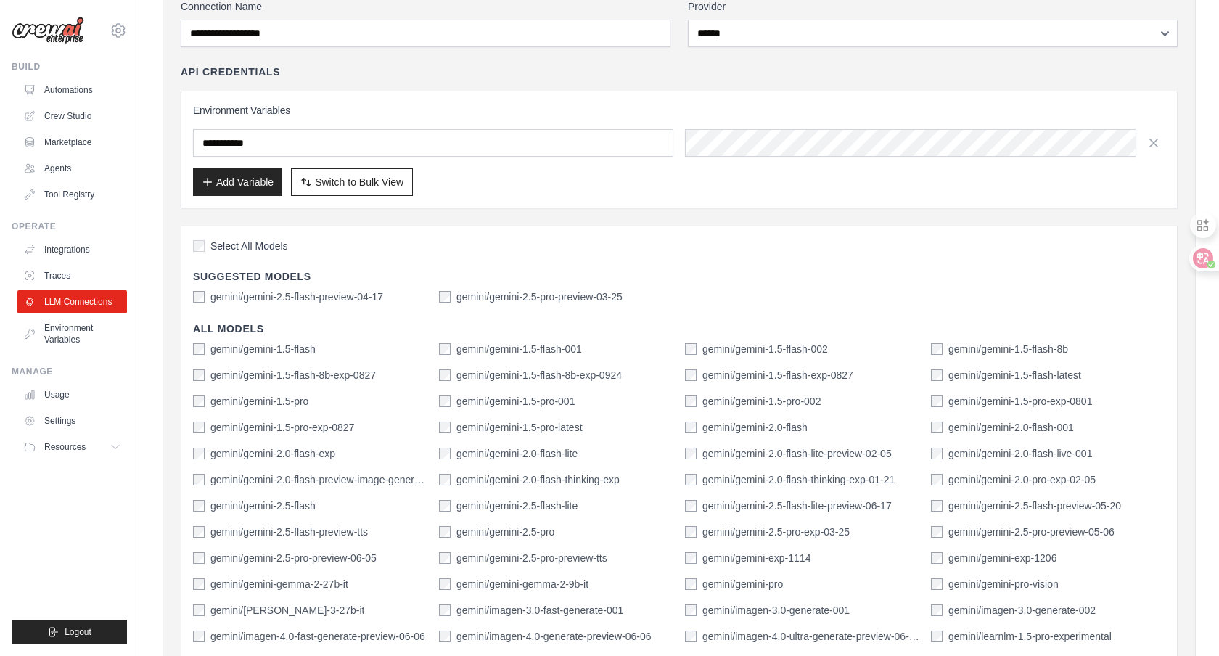
scroll to position [110, 0]
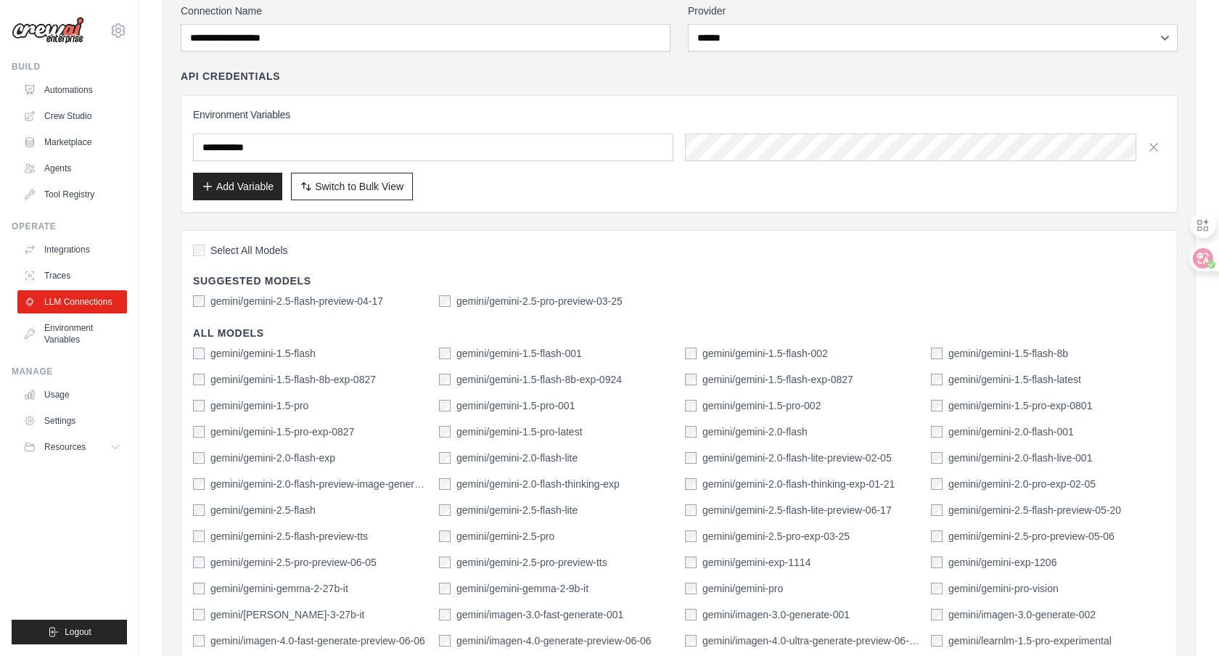
type input "**********"
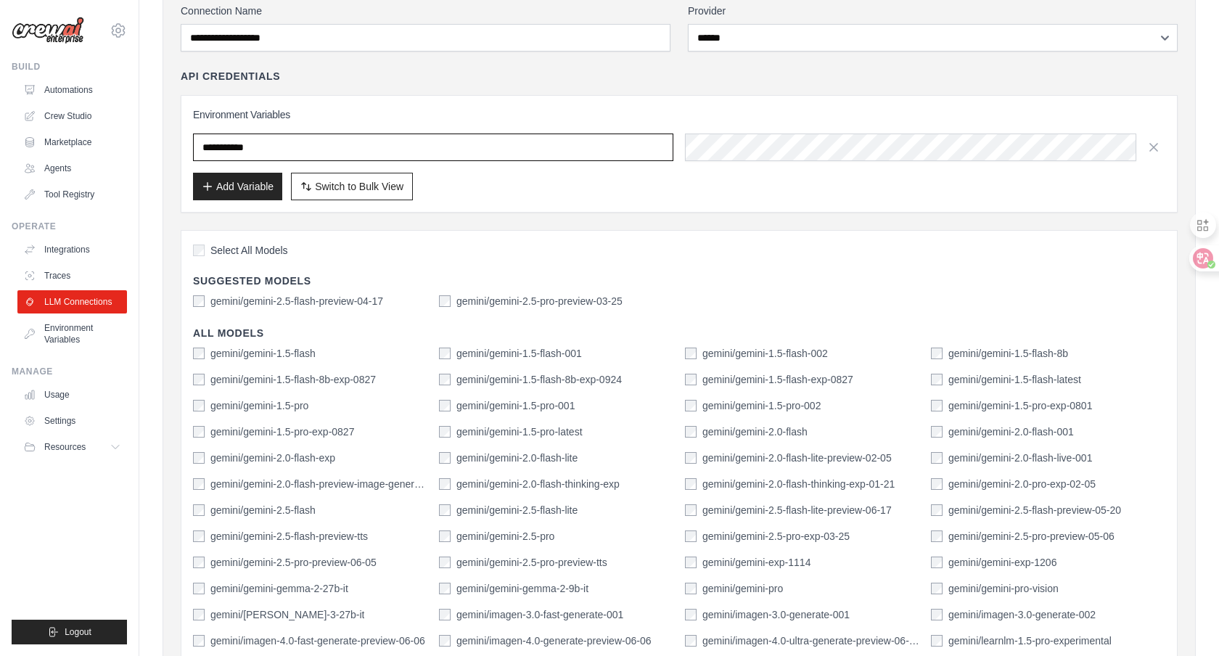
click at [387, 152] on input "text" at bounding box center [433, 147] width 480 height 28
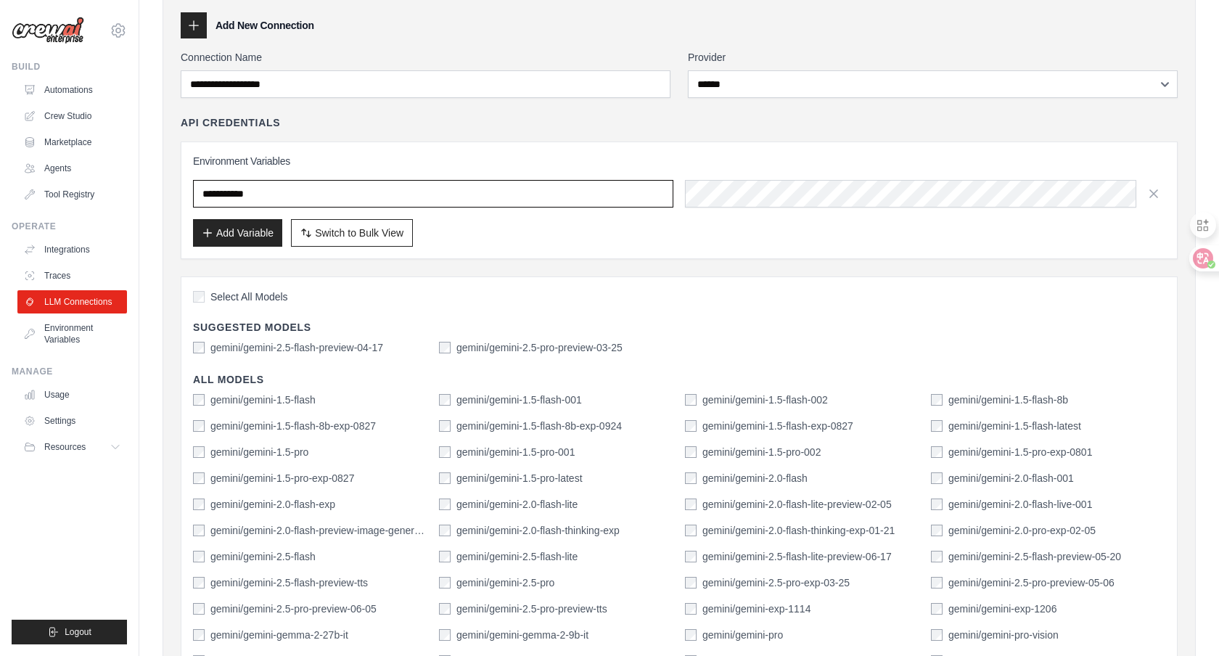
scroll to position [63, 0]
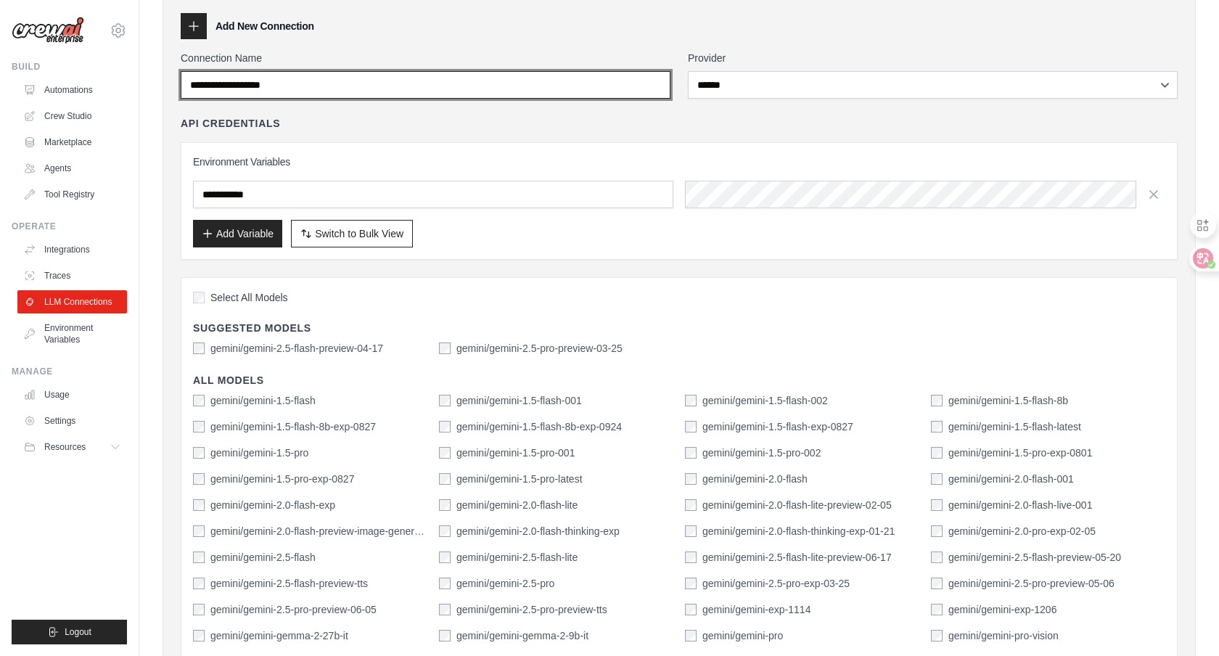
click at [286, 86] on input "Connection Name" at bounding box center [426, 85] width 490 height 28
type input "*"
type input "**********"
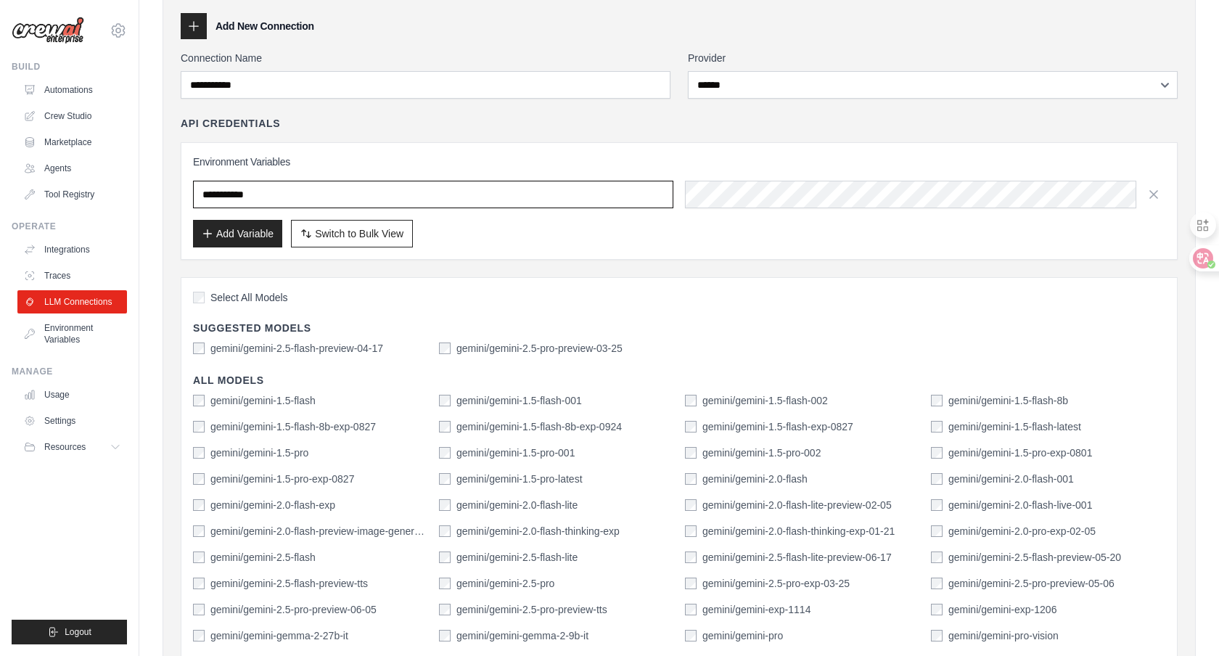
click at [273, 193] on input "text" at bounding box center [433, 195] width 480 height 28
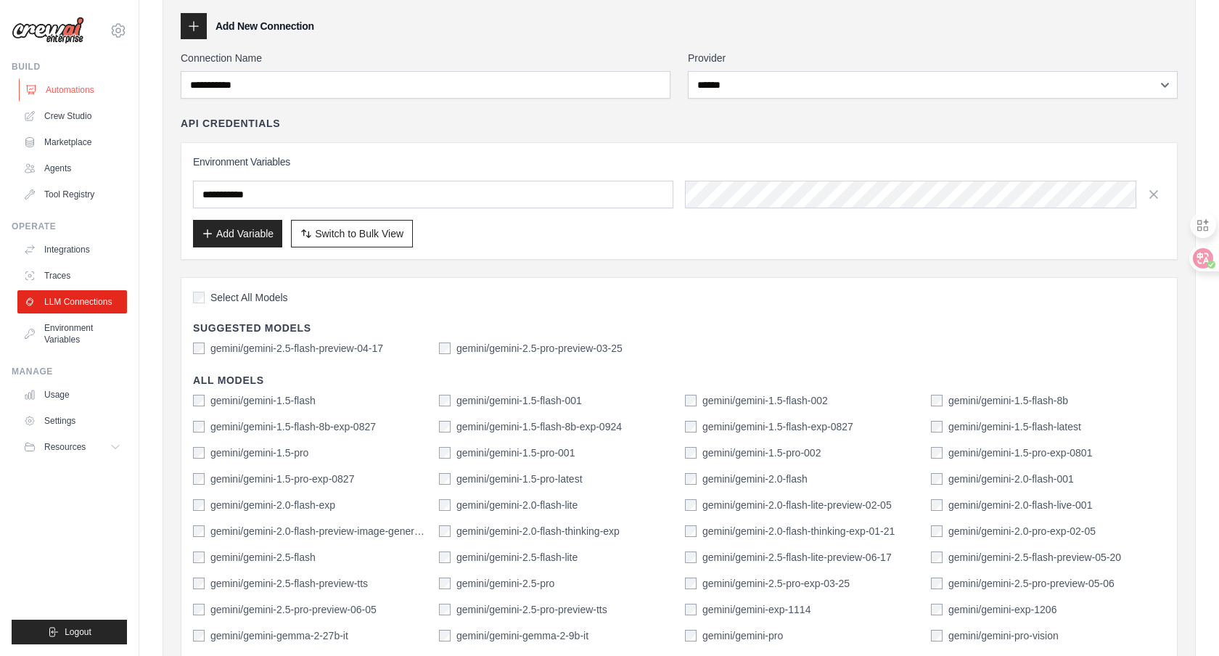
click at [68, 94] on link "Automations" at bounding box center [74, 89] width 110 height 23
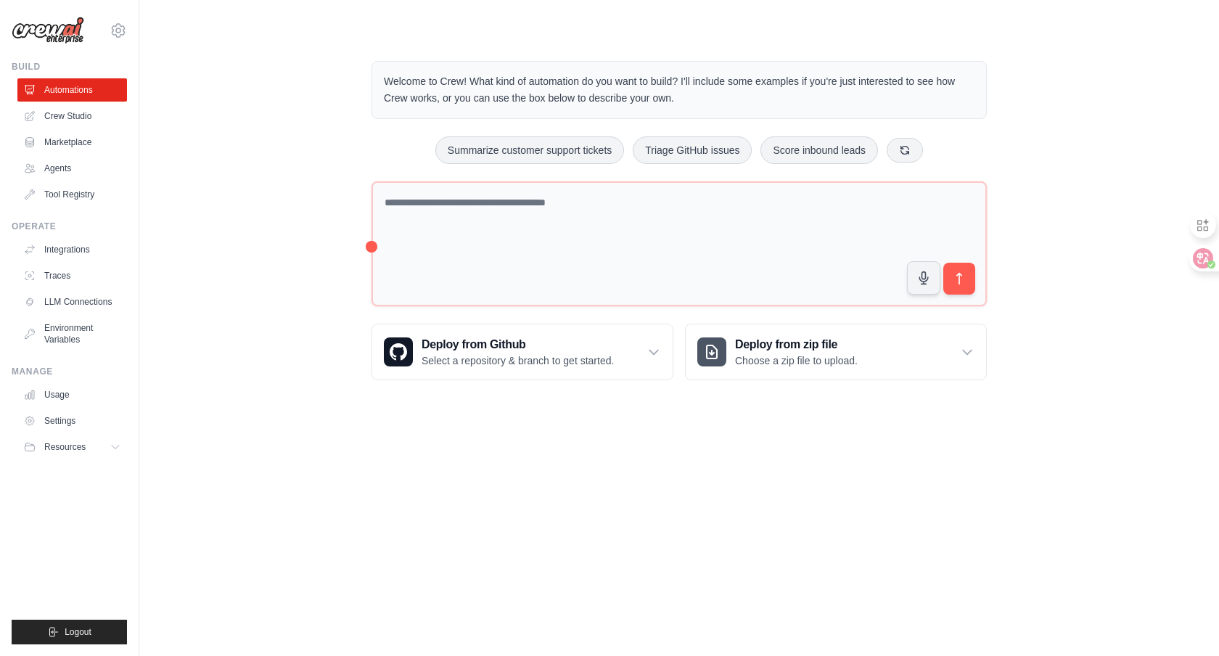
click at [115, 34] on icon at bounding box center [118, 30] width 17 height 17
click at [98, 102] on link "Settings" at bounding box center [118, 98] width 128 height 26
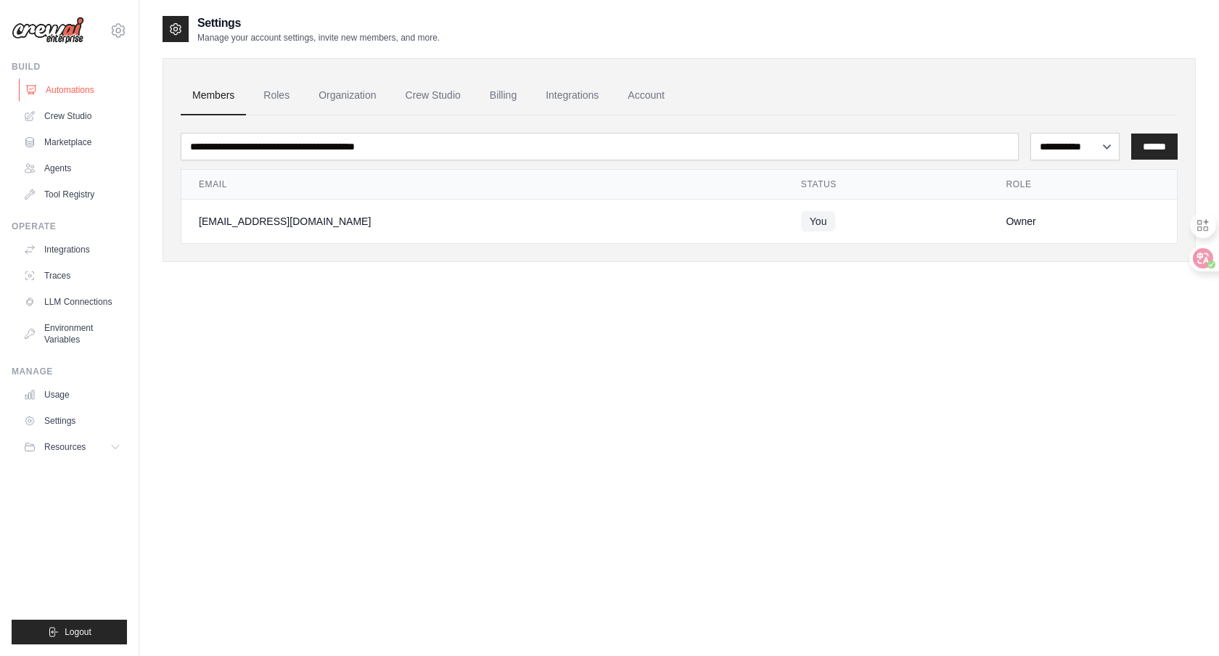
click at [86, 89] on link "Automations" at bounding box center [74, 89] width 110 height 23
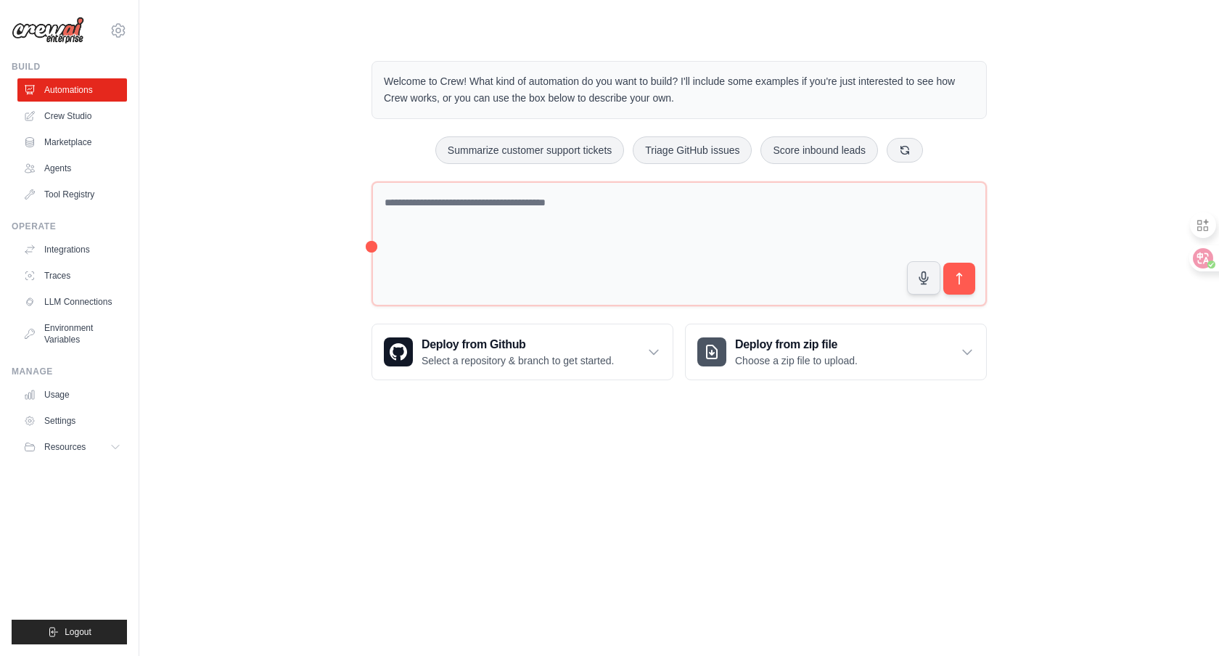
click at [59, 37] on img at bounding box center [48, 31] width 73 height 28
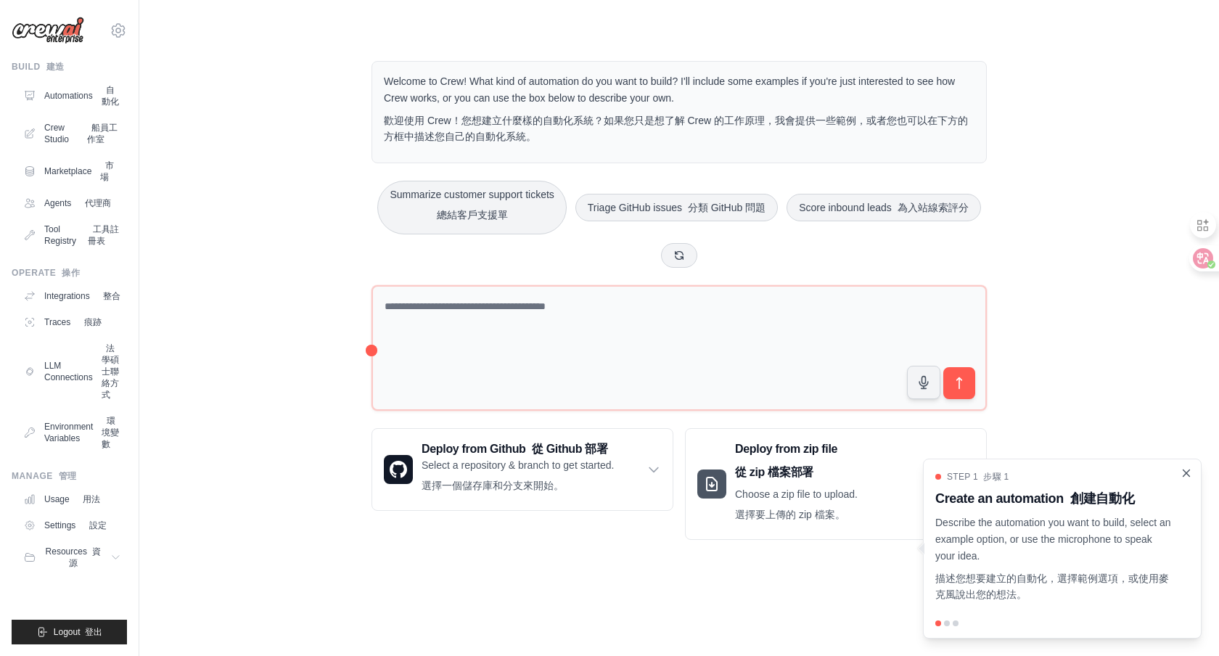
click at [1187, 477] on icon "Close walkthrough" at bounding box center [1185, 472] width 13 height 13
